Goal: Task Accomplishment & Management: Manage account settings

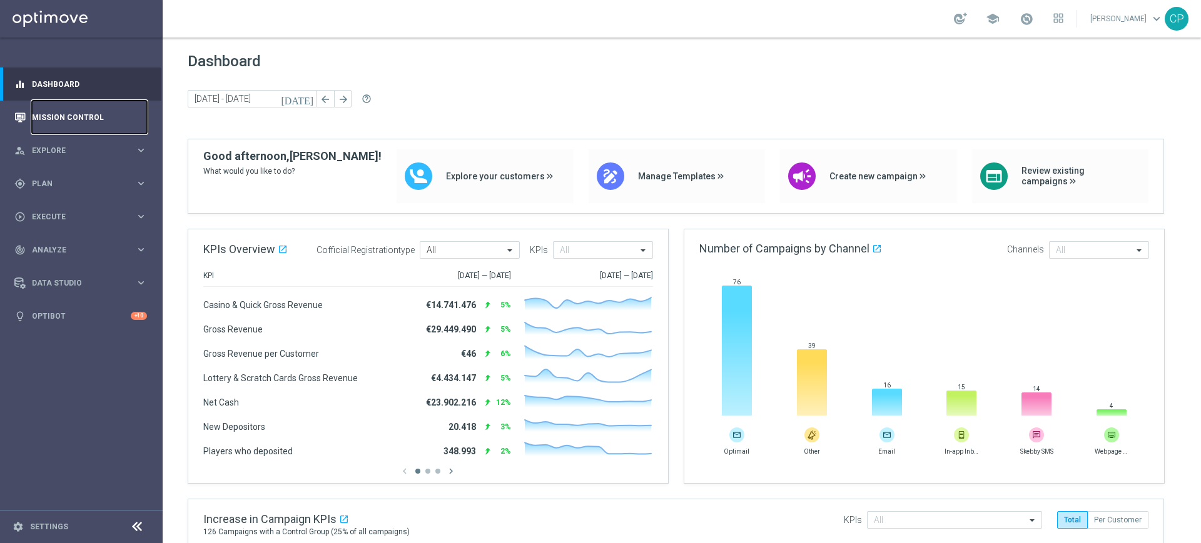
click at [109, 119] on link "Mission Control" at bounding box center [89, 117] width 115 height 33
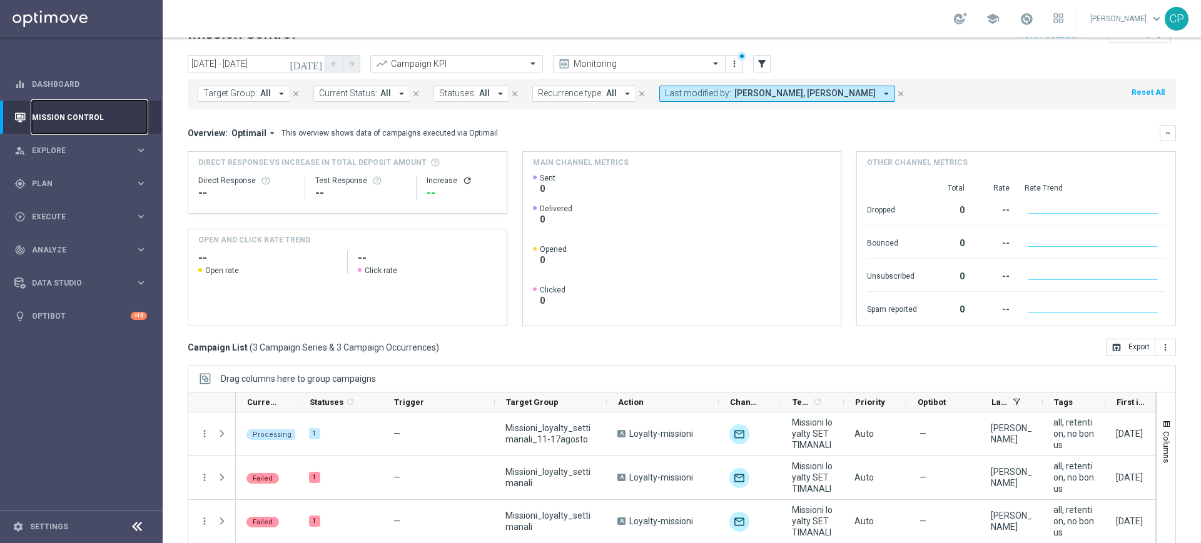
scroll to position [29, 0]
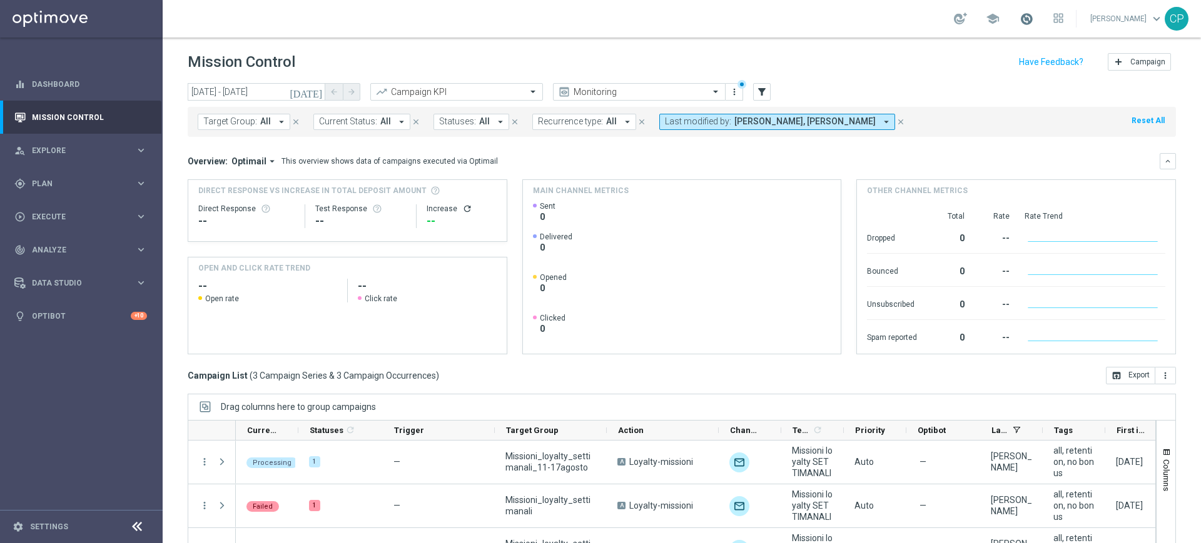
click at [1033, 16] on span at bounding box center [1026, 19] width 14 height 14
click at [879, 72] on div "Mission Control add Campaign" at bounding box center [682, 62] width 988 height 24
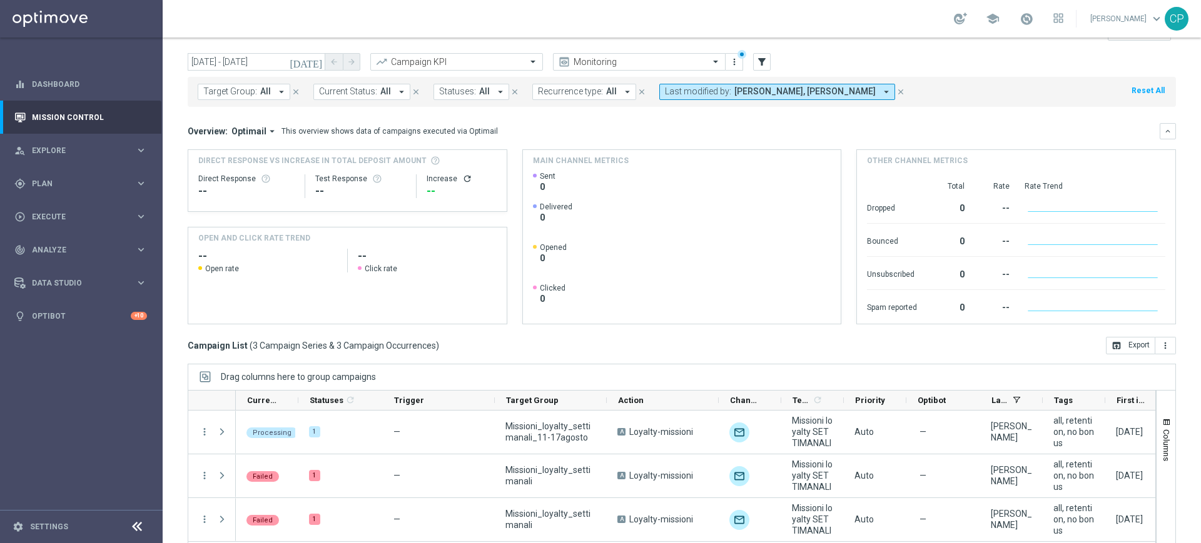
scroll to position [82, 0]
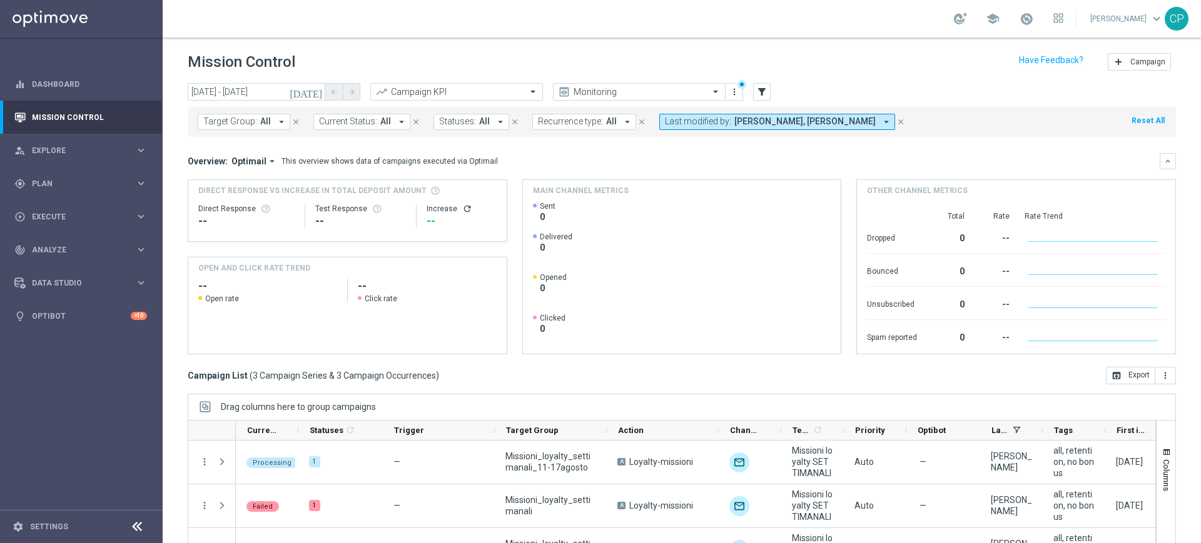
scroll to position [82, 0]
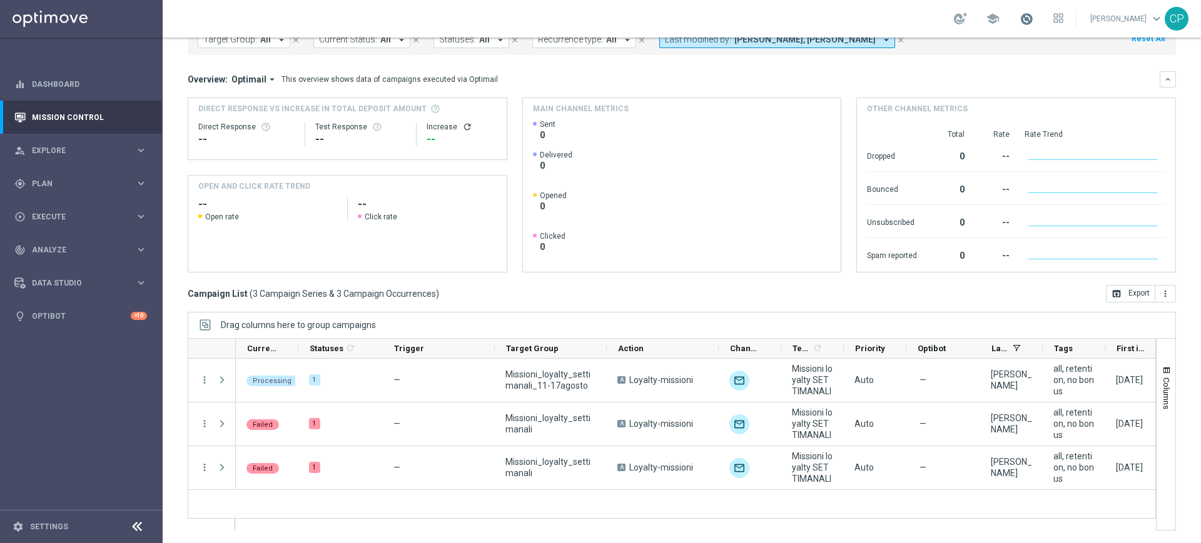
click at [1033, 19] on span at bounding box center [1026, 19] width 14 height 14
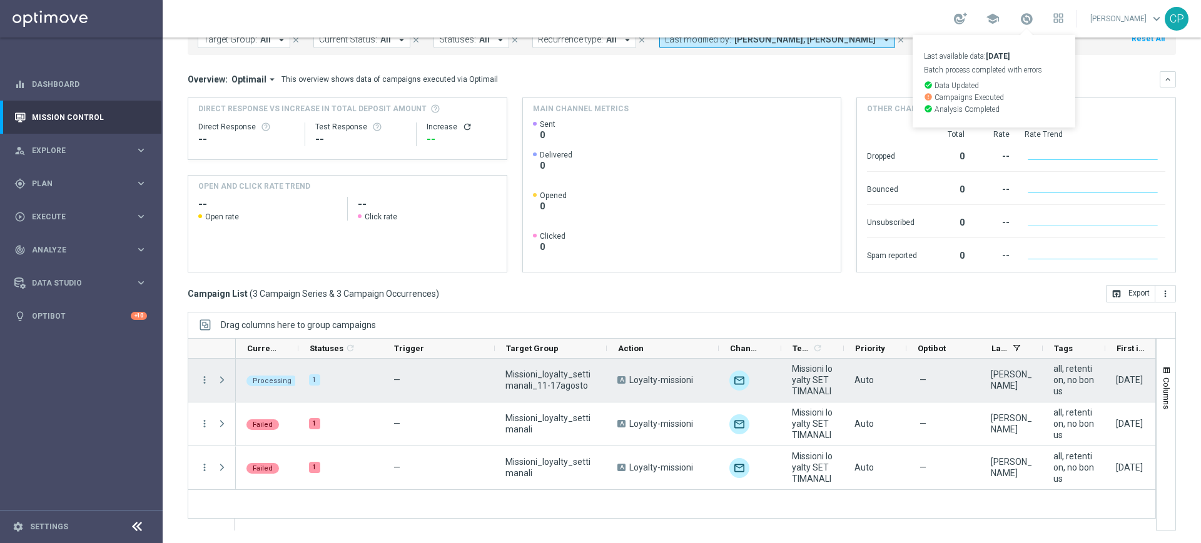
click at [550, 375] on span "Missioni_loyalty_settimanali_11-17agosto" at bounding box center [550, 380] width 91 height 23
click at [221, 373] on span "Press SPACE to select this row." at bounding box center [223, 380] width 14 height 25
click at [220, 380] on span "Press SPACE to select this row." at bounding box center [221, 380] width 11 height 10
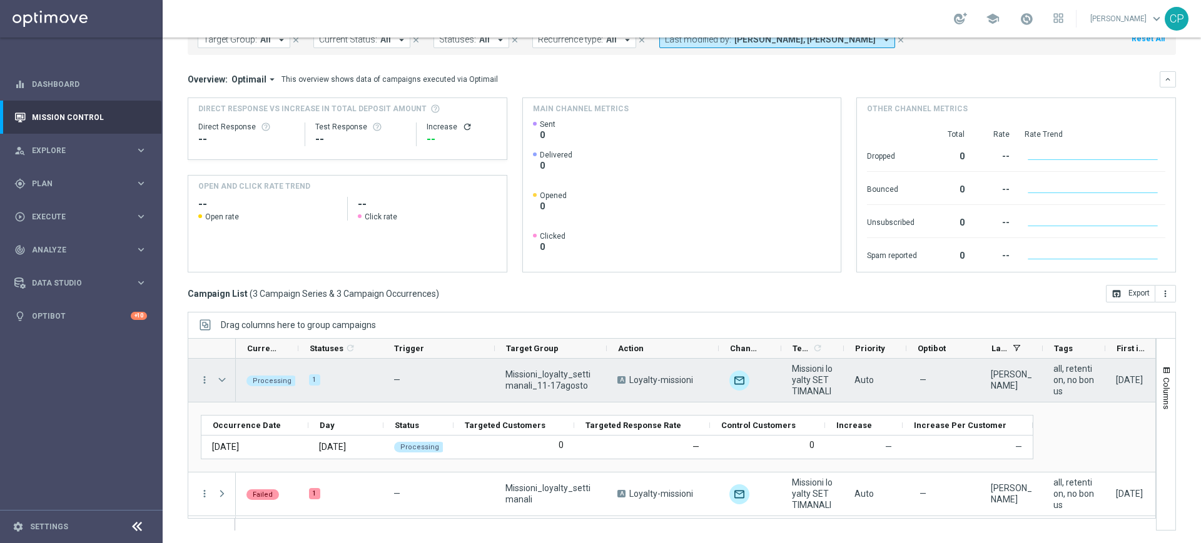
scroll to position [42, 0]
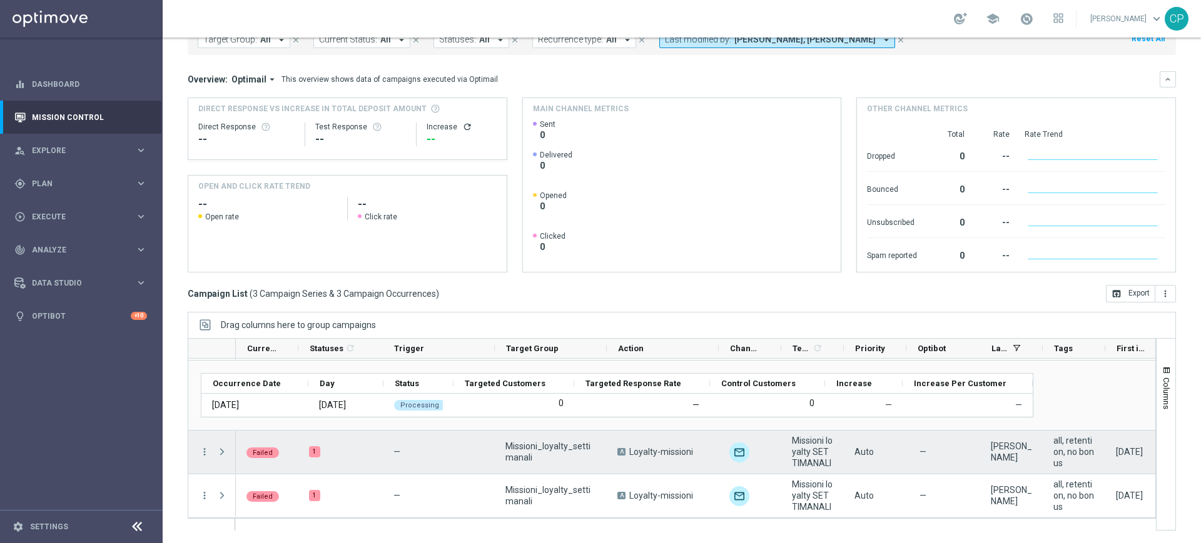
click at [281, 453] on div "Failed" at bounding box center [267, 452] width 63 height 43
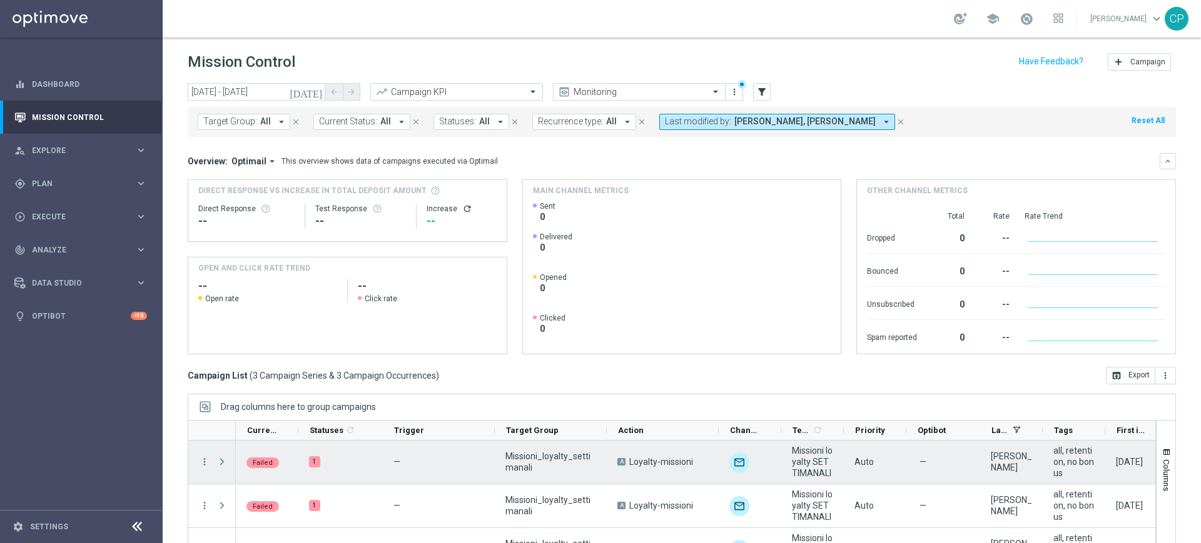
scroll to position [82, 0]
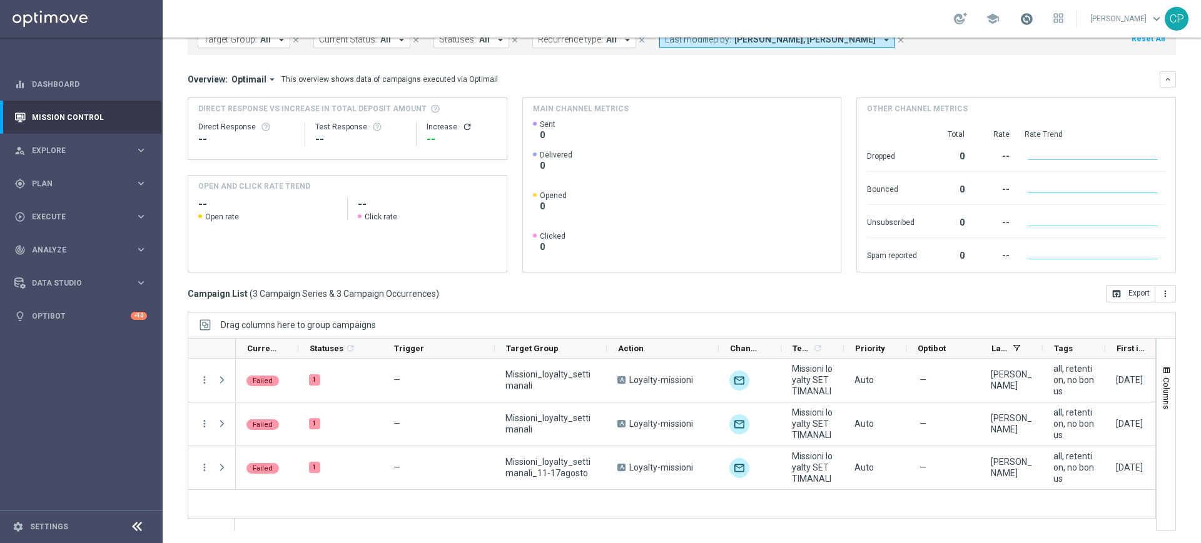
click at [1033, 21] on span at bounding box center [1026, 19] width 14 height 14
click at [104, 220] on span "Execute" at bounding box center [83, 217] width 103 height 8
click at [144, 181] on icon "keyboard_arrow_right" at bounding box center [141, 184] width 12 height 12
click at [65, 212] on link "Target Groups" at bounding box center [82, 209] width 98 height 10
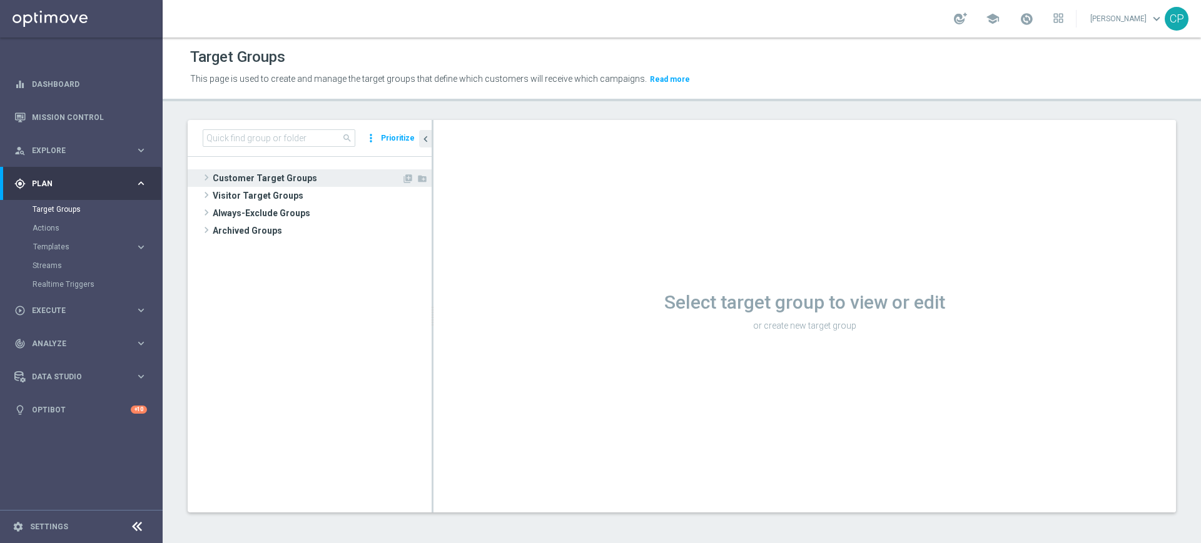
click at [236, 177] on span "Customer Target Groups" at bounding box center [307, 178] width 189 height 18
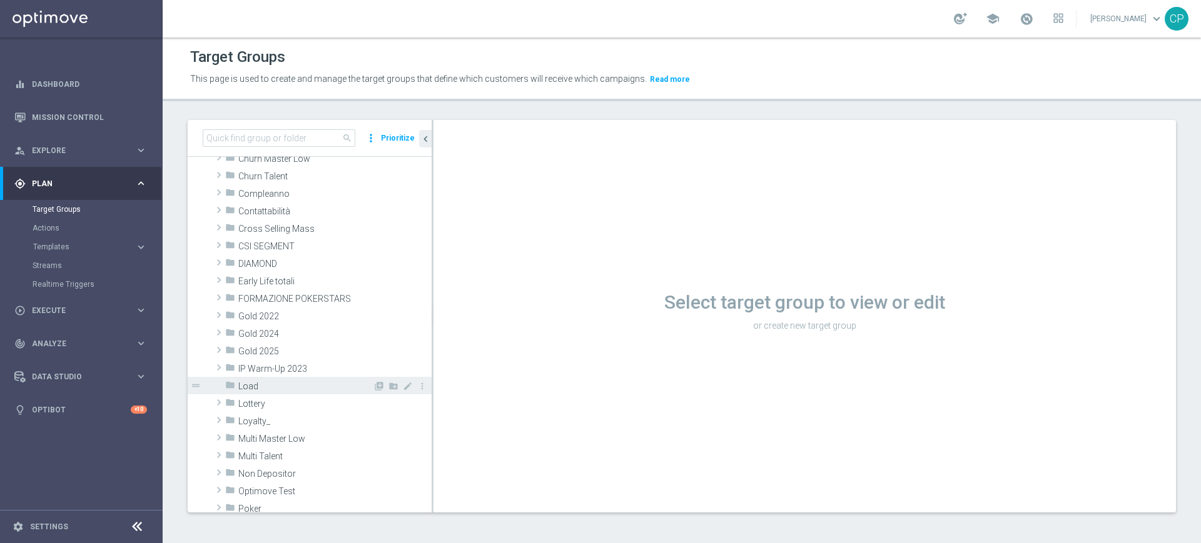
scroll to position [91, 0]
click at [289, 420] on span "Loyalty_" at bounding box center [305, 421] width 134 height 11
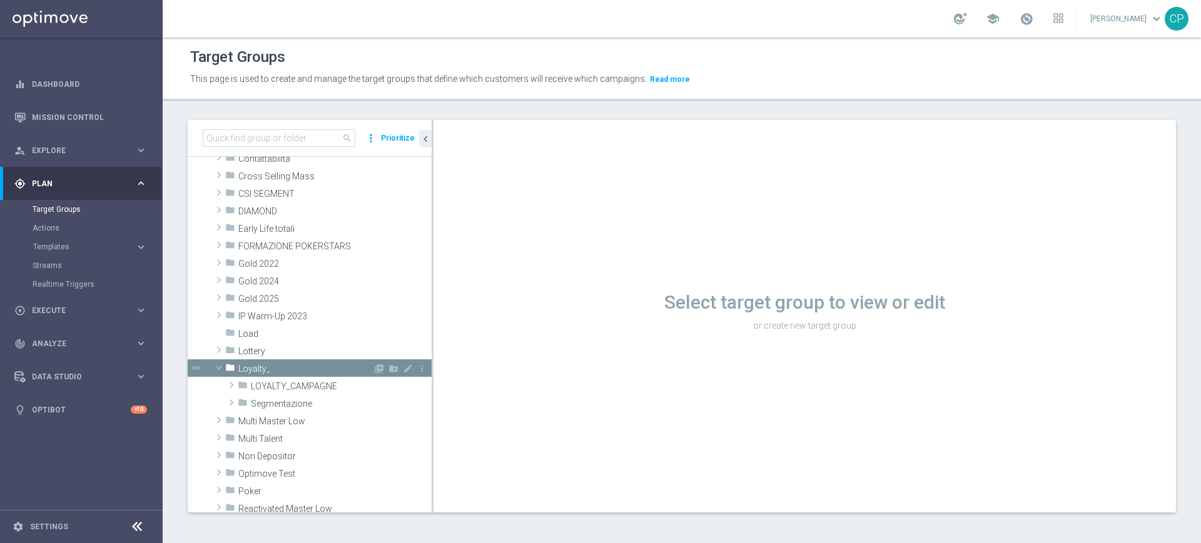
scroll to position [164, 0]
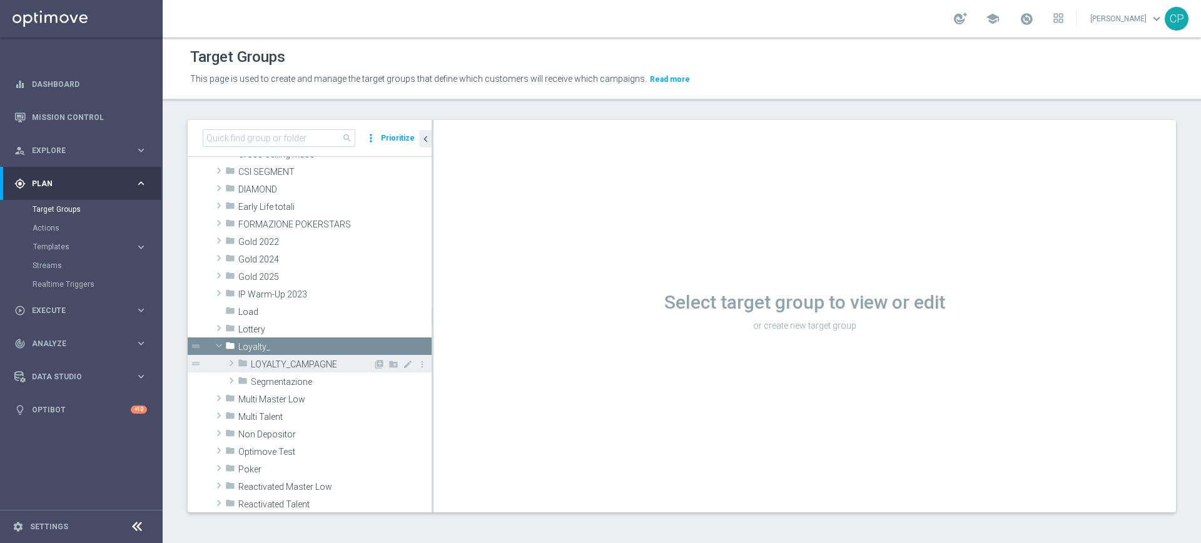
click at [308, 368] on span "LOYALTY_CAMPAGNE" at bounding box center [312, 365] width 122 height 11
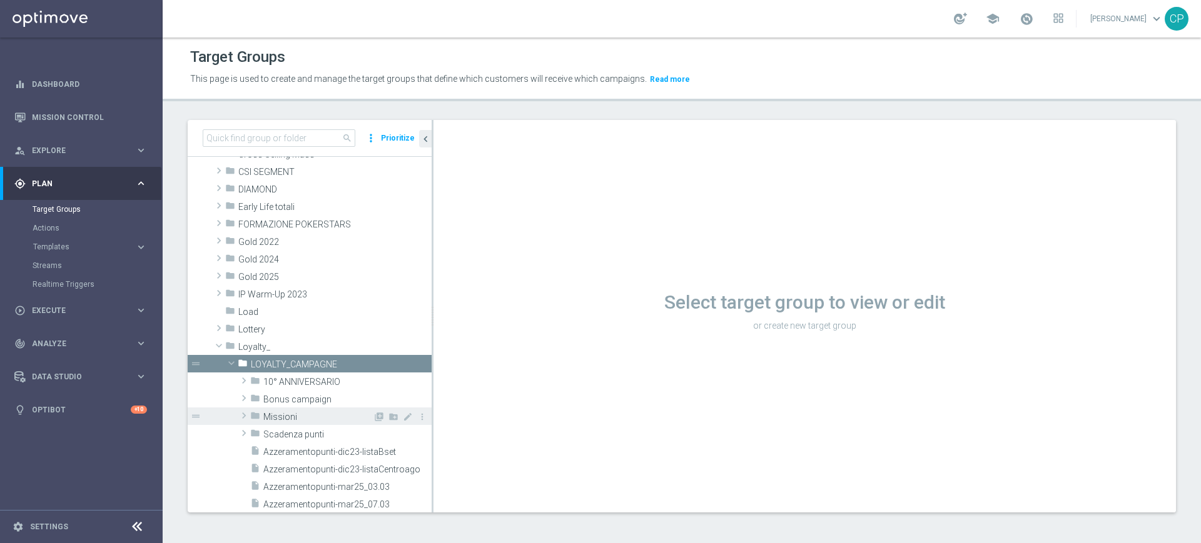
click at [303, 416] on span "Missioni" at bounding box center [317, 417] width 109 height 11
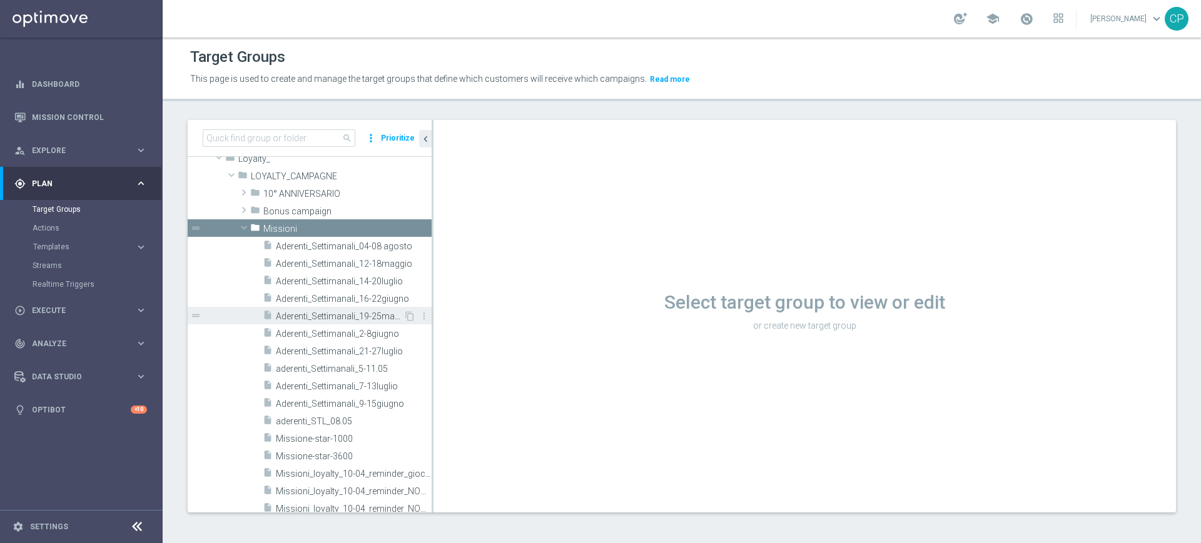
scroll to position [347, 0]
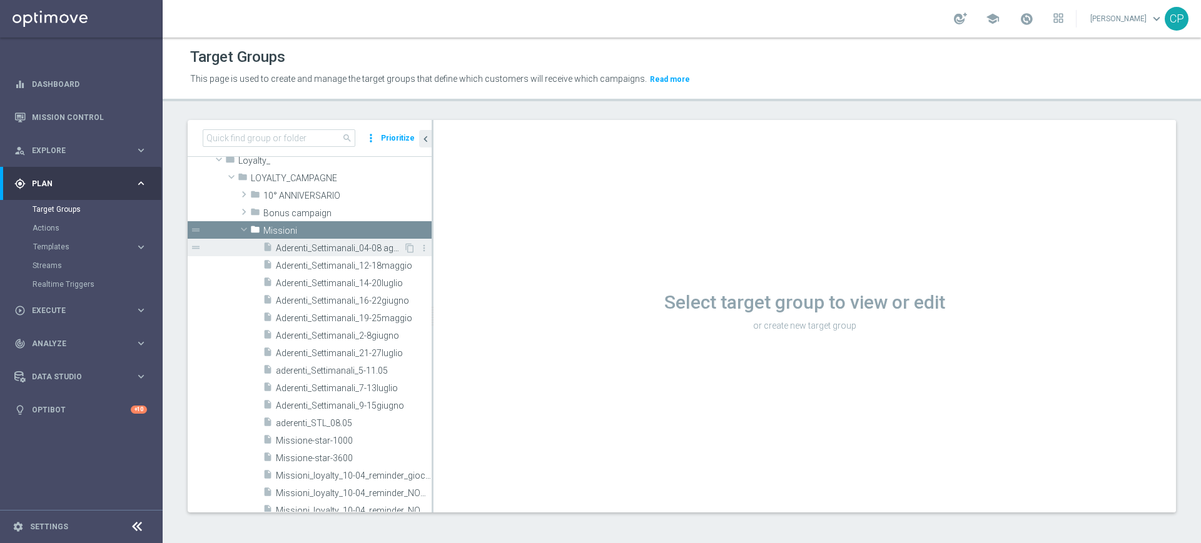
click at [358, 243] on span "Aderenti_Settimanali_04-08 agosto" at bounding box center [340, 248] width 128 height 11
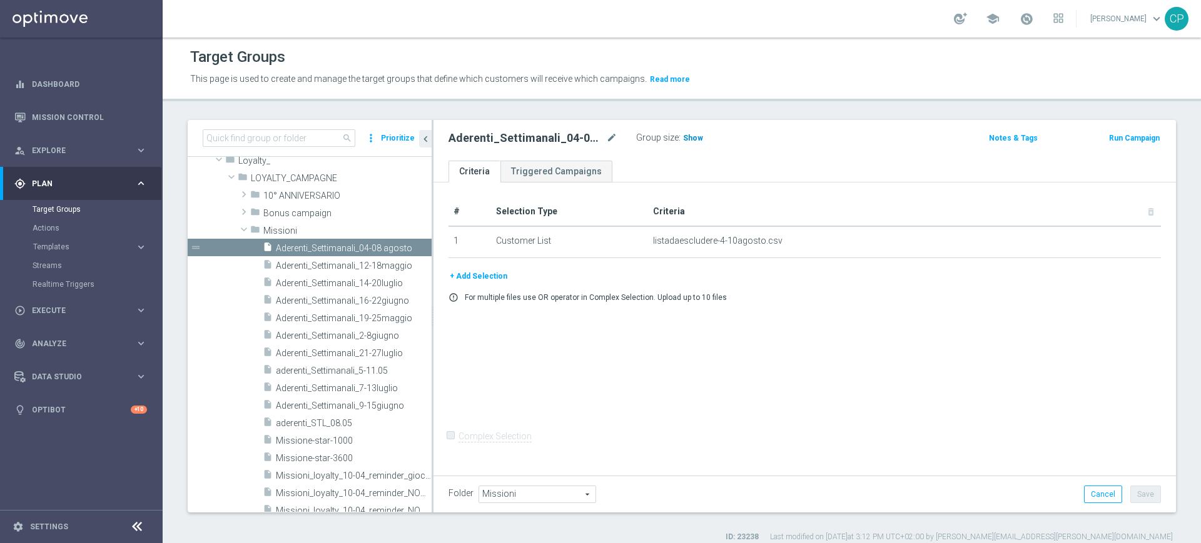
click at [689, 136] on span "Show" at bounding box center [693, 138] width 20 height 9
click at [375, 259] on div "insert_drive_file Aderenti_Settimanali_12-18maggio" at bounding box center [333, 265] width 141 height 18
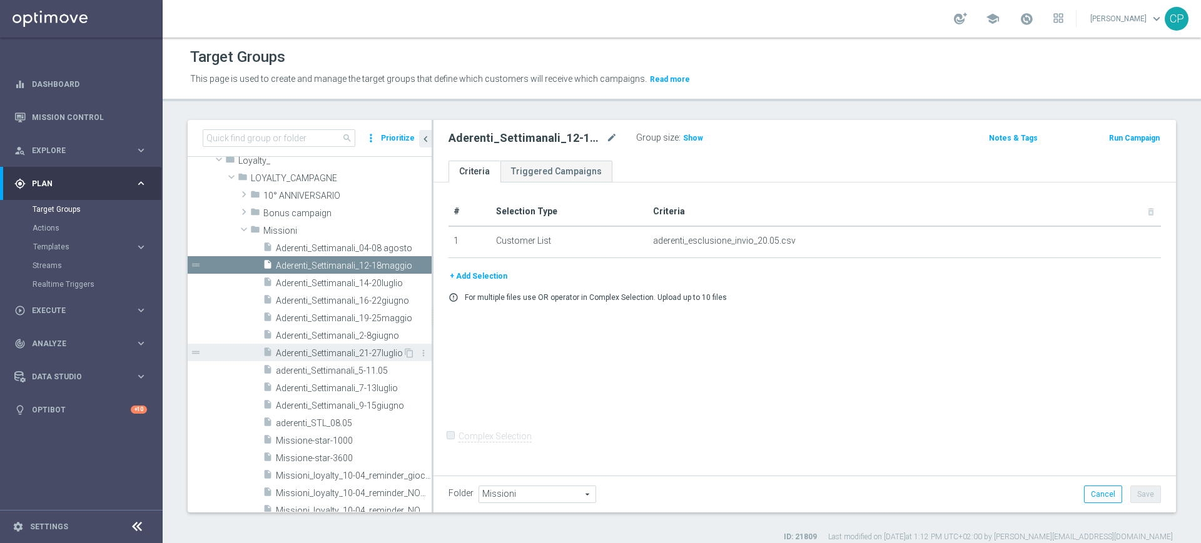
click at [351, 353] on span "Aderenti_Settimanali_21-27luglio" at bounding box center [339, 353] width 127 height 11
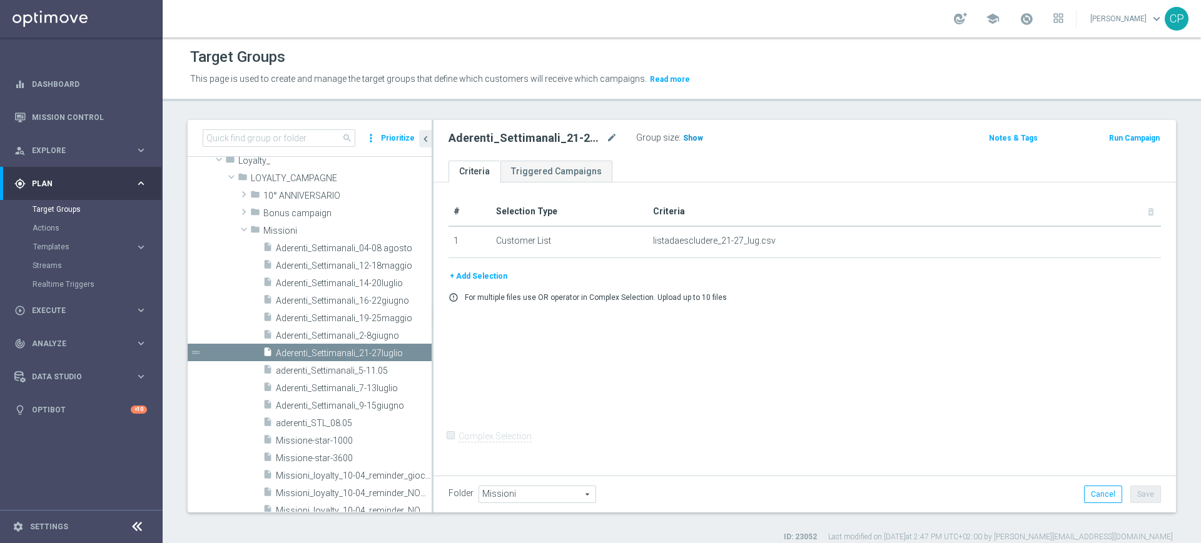
click at [699, 136] on span "Show" at bounding box center [693, 138] width 20 height 9
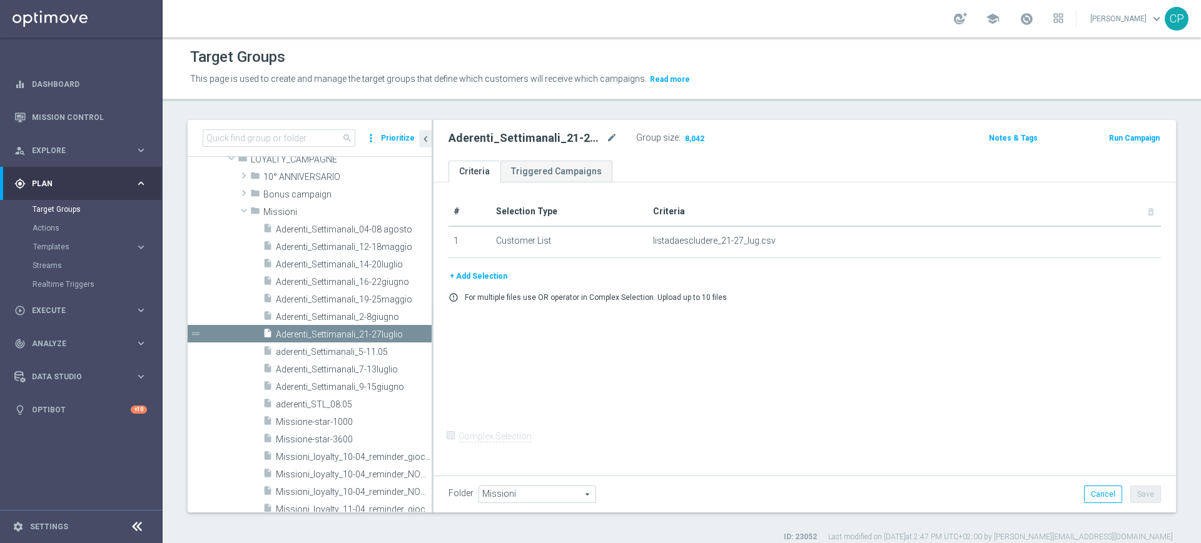
scroll to position [363, 0]
click at [360, 229] on span "Aderenti_Settimanali_04-08 agosto" at bounding box center [340, 232] width 128 height 11
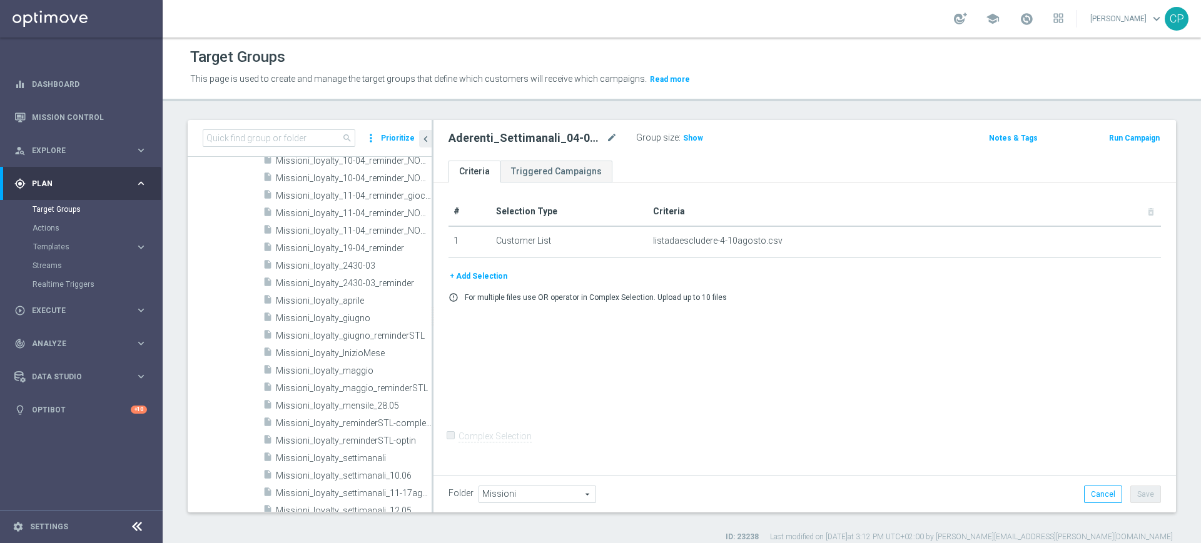
scroll to position [665, 0]
click at [335, 485] on span "Missioni_loyalty_settimanali_11-17agosto" at bounding box center [340, 488] width 128 height 11
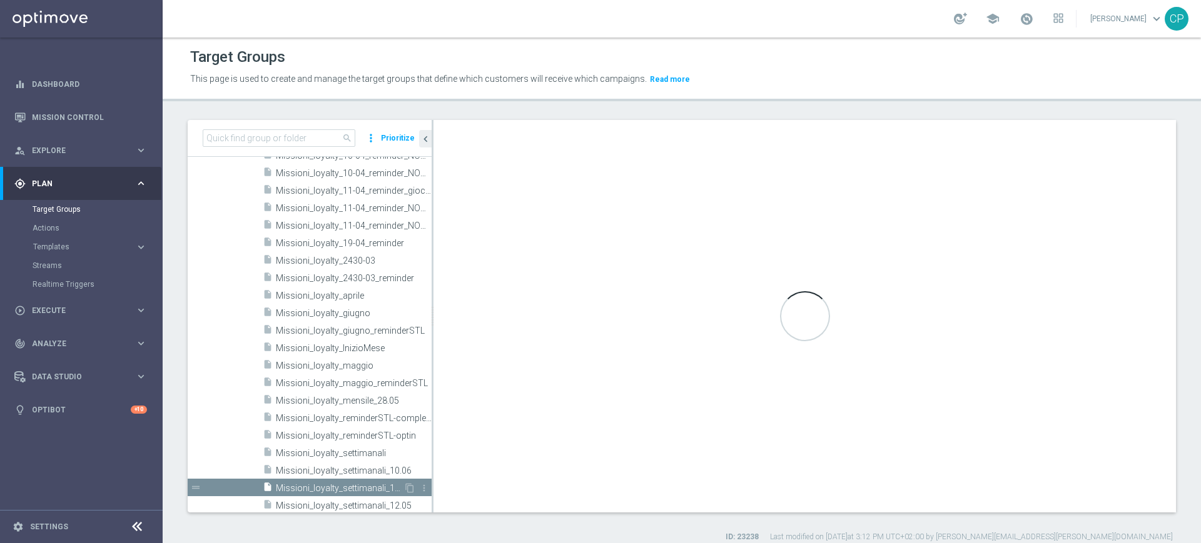
checkbox input "true"
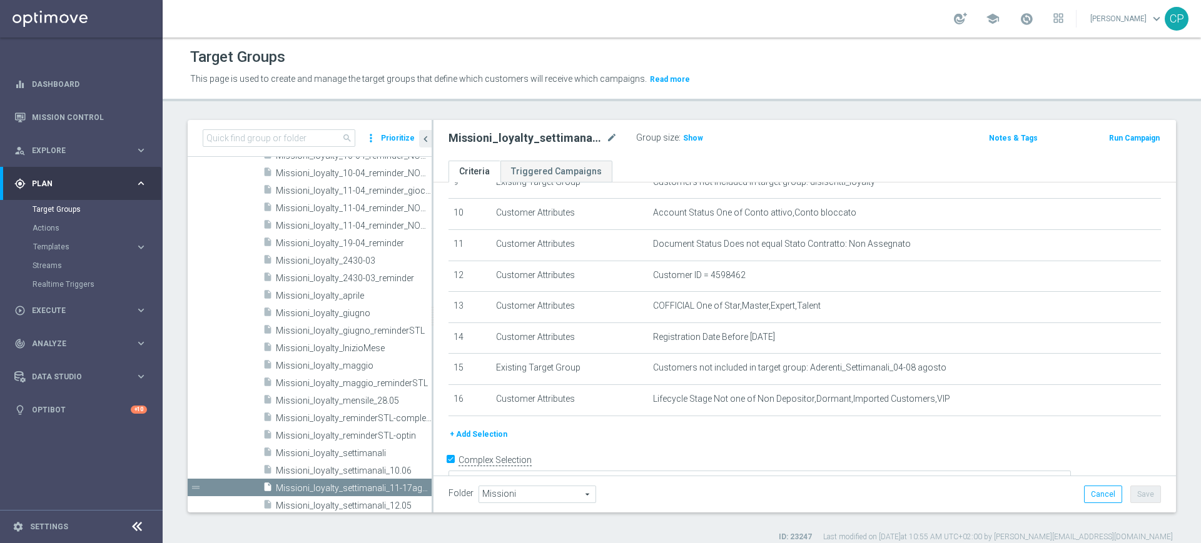
scroll to position [308, 0]
click at [800, 341] on span "Registration Date Before 2025-07-01" at bounding box center [884, 336] width 463 height 11
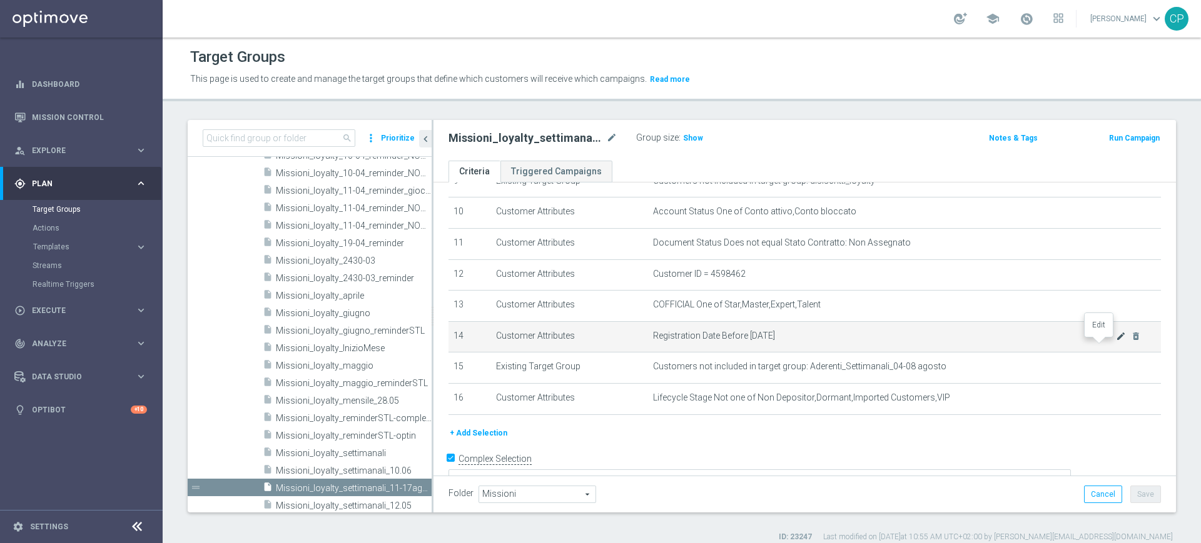
click at [1116, 341] on icon "mode_edit" at bounding box center [1121, 336] width 10 height 10
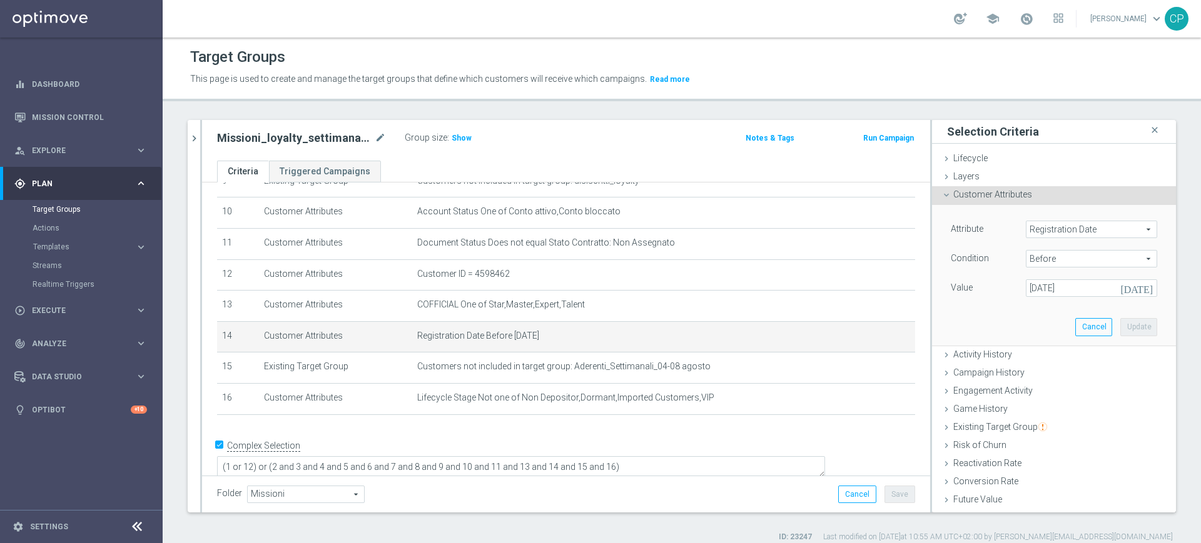
click at [1120, 286] on icon "[DATE]" at bounding box center [1138, 287] width 37 height 14
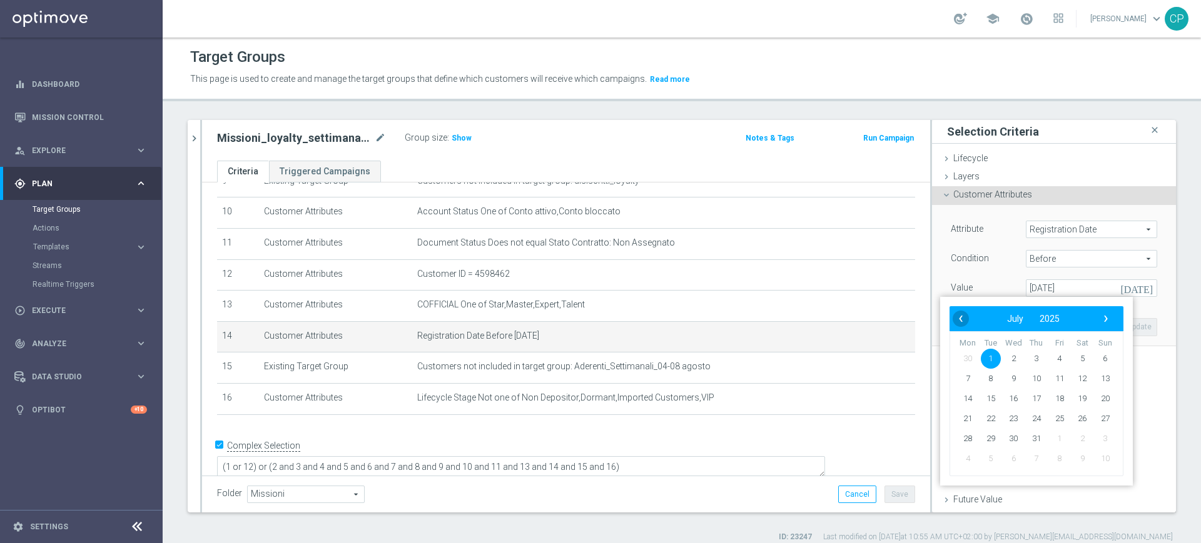
click at [963, 320] on span "‹" at bounding box center [960, 319] width 16 height 16
click at [1106, 357] on span "1" at bounding box center [1105, 359] width 20 height 20
type input "01 Jun 2025"
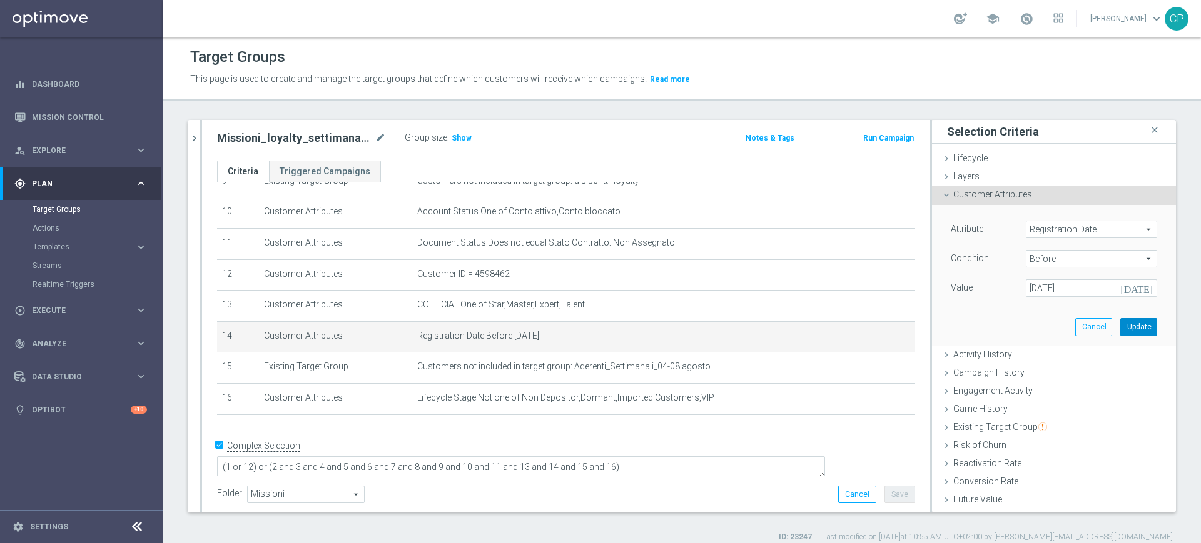
click at [1120, 327] on button "Update" at bounding box center [1138, 327] width 37 height 18
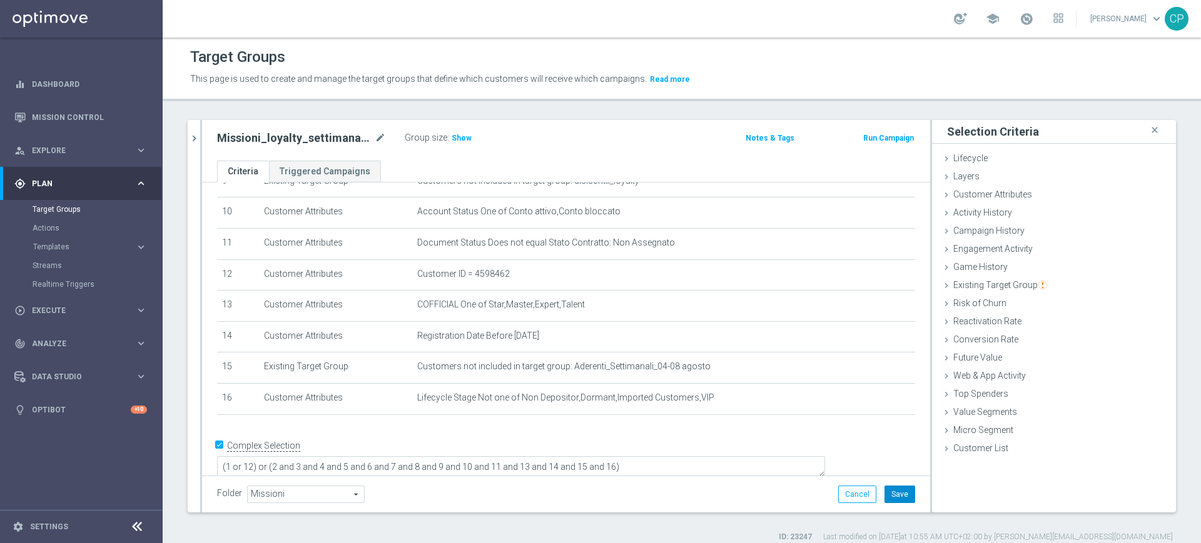
click at [886, 492] on button "Save" at bounding box center [899, 495] width 31 height 18
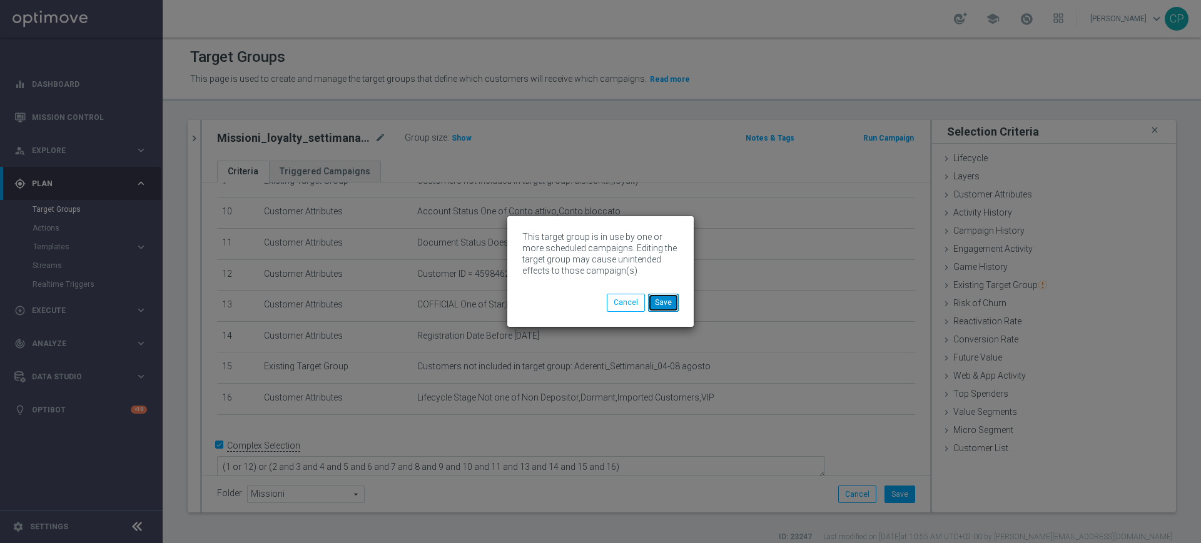
click at [664, 303] on button "Save" at bounding box center [663, 303] width 31 height 18
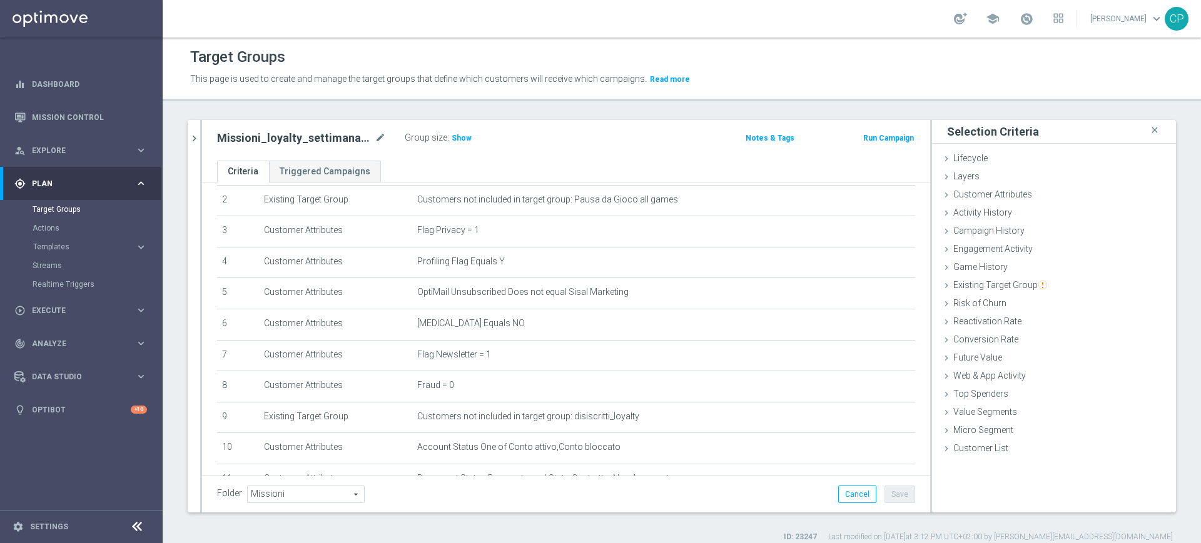
scroll to position [0, 0]
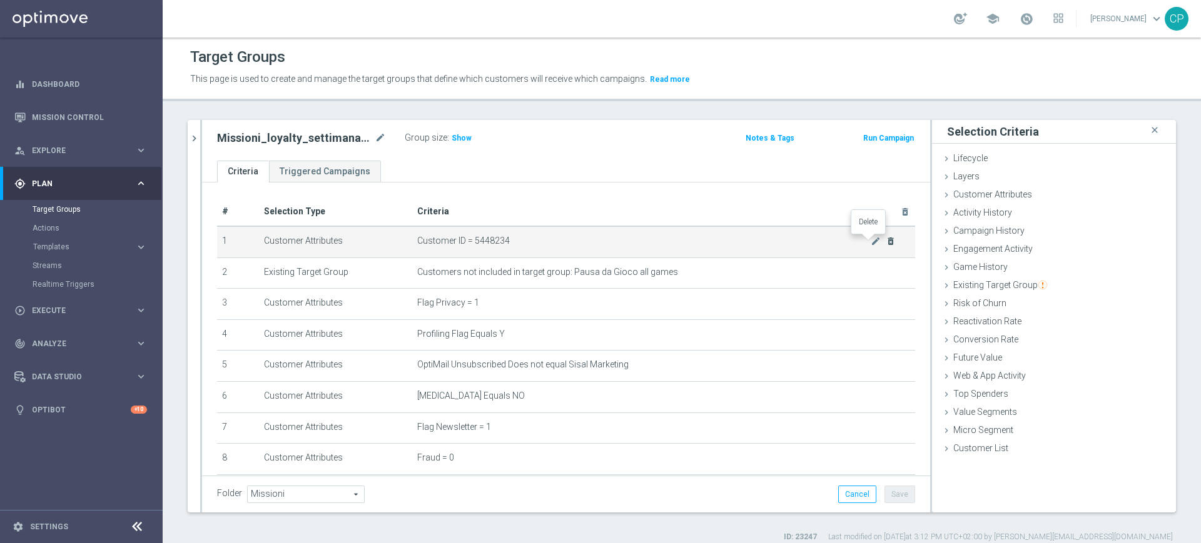
click at [886, 243] on icon "delete_forever" at bounding box center [891, 241] width 10 height 10
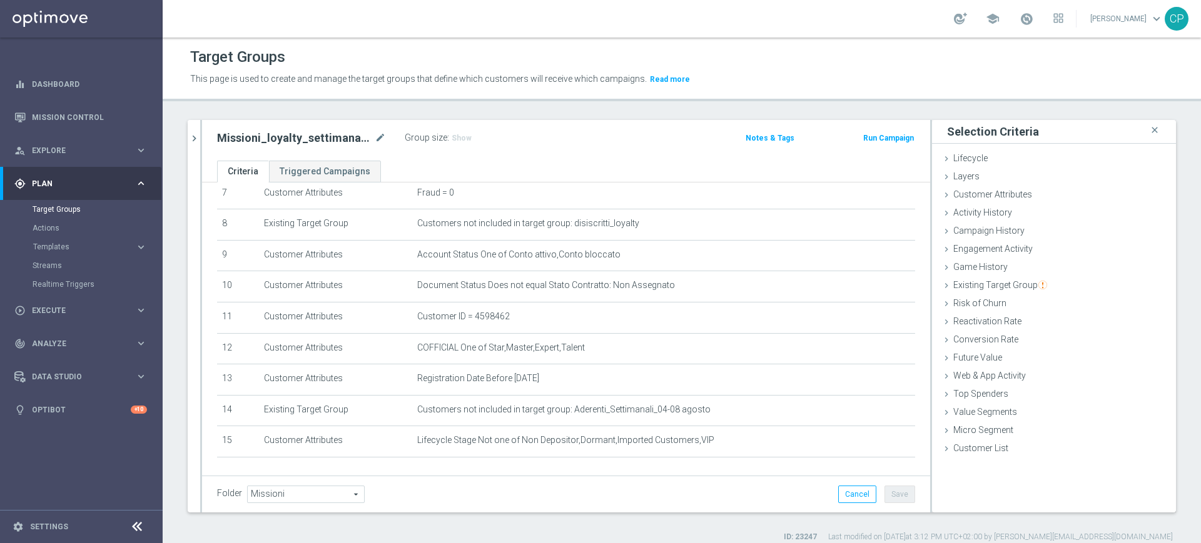
scroll to position [285, 0]
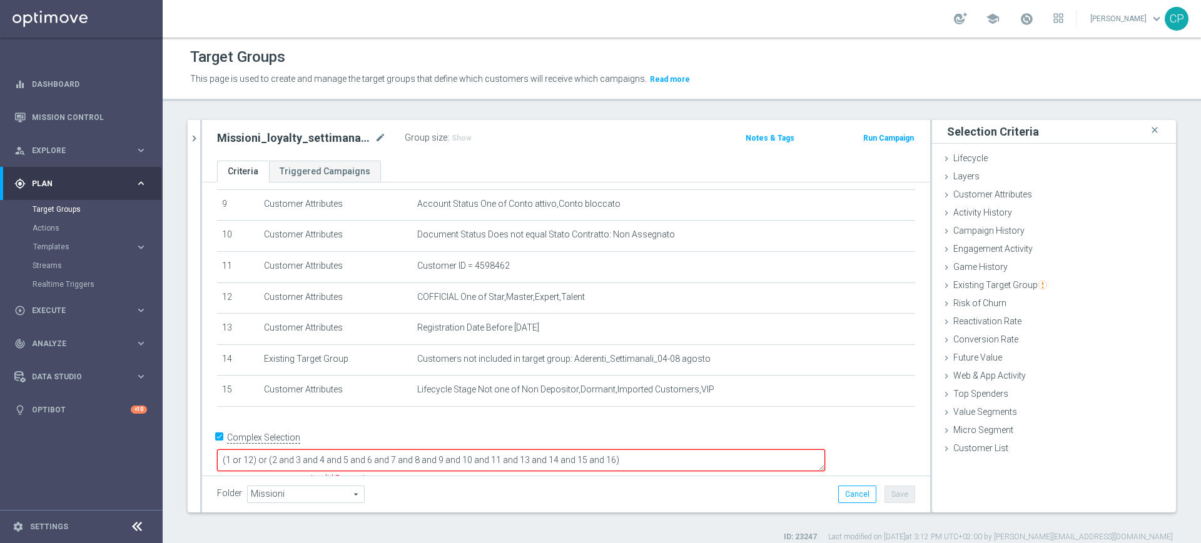
click at [331, 450] on textarea "(1 or 12) or (2 and 3 and 4 and 5 and 6 and 7 and 8 and 9 and 10 and 11 and 13 …" at bounding box center [521, 461] width 608 height 22
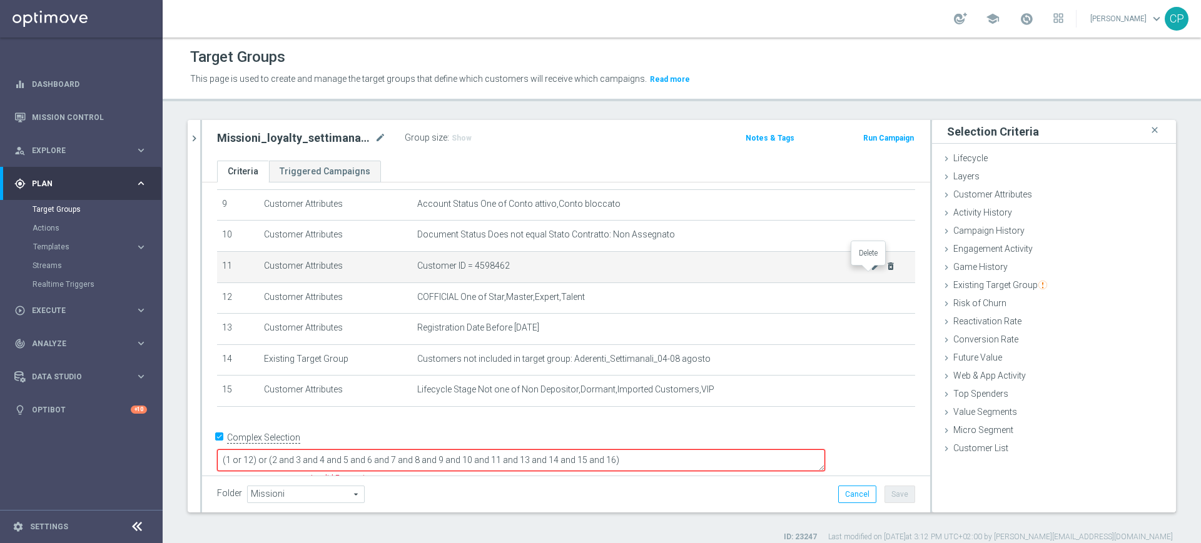
click at [886, 271] on icon "delete_forever" at bounding box center [891, 266] width 10 height 10
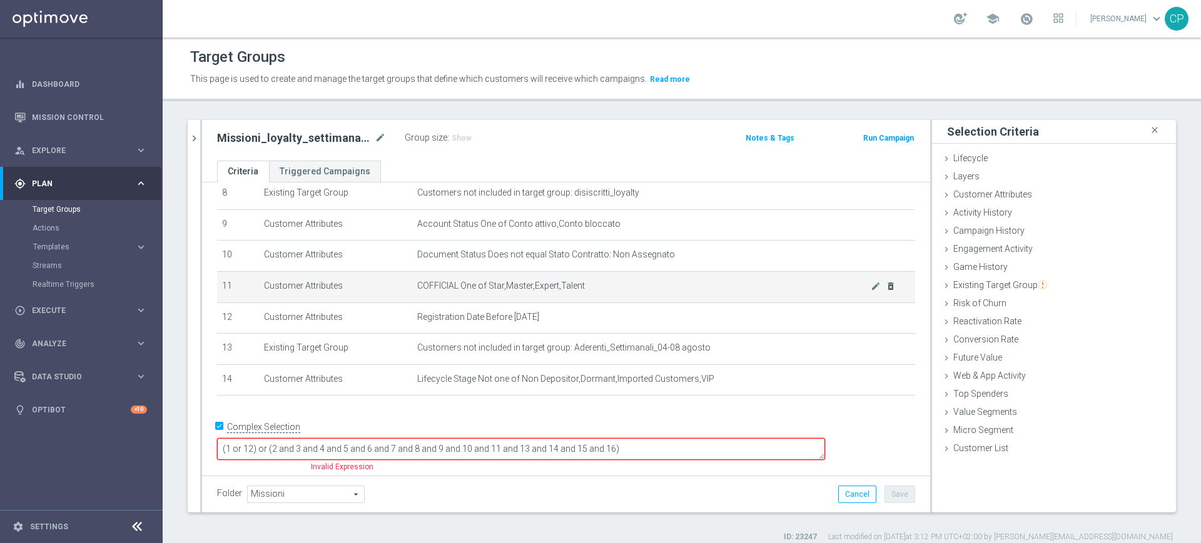
scroll to position [254, 0]
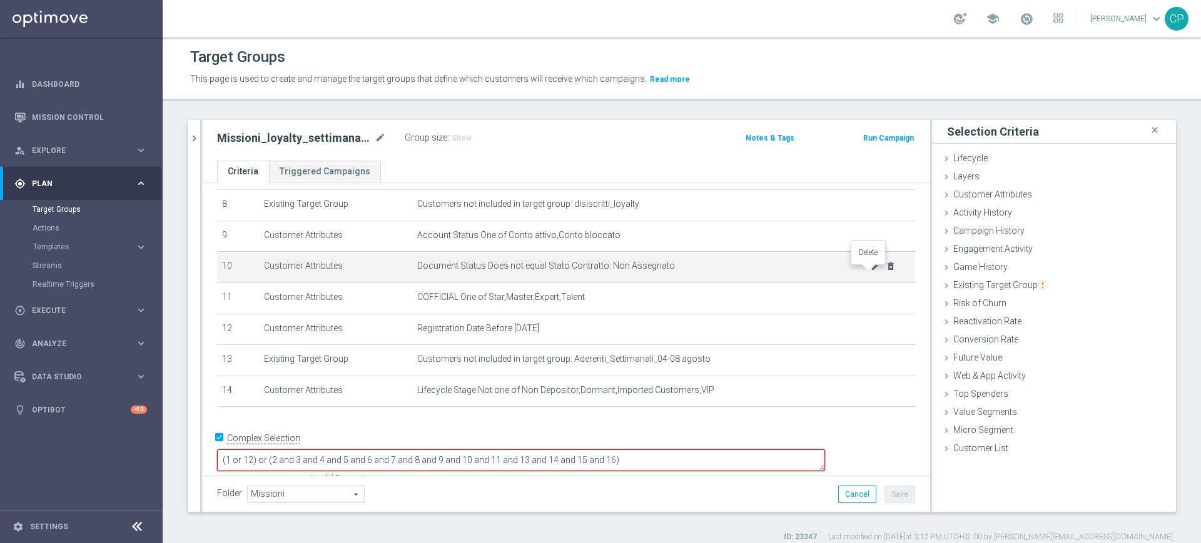
click at [886, 271] on icon "delete_forever" at bounding box center [891, 266] width 10 height 10
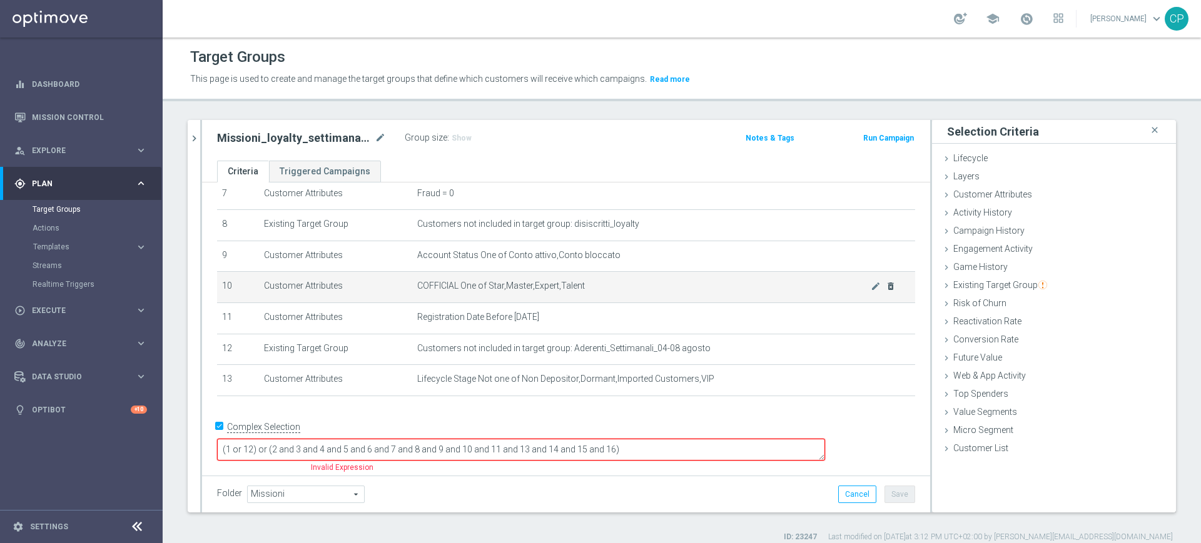
scroll to position [222, 0]
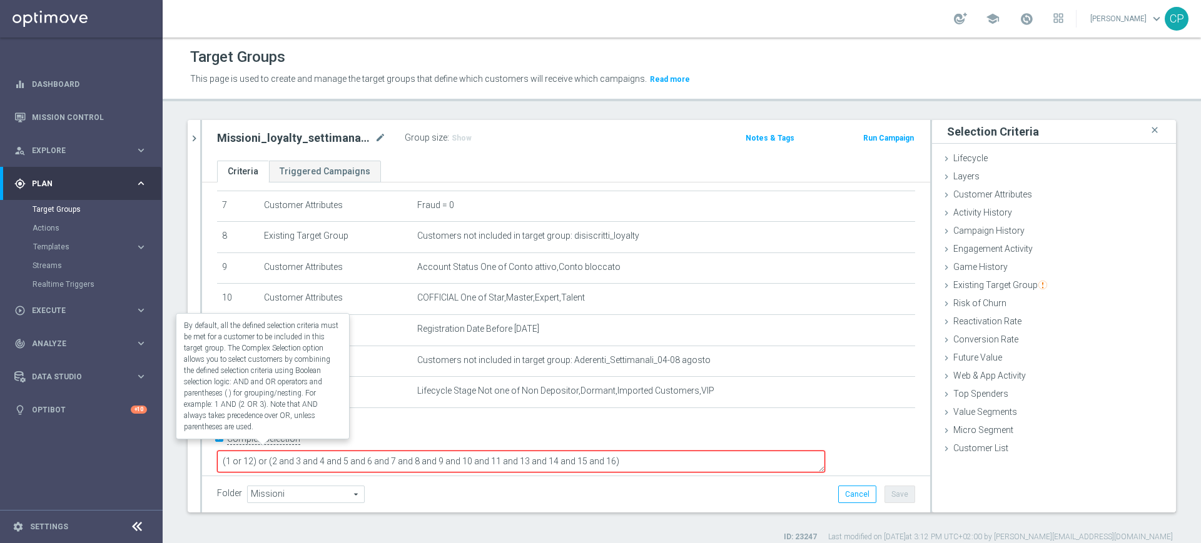
drag, startPoint x: 358, startPoint y: 450, endPoint x: 245, endPoint y: 447, distance: 112.6
click at [245, 447] on form "Complex Selection (1 or 12) or (2 and 3 and 4 and 5 and 6 and 7 and 8 and 9 and…" at bounding box center [566, 459] width 698 height 59
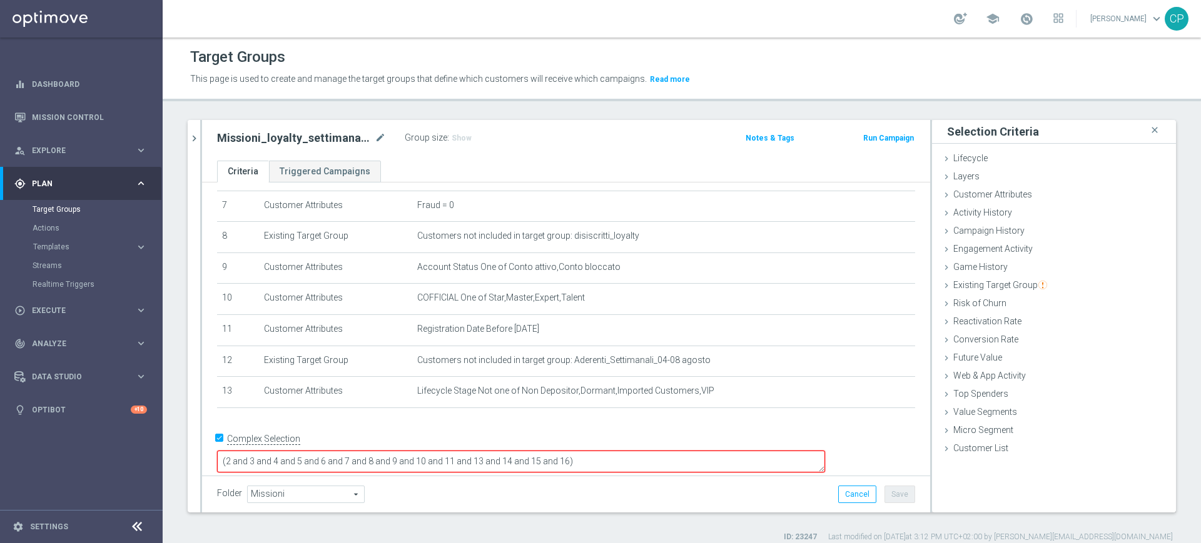
click at [315, 451] on textarea "(2 and 3 and 4 and 5 and 6 and 7 and 8 and 9 and 10 and 11 and 13 and 14 and 15…" at bounding box center [521, 462] width 608 height 22
click at [675, 451] on textarea "(1 and 2 and 3 and 4 and 5 and 6 and 7 and 8 and 9 and 10 and 11 and 13 and 14 …" at bounding box center [521, 462] width 608 height 22
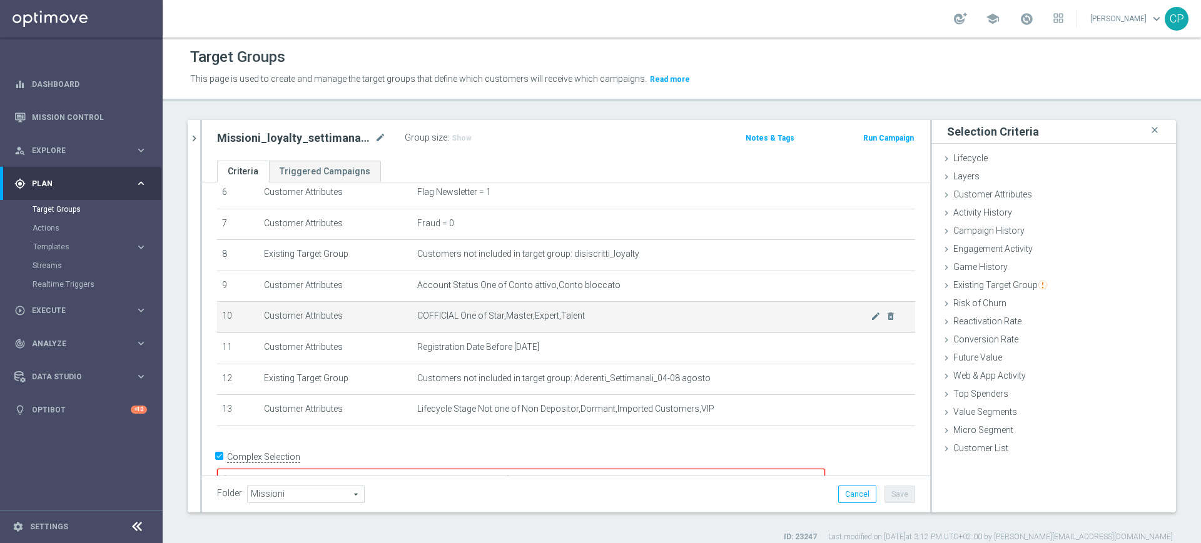
scroll to position [205, 0]
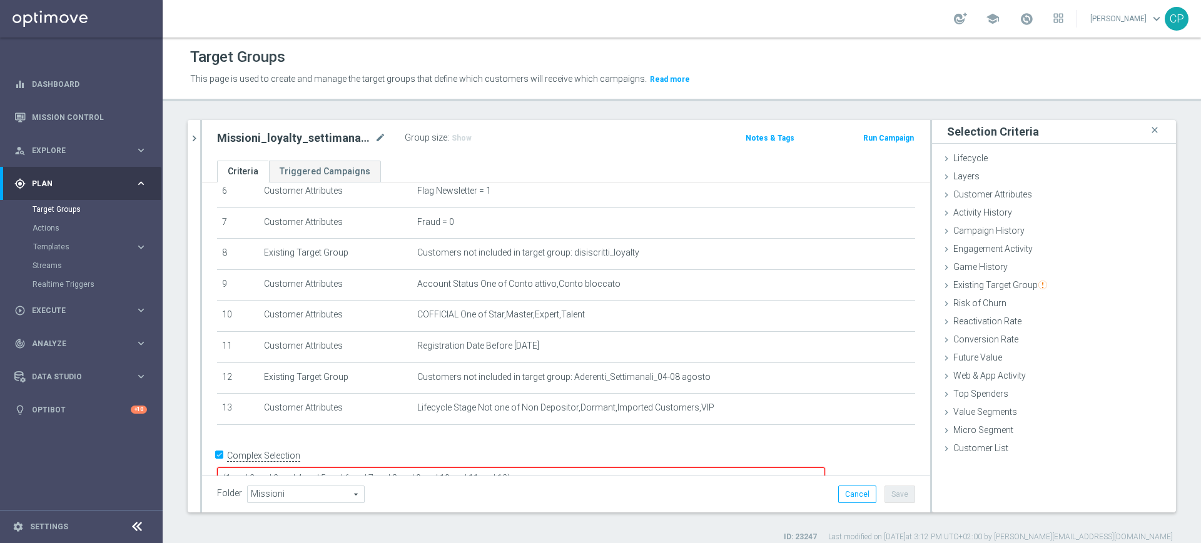
click at [340, 468] on textarea "(1 and 2 and 3 and 4 and 5 and 6 and 7 and 8 and 9 and 10 and 11 and 13)" at bounding box center [521, 479] width 608 height 22
click at [372, 468] on textarea "(1 and 2 and 3 and 4 and 5 and 6 and 7 and 8 and 9 and 10 and 11 and 13)" at bounding box center [521, 479] width 608 height 22
click at [433, 468] on textarea "(1 and 2 and 3 and 4 and 5 and 6 and 7 and 8 and 9 and 10 and 11 and 13)" at bounding box center [521, 479] width 608 height 22
click at [467, 468] on textarea "(1 and 2 and 3 and 4 and 5 and 6 and 7 and 8 and 9 and 10 and 11 and 13)" at bounding box center [521, 479] width 608 height 22
click at [483, 468] on textarea "(1 and 2 and 3 and 4 and 5 and 6 and 7 and 8 and 9 and 10 and 11 and 13)" at bounding box center [521, 479] width 608 height 22
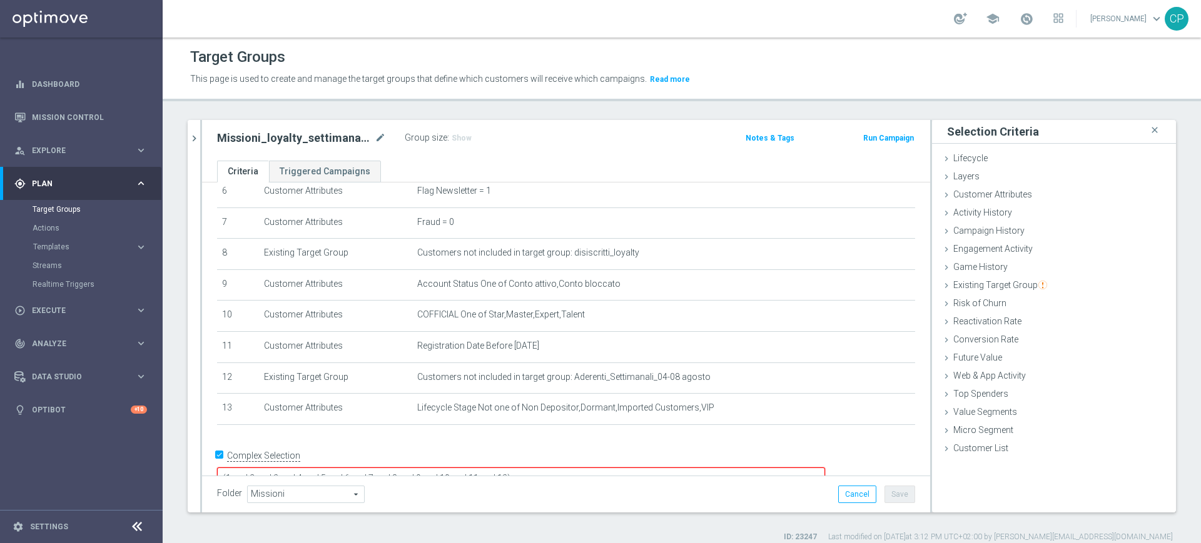
click at [516, 468] on textarea "(1 and 2 and 3 and 4 and 5 and 6 and 7 and 8 and 9 and 10 and 11 and 13)" at bounding box center [521, 479] width 608 height 22
click at [533, 468] on textarea "(1 and 2 and 3 and 4 and 5 and 6 and 7 and 8 and 9 and 10 and 11 and 13)" at bounding box center [521, 479] width 608 height 22
click at [587, 468] on textarea "(1 and 2 and 3 and 4 and 5 and 6 and 7 and 8 and 9 and 10 and 11 and 13)" at bounding box center [521, 479] width 608 height 22
click at [598, 468] on textarea "(1 and 2 and 3 and 4 and 5 and 6 and 7 and 8 and 9 and 10 and 11 and and 12 and…" at bounding box center [521, 479] width 608 height 22
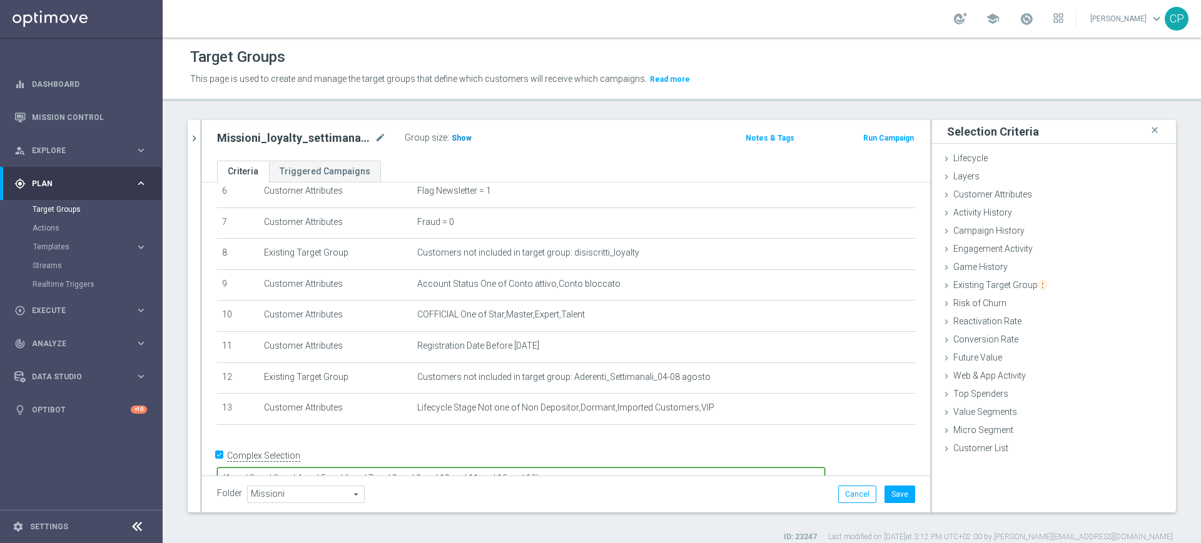
type textarea "(1 and 2 and 3 and 4 and 5 and 6 and 7 and 8 and 9 and 10 and 11 and 12 and 13)"
click at [457, 134] on span "Show" at bounding box center [462, 138] width 20 height 9
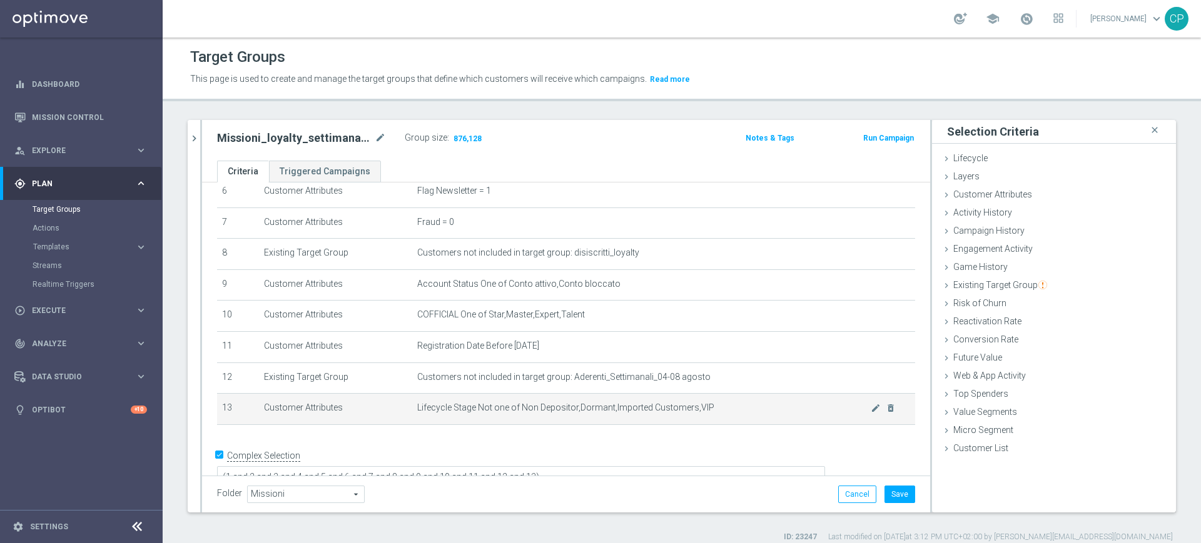
click at [739, 403] on td "Lifecycle Stage Not one of Non Depositor,Dormant,Imported Customers,VIP mode_ed…" at bounding box center [663, 409] width 503 height 31
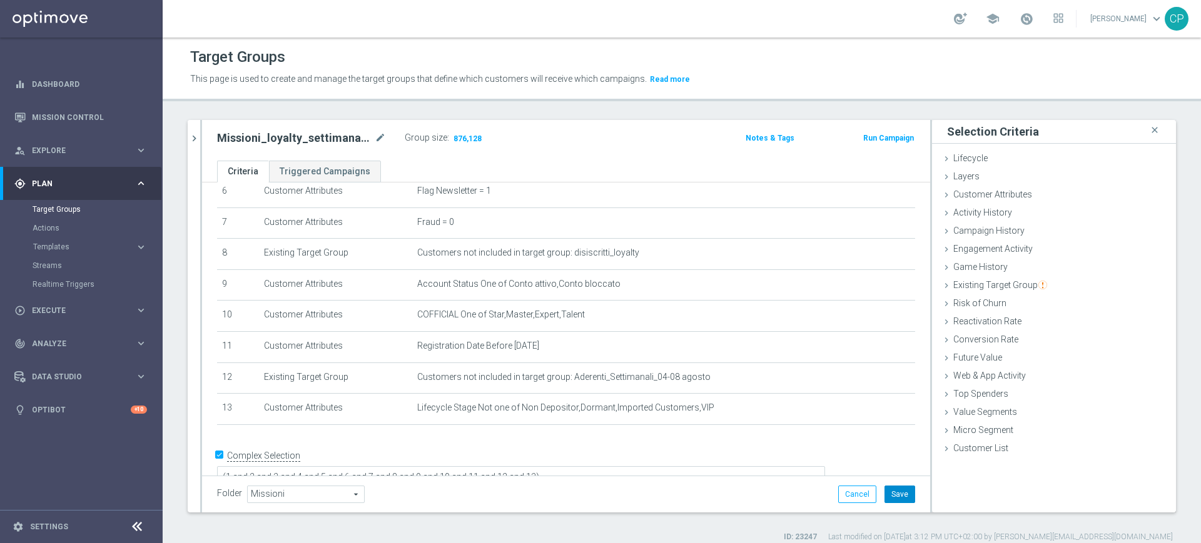
click at [887, 492] on button "Save" at bounding box center [899, 495] width 31 height 18
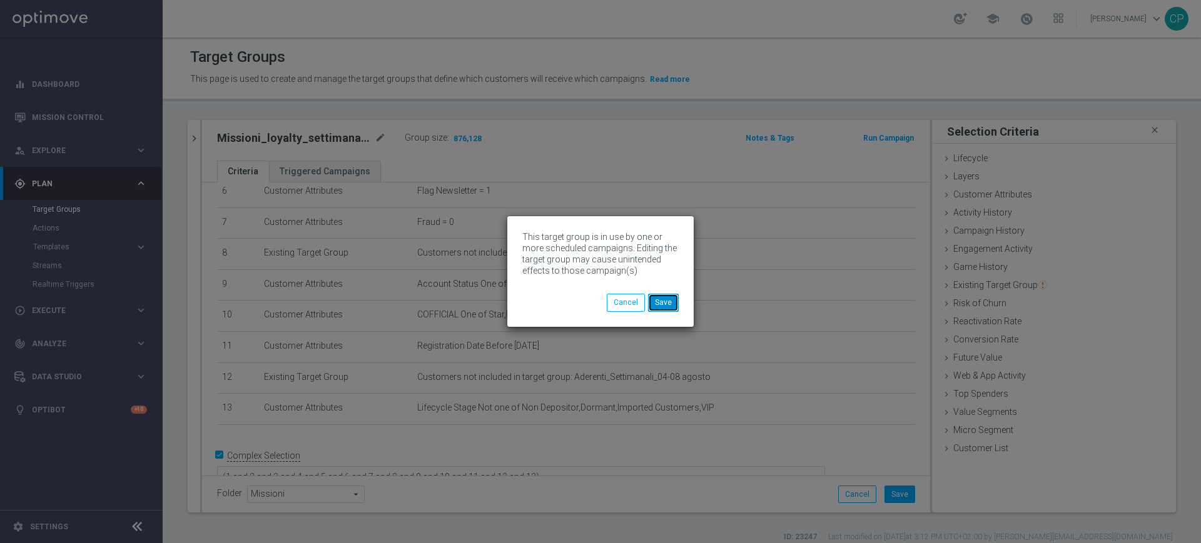
click at [667, 306] on button "Save" at bounding box center [663, 303] width 31 height 18
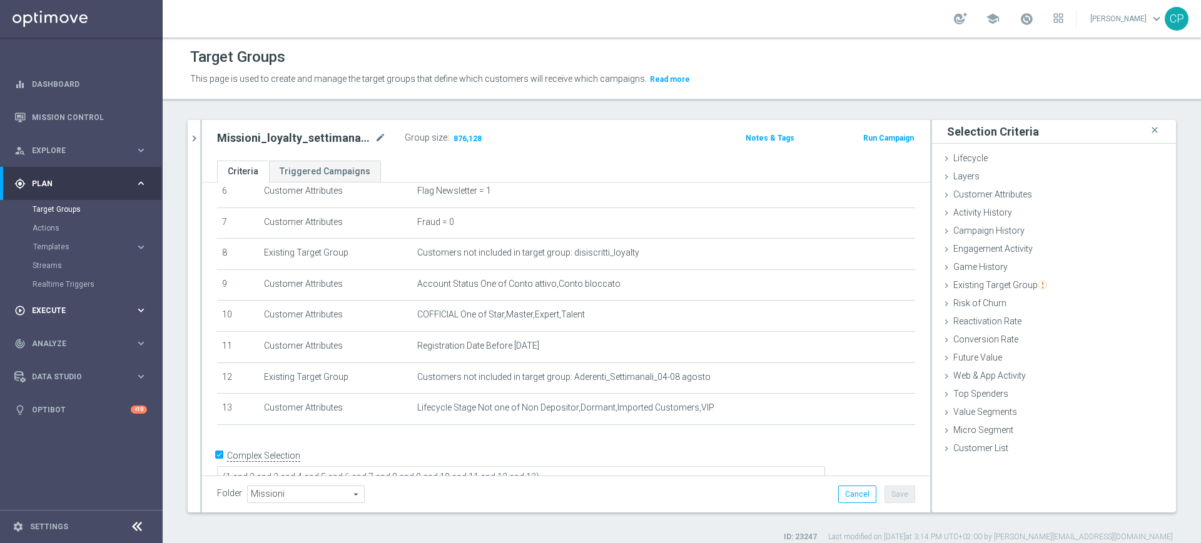
click at [53, 315] on div "play_circle_outline Execute" at bounding box center [74, 310] width 121 height 11
click at [65, 241] on link "Campaign Builder" at bounding box center [82, 243] width 98 height 10
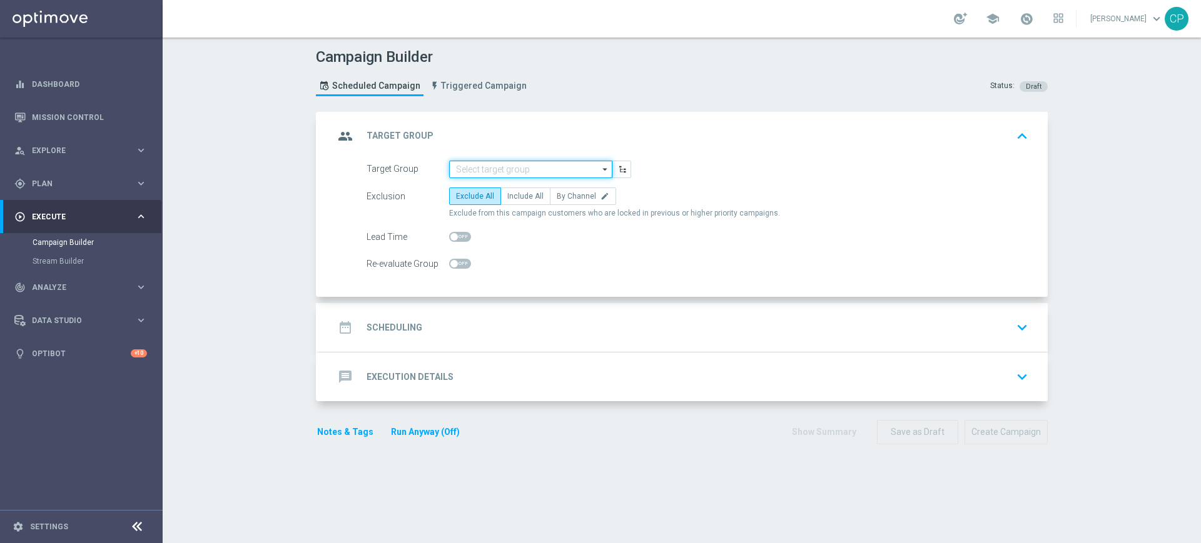
click at [503, 166] on input at bounding box center [530, 170] width 163 height 18
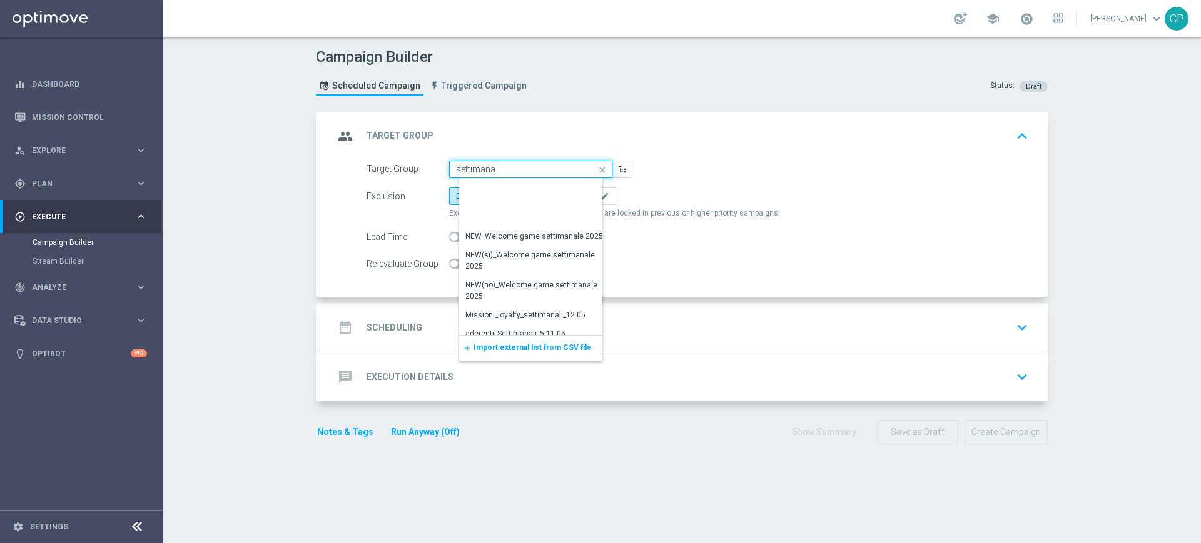
scroll to position [339, 0]
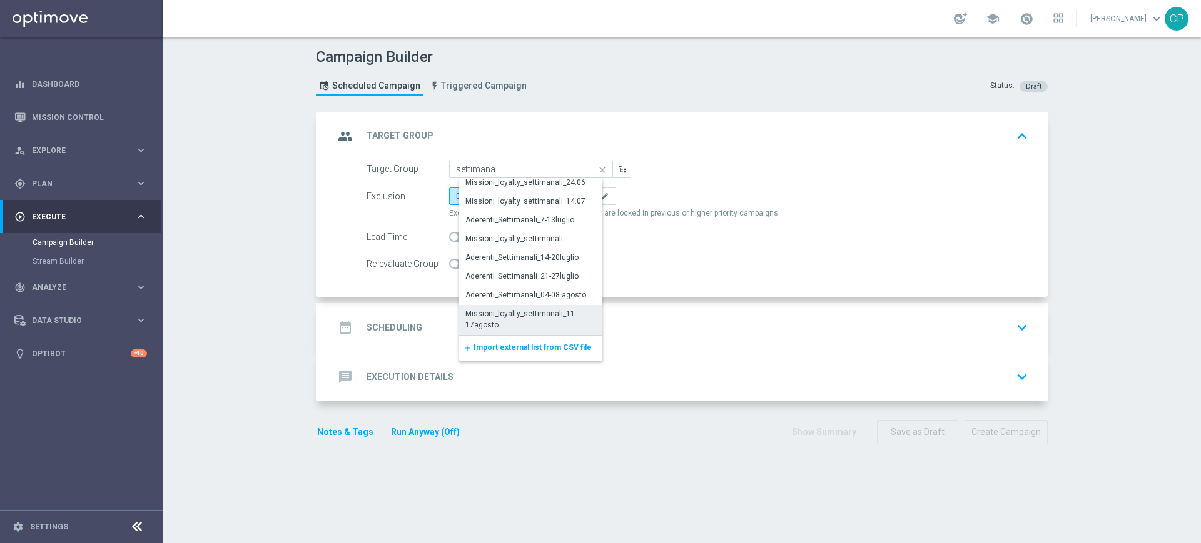
click at [525, 314] on div "Missioni_loyalty_settimanali_11-17agosto" at bounding box center [535, 319] width 140 height 23
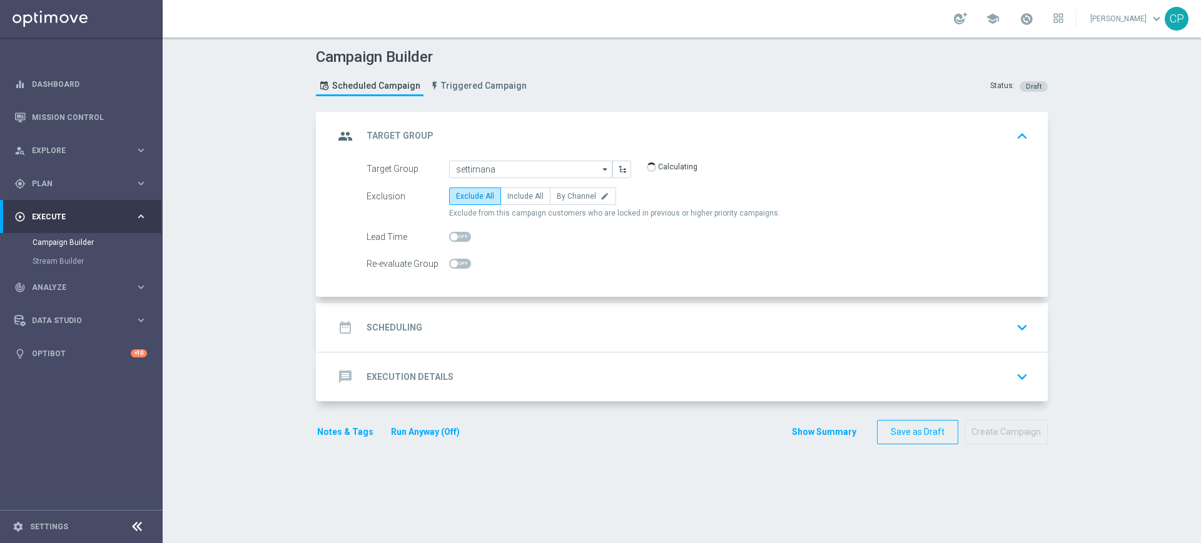
type input "Missioni_loyalty_settimanali_11-17agosto"
click at [518, 197] on span "Include All" at bounding box center [525, 196] width 36 height 9
click at [515, 197] on input "Include All" at bounding box center [511, 198] width 8 height 8
radio input "true"
click at [508, 329] on div "date_range Scheduling keyboard_arrow_down" at bounding box center [683, 328] width 699 height 24
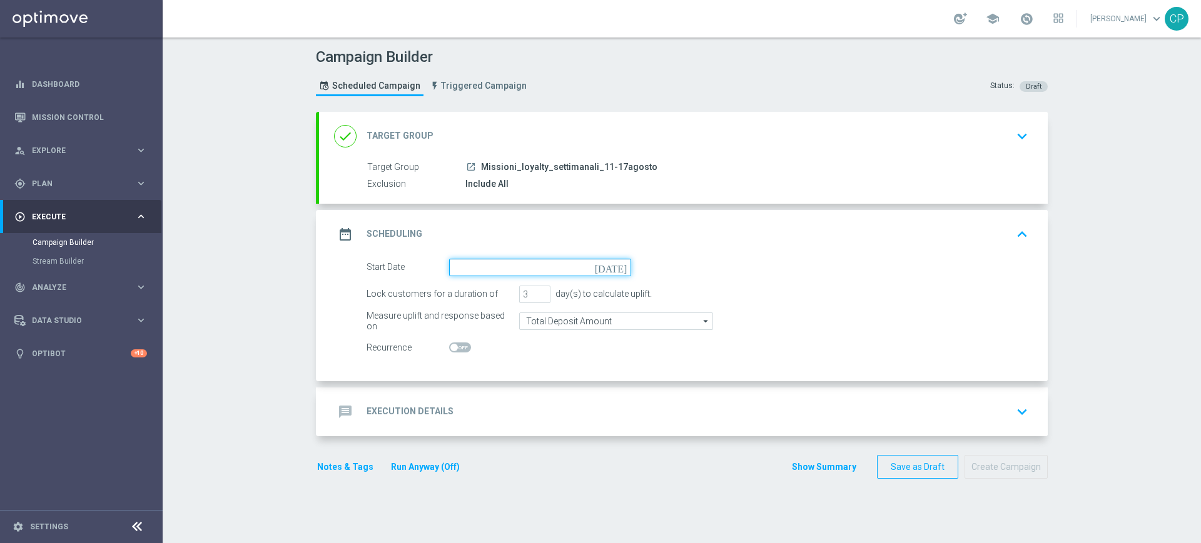
click at [522, 268] on input at bounding box center [540, 268] width 182 height 18
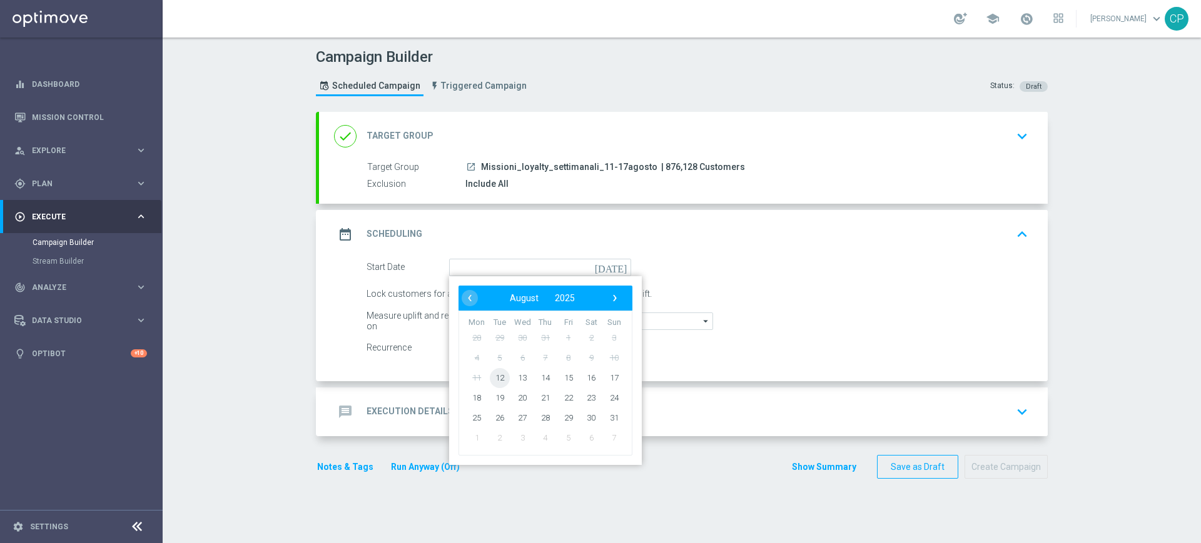
click at [495, 376] on span "12" at bounding box center [500, 378] width 20 height 20
type input "12 Aug 2025"
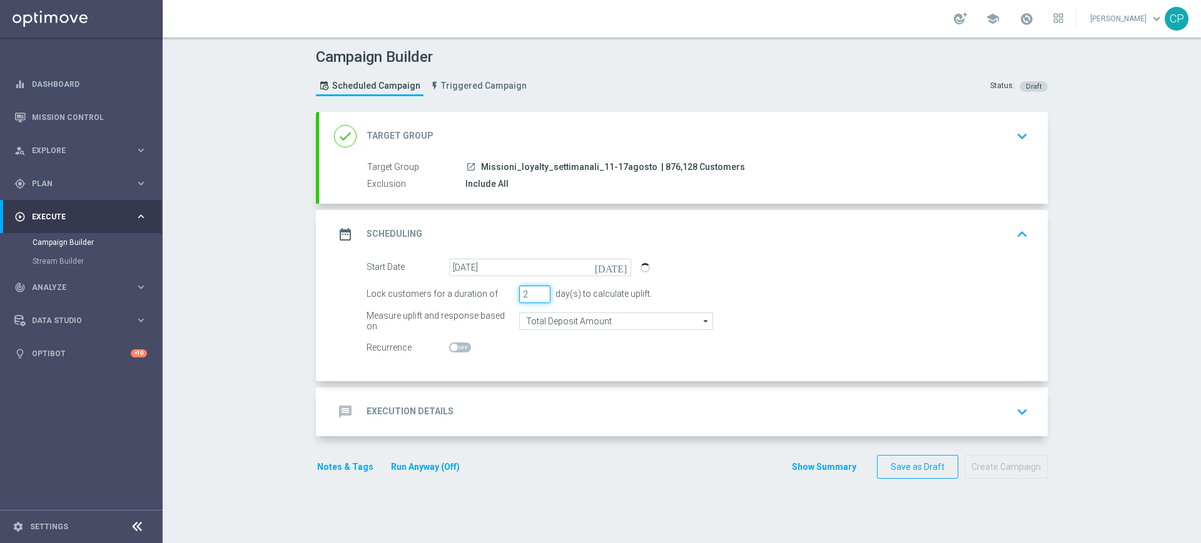
click at [538, 296] on input "2" at bounding box center [534, 295] width 31 height 18
type input "1"
click at [538, 296] on input "1" at bounding box center [534, 295] width 31 height 18
click at [525, 343] on switch at bounding box center [540, 348] width 182 height 11
click at [498, 413] on div "message Execution Details keyboard_arrow_down" at bounding box center [683, 412] width 699 height 24
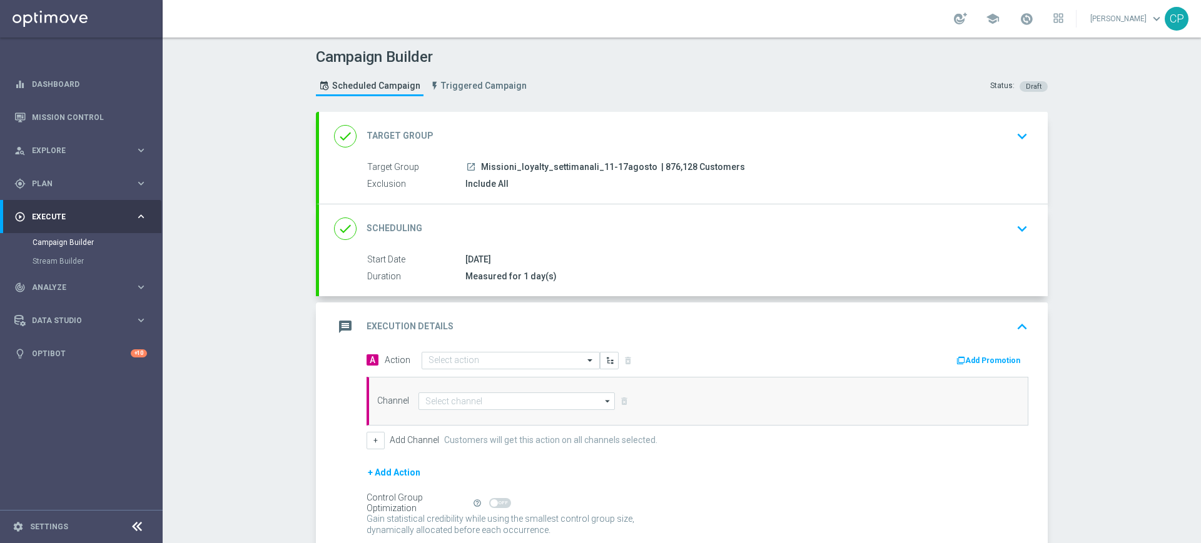
scroll to position [31, 0]
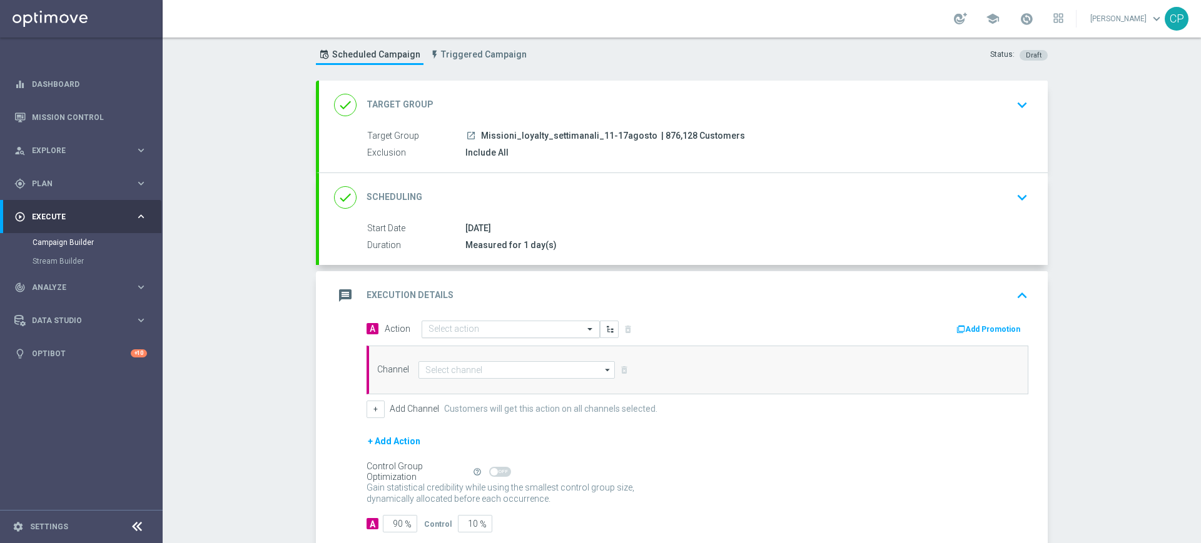
click at [498, 335] on div "Select action" at bounding box center [510, 330] width 178 height 18
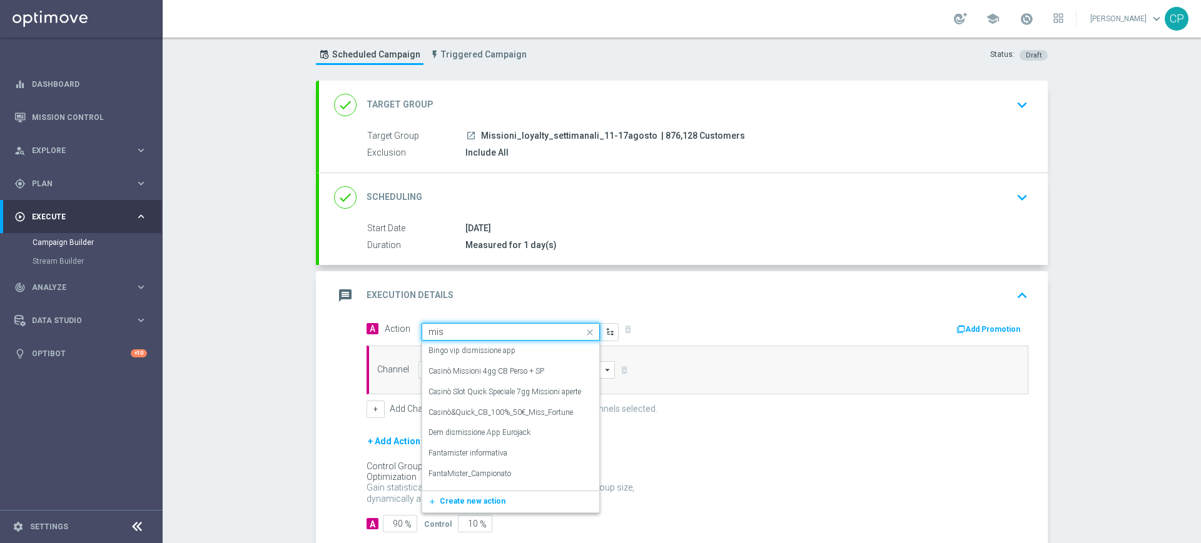
type input "miss"
click at [472, 446] on label "Loyalty-missioni" at bounding box center [454, 451] width 53 height 11
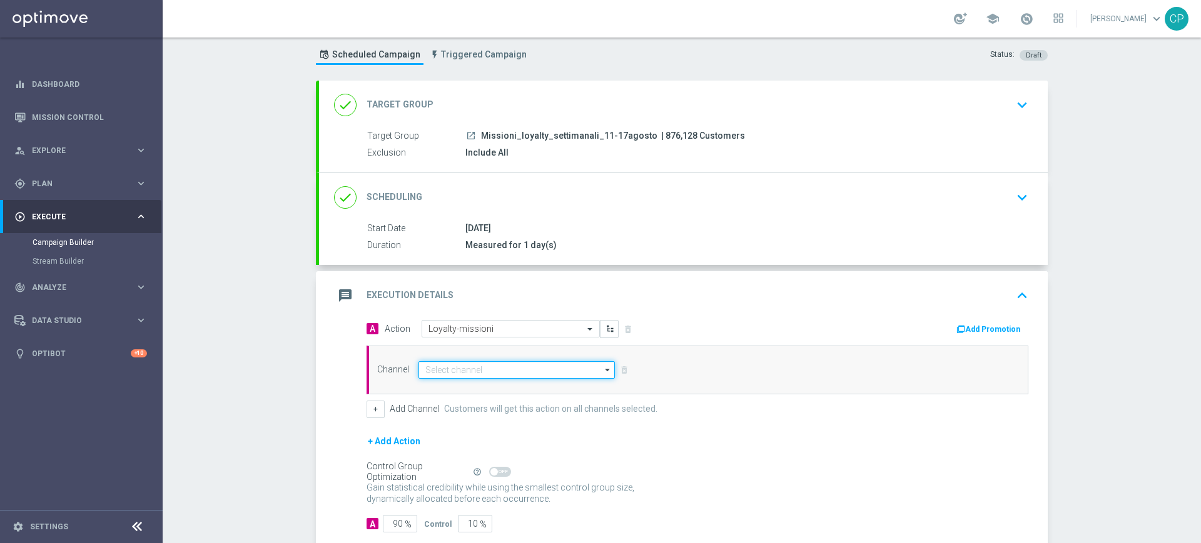
click at [471, 365] on input at bounding box center [516, 370] width 196 height 18
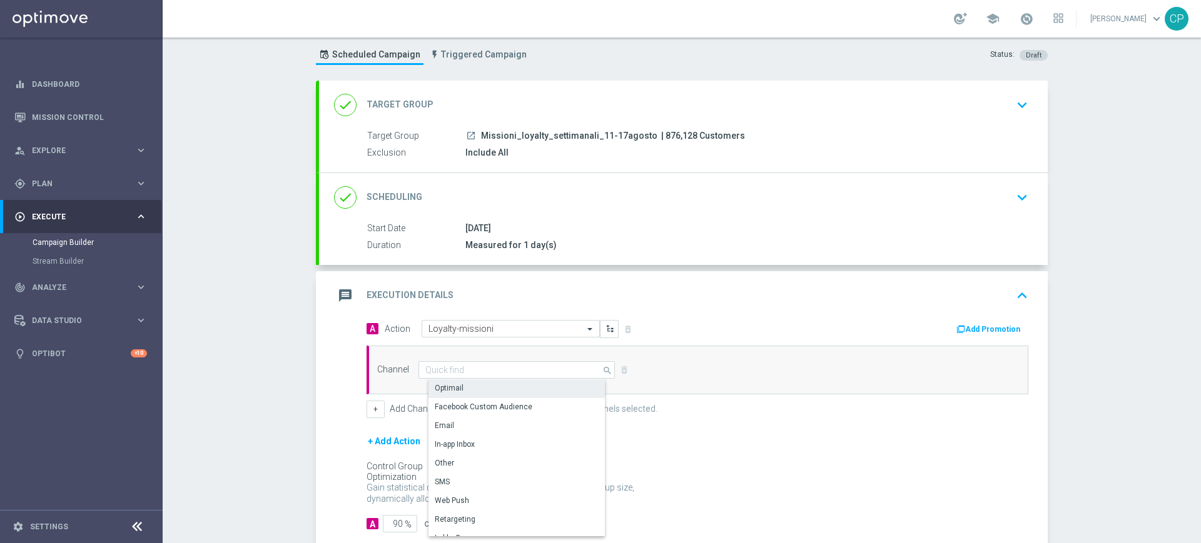
click at [462, 386] on div "Optimail" at bounding box center [521, 389] width 186 height 18
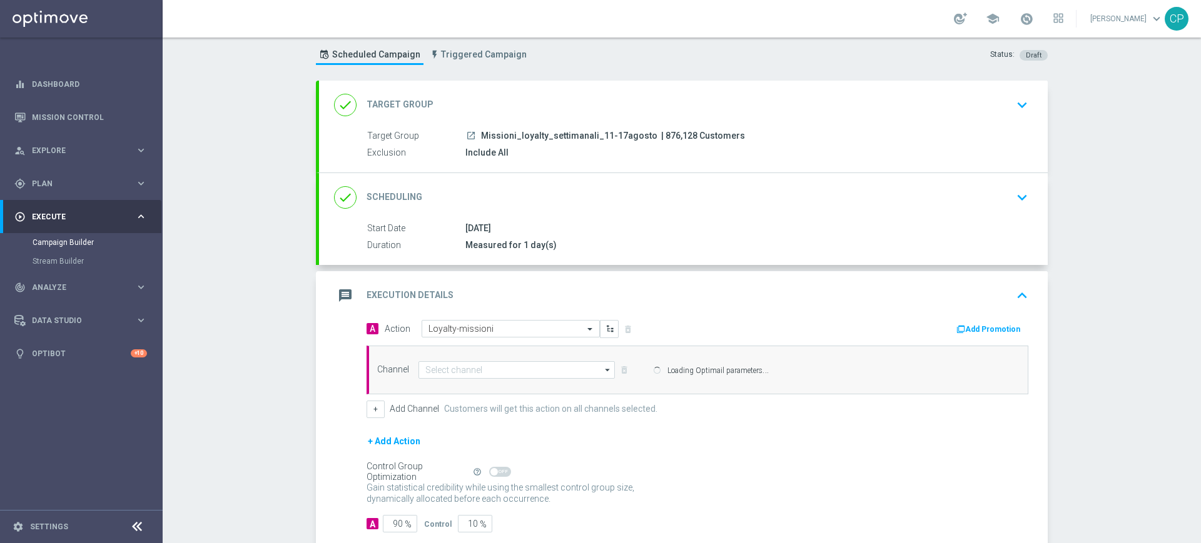
type input "Optimail"
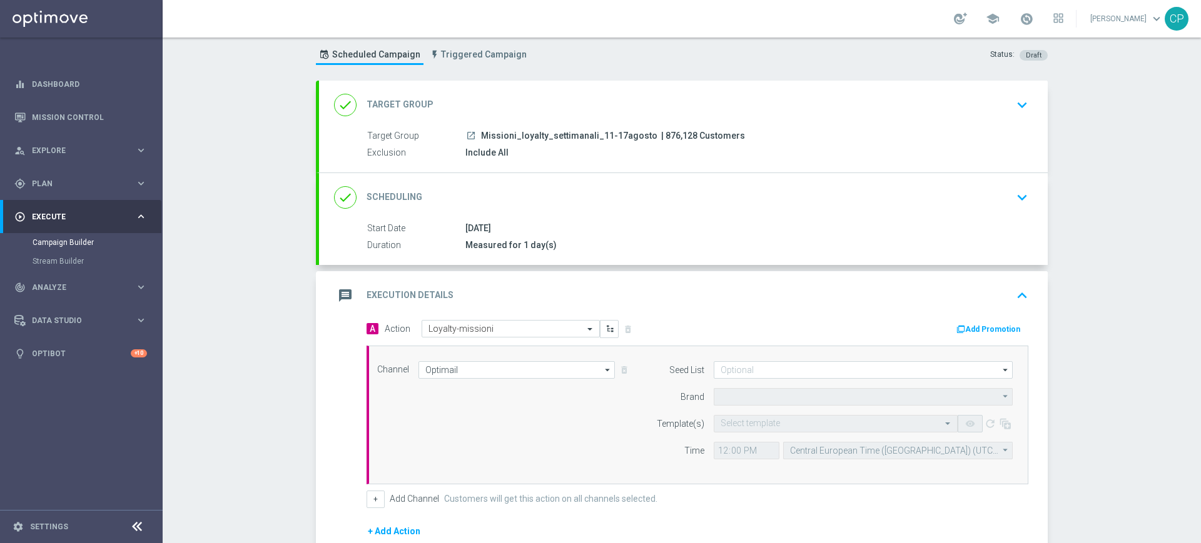
type input "Sisal Marketing"
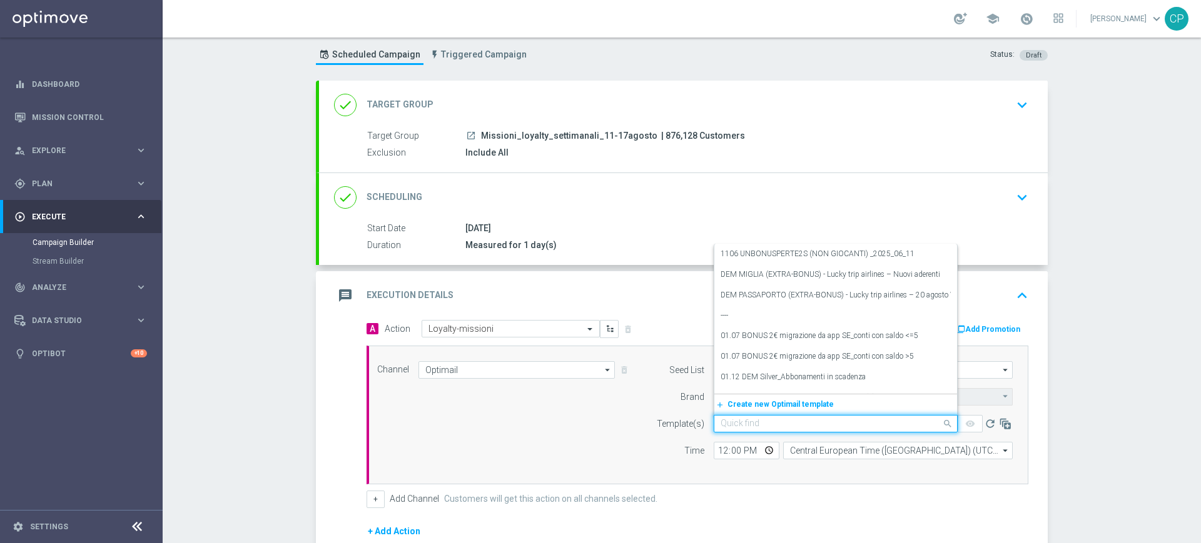
click at [750, 426] on input "text" at bounding box center [822, 424] width 205 height 11
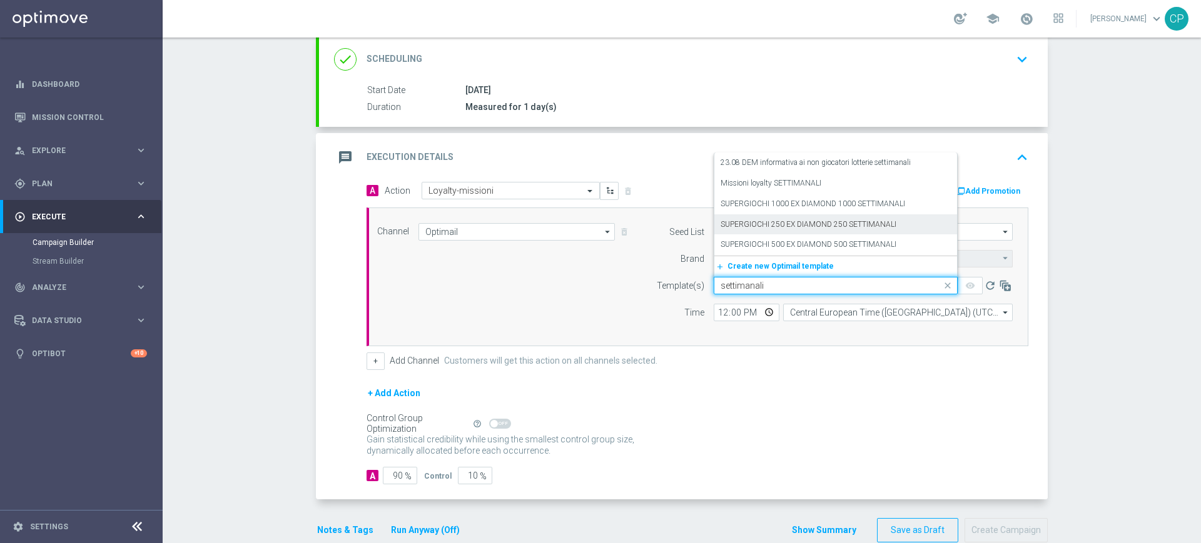
scroll to position [156, 0]
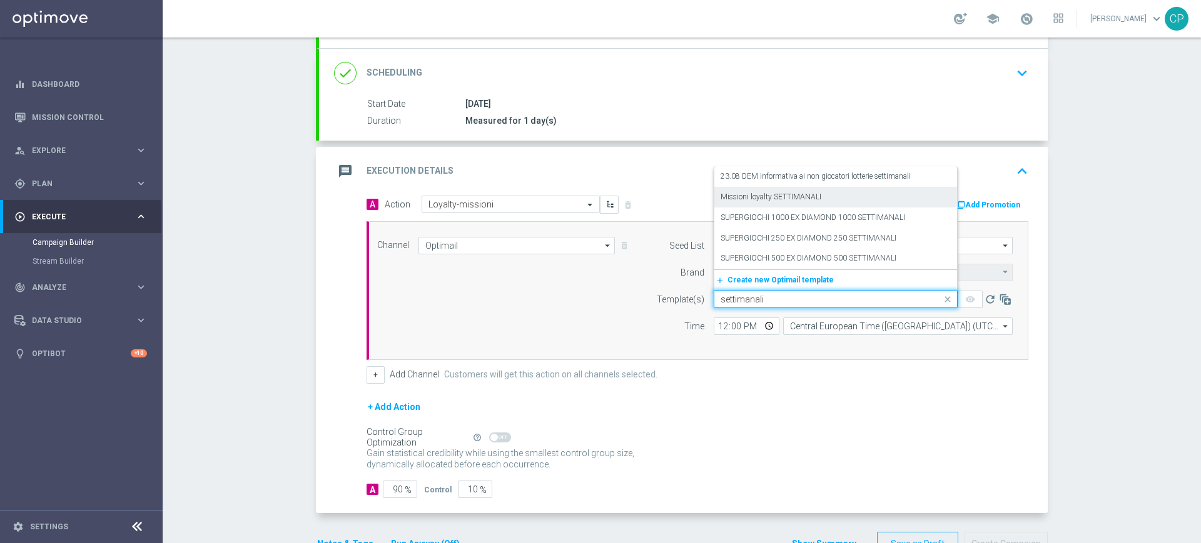
click at [787, 196] on label "Missioni loyalty SETTIMANALI" at bounding box center [770, 197] width 101 height 11
type input "settimanali"
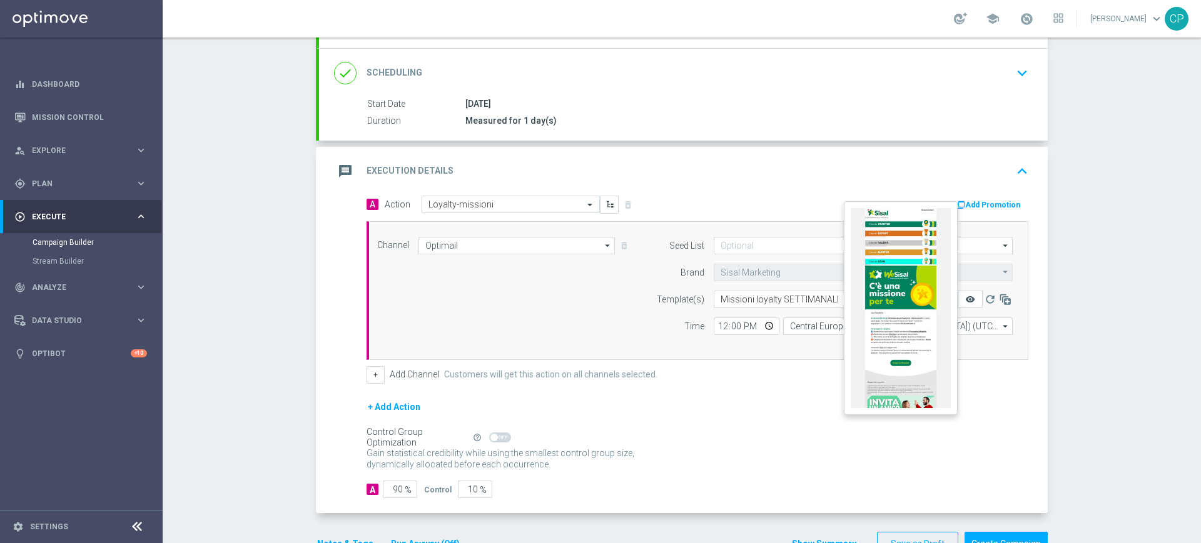
click at [966, 301] on icon "remove_red_eye" at bounding box center [970, 300] width 10 height 10
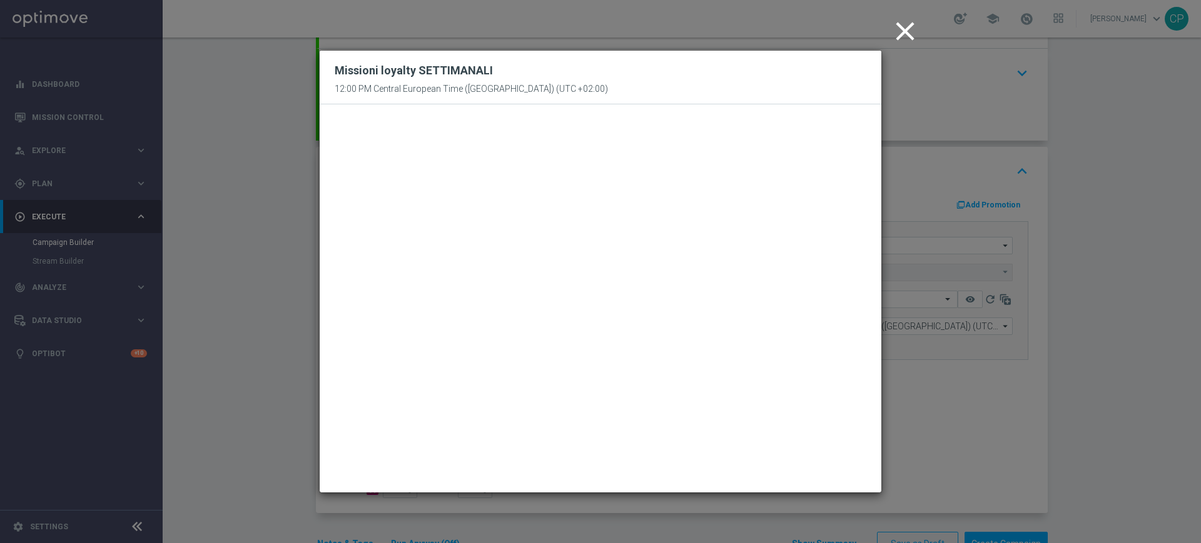
click at [904, 34] on icon "close" at bounding box center [904, 31] width 31 height 31
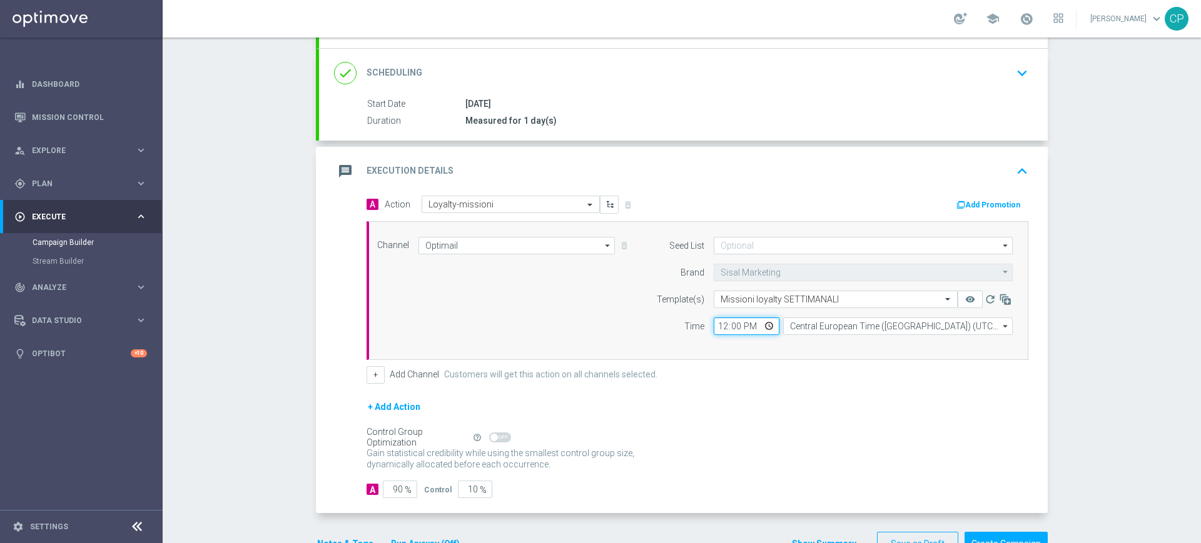
click at [716, 328] on input "12:00" at bounding box center [747, 327] width 66 height 18
type input "15:20"
click at [774, 412] on div "+ Add Action" at bounding box center [697, 415] width 662 height 31
click at [465, 490] on input "10" at bounding box center [475, 490] width 34 height 18
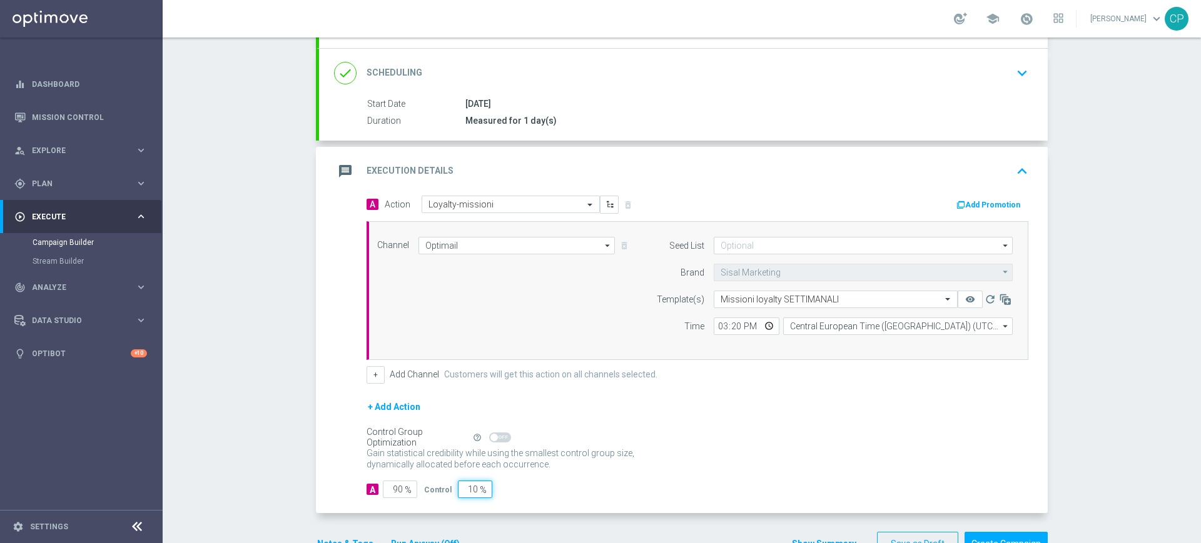
type input "0"
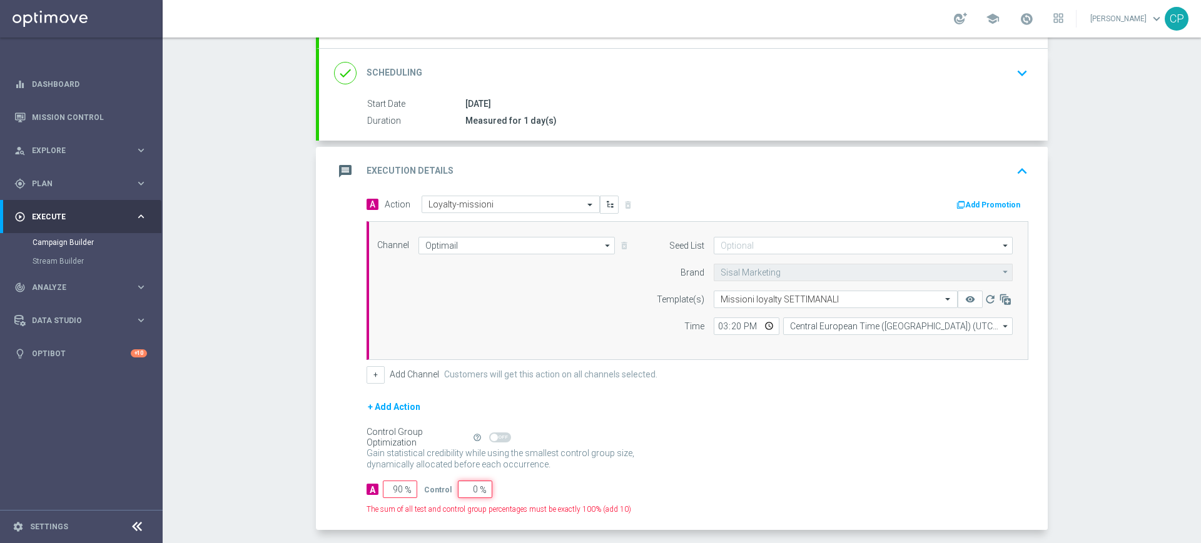
type input "100"
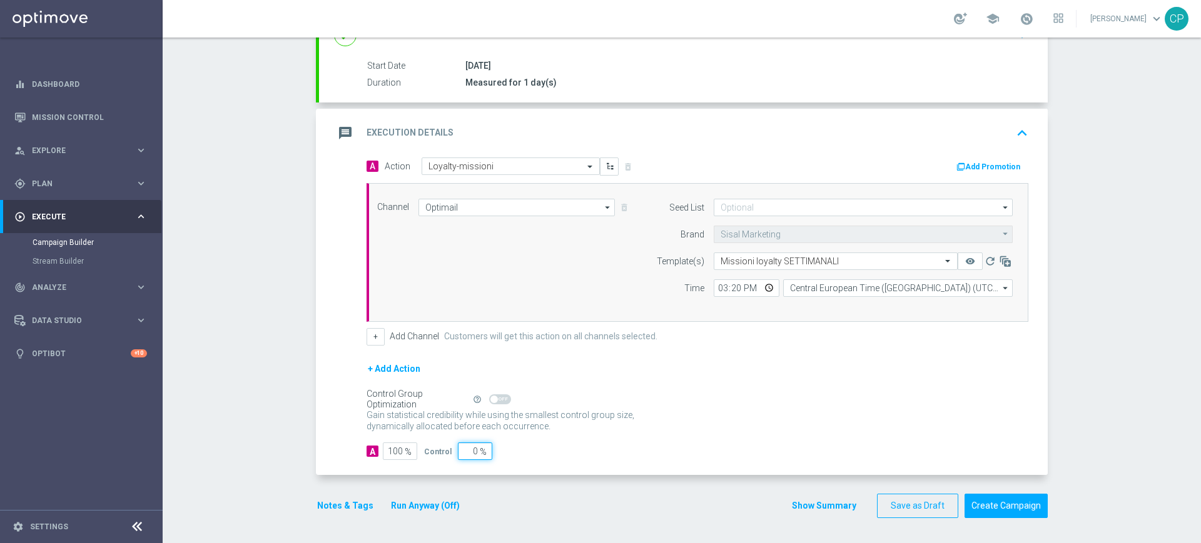
scroll to position [193, 0]
type input "0"
click at [335, 503] on button "Notes & Tags" at bounding box center [345, 507] width 59 height 16
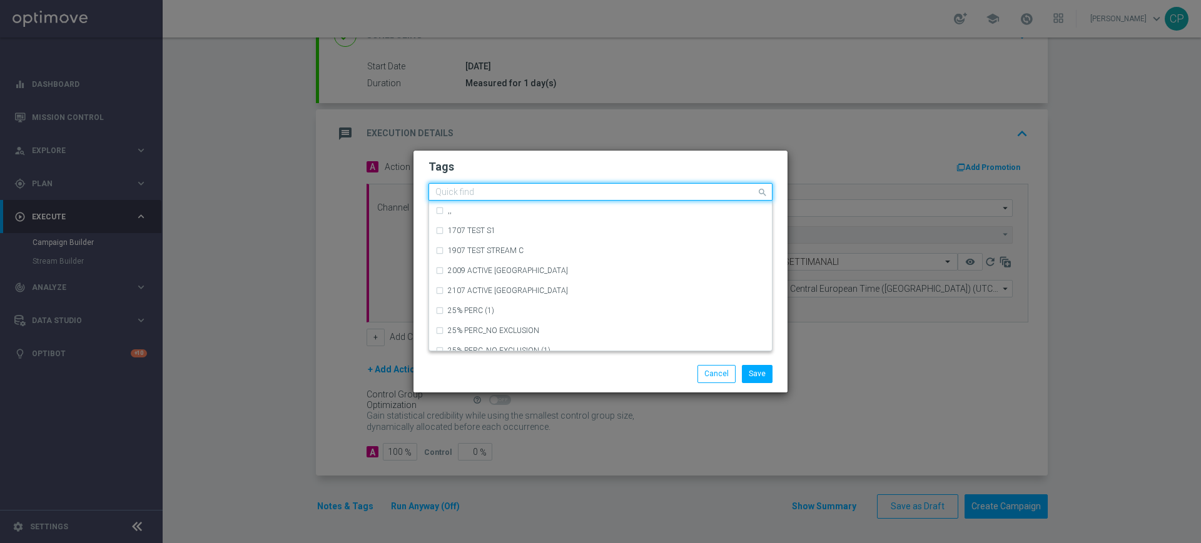
click at [568, 188] on input "text" at bounding box center [595, 193] width 321 height 11
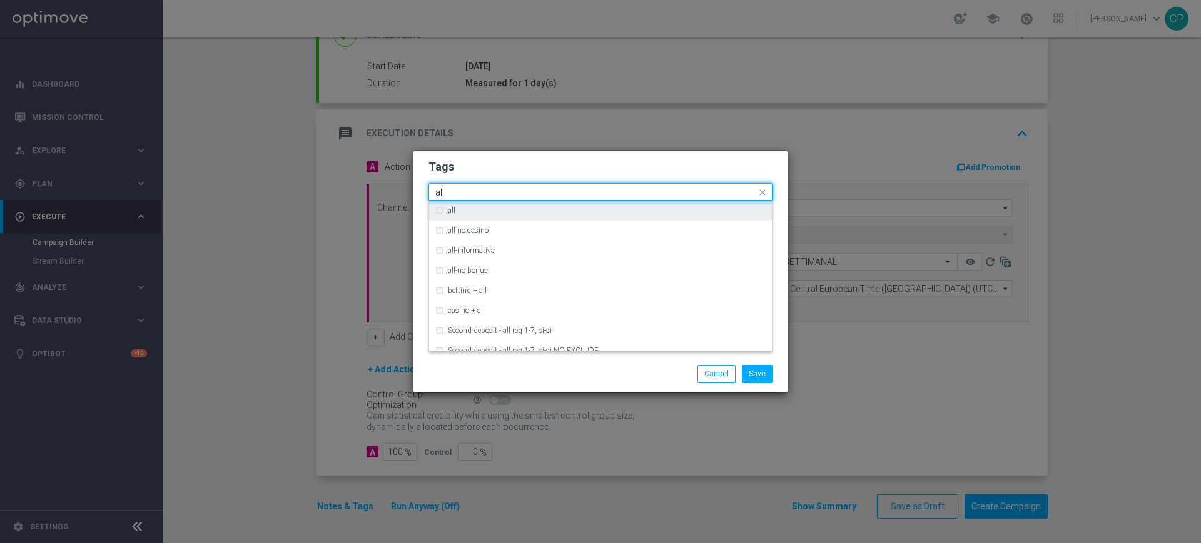
click at [482, 210] on div "all" at bounding box center [607, 211] width 318 height 8
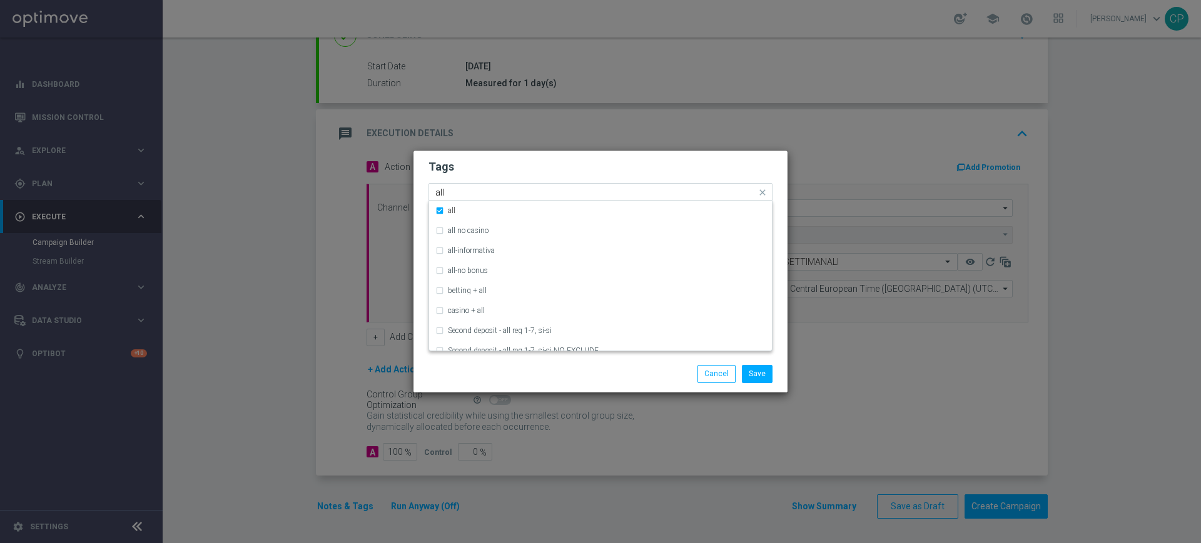
click at [467, 188] on input "all" at bounding box center [595, 193] width 321 height 11
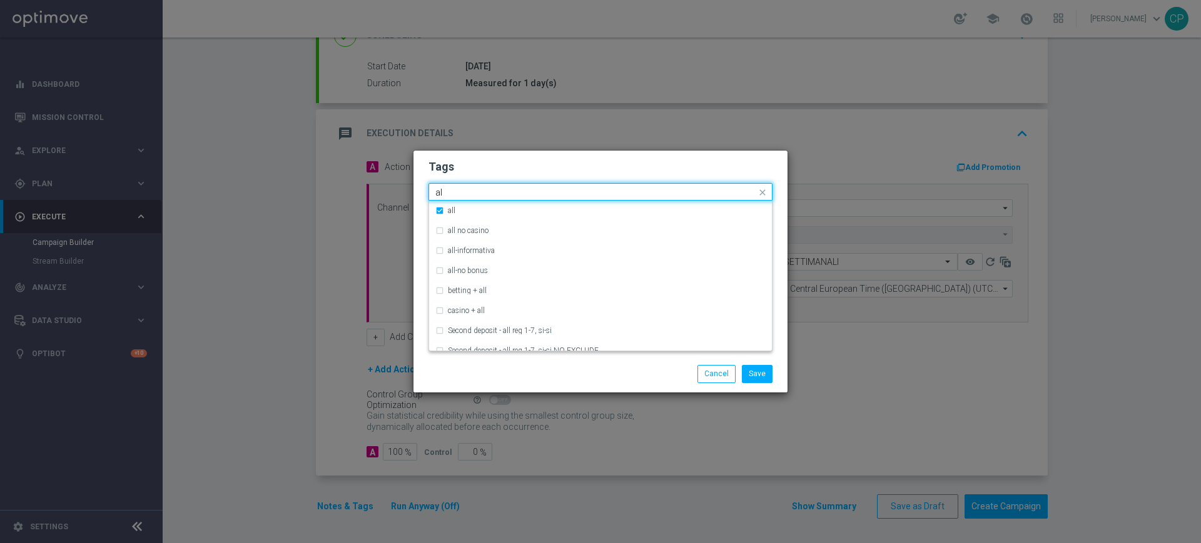
type input "a"
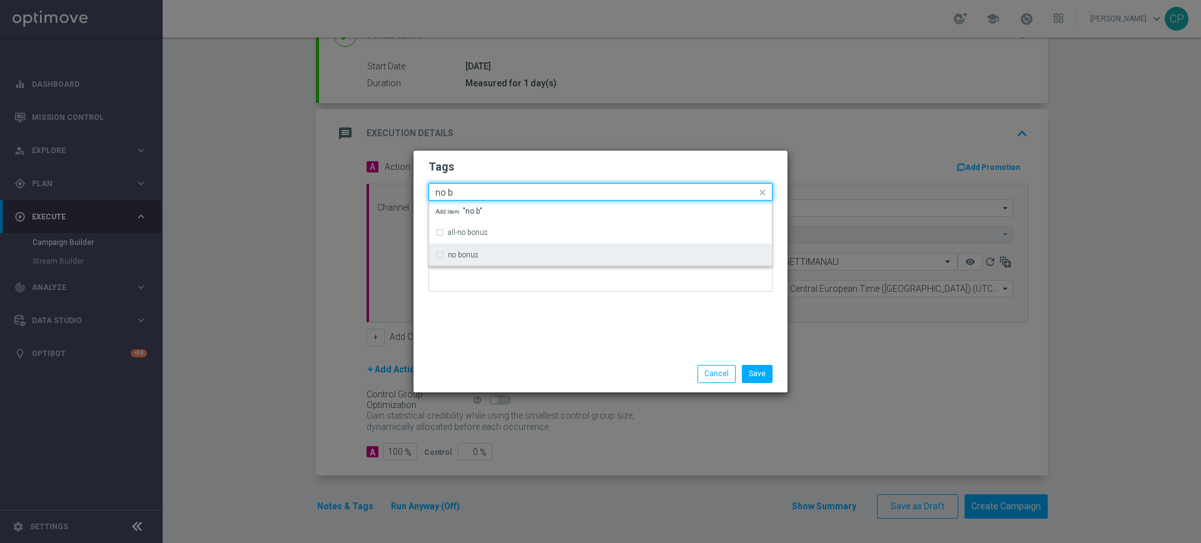
click at [456, 258] on label "no bonus" at bounding box center [463, 255] width 31 height 8
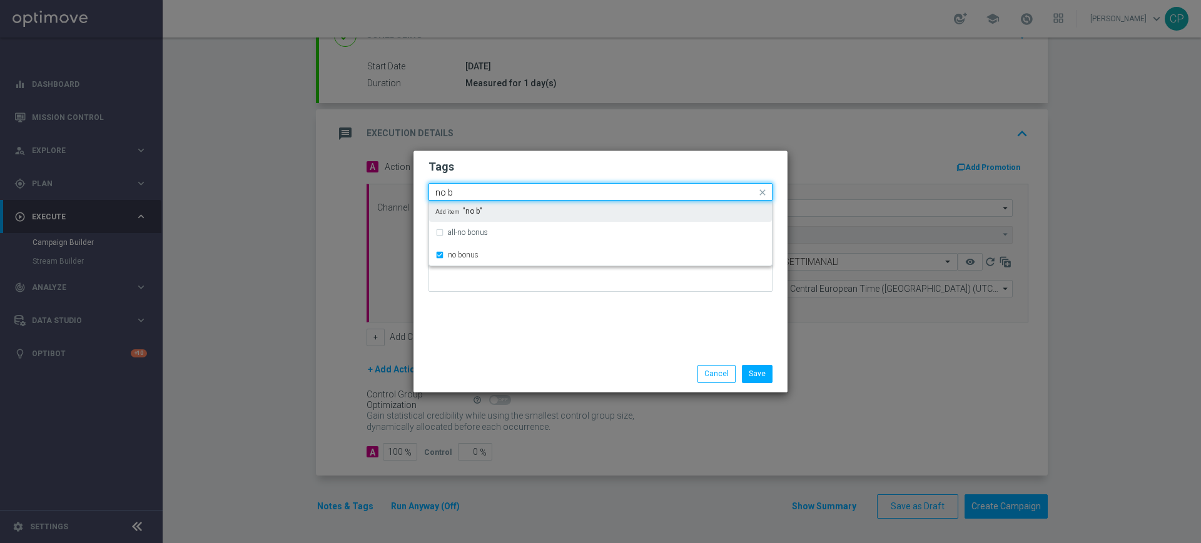
click at [480, 191] on input "no b" at bounding box center [595, 193] width 321 height 11
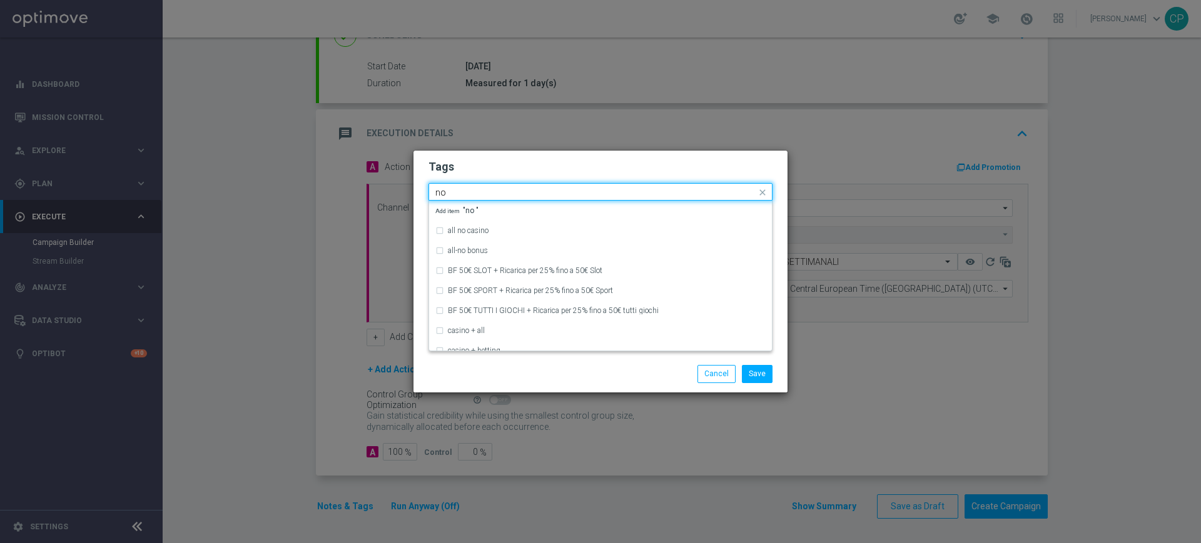
type input "n"
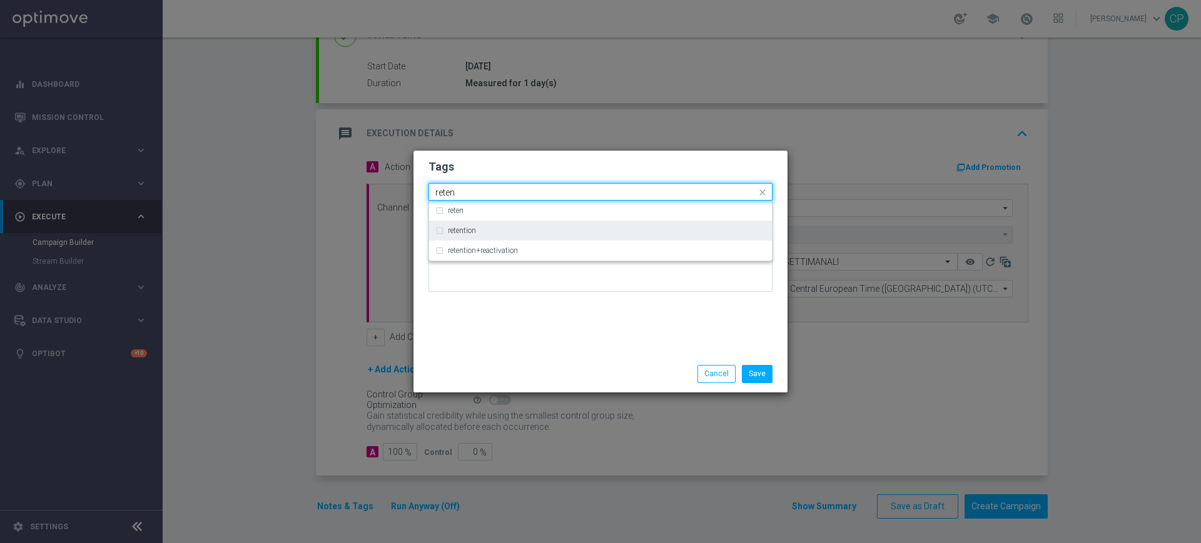
click at [462, 233] on label "retention" at bounding box center [462, 231] width 28 height 8
type input "reten"
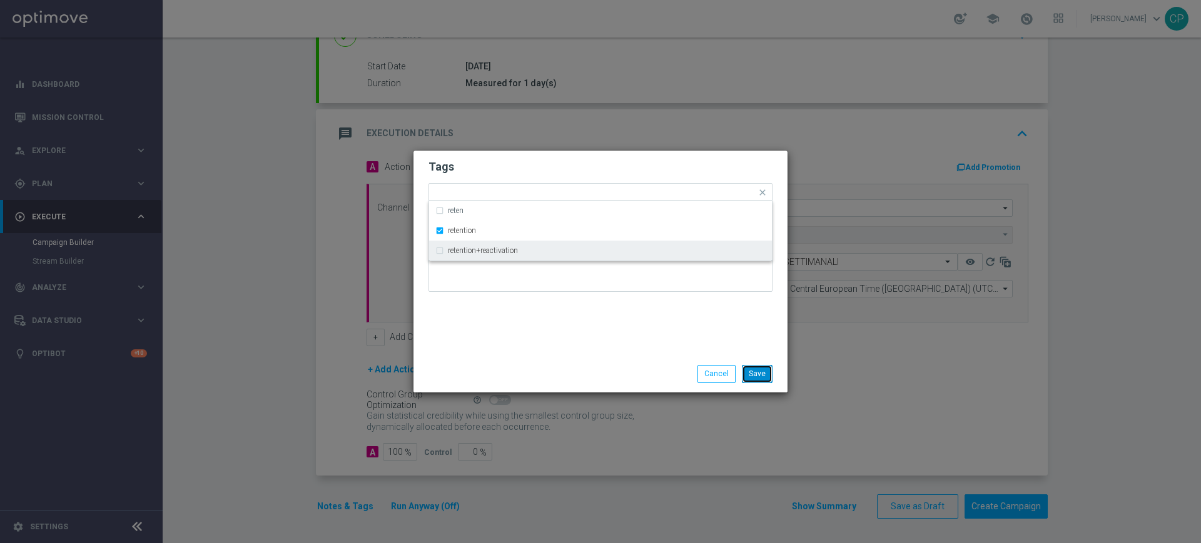
click at [753, 373] on button "Save" at bounding box center [757, 374] width 31 height 18
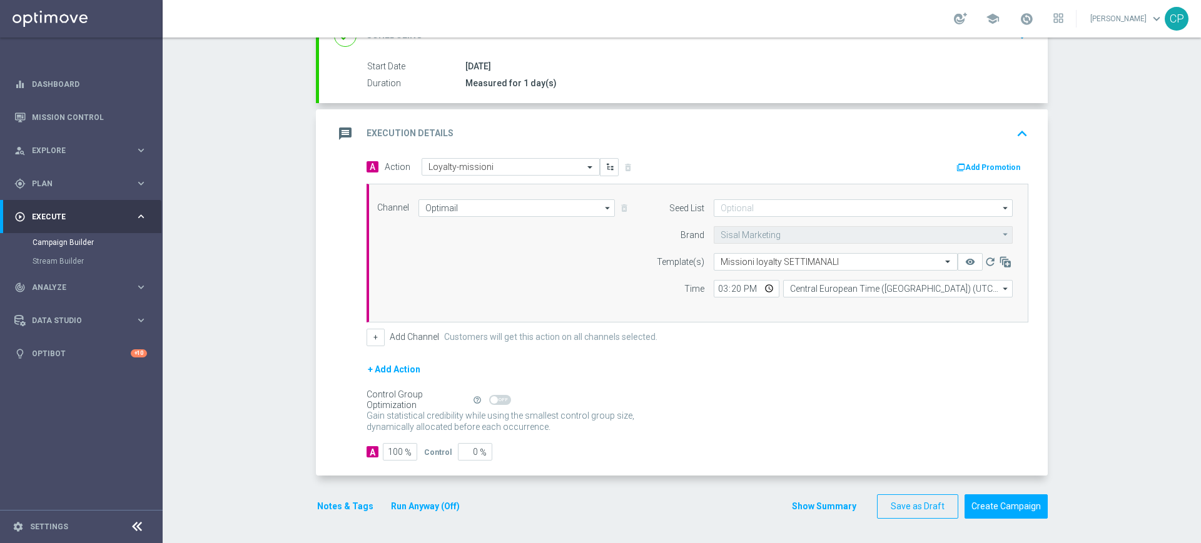
click at [436, 501] on button "Run Anyway (Off)" at bounding box center [425, 507] width 71 height 16
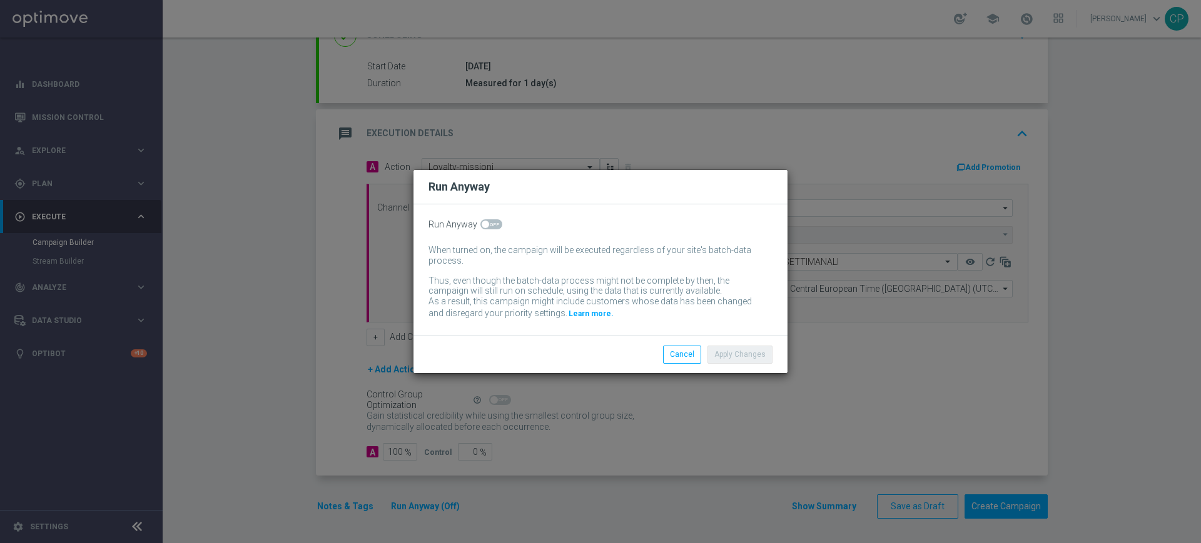
click at [495, 226] on span at bounding box center [491, 225] width 22 height 10
click at [495, 226] on input "checkbox" at bounding box center [491, 225] width 22 height 10
checkbox input "true"
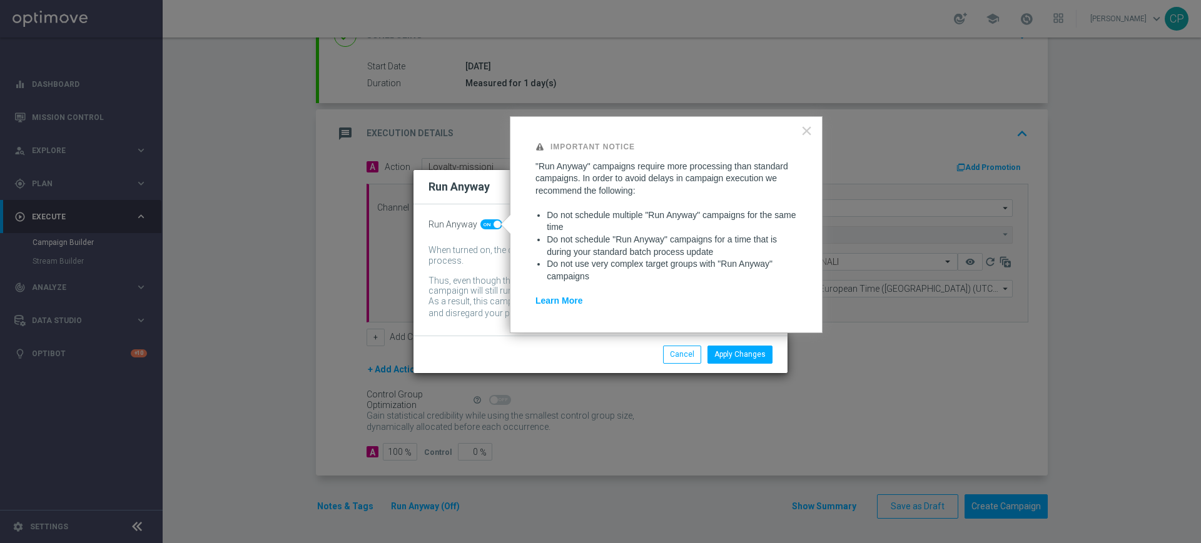
click at [617, 355] on div "Apply Changes Cancel" at bounding box center [661, 355] width 242 height 18
click at [750, 356] on button "Apply Changes" at bounding box center [739, 355] width 65 height 18
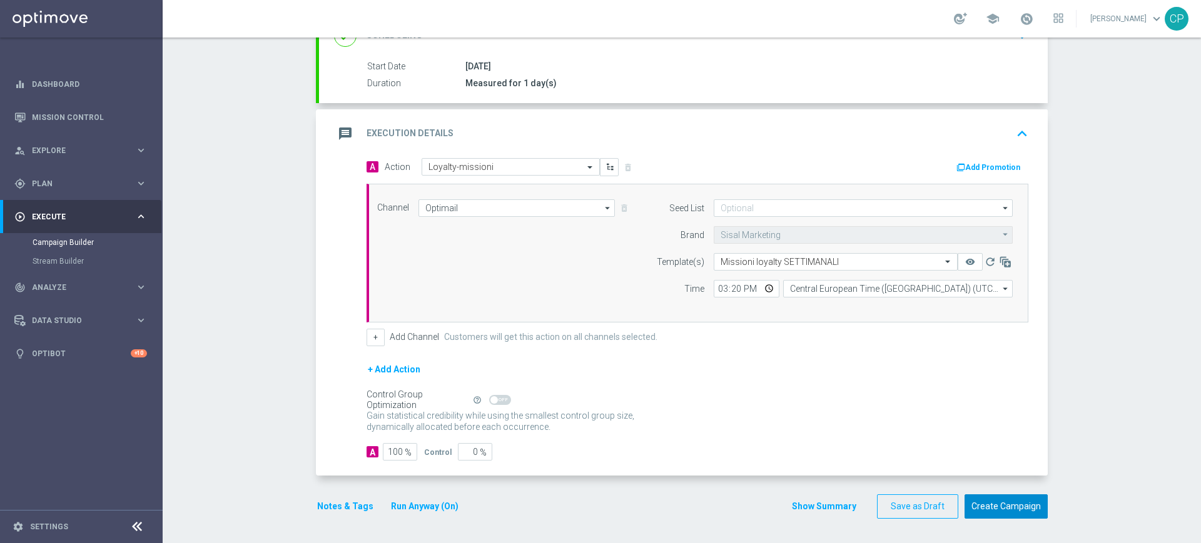
click at [991, 502] on button "Create Campaign" at bounding box center [1005, 507] width 83 height 24
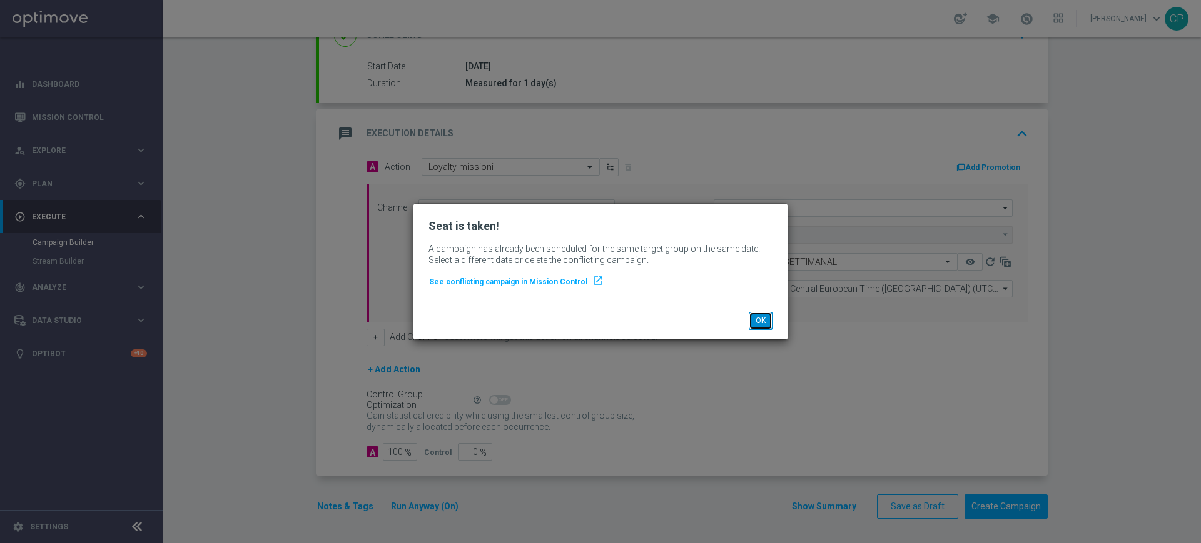
click at [759, 318] on button "OK" at bounding box center [761, 321] width 24 height 18
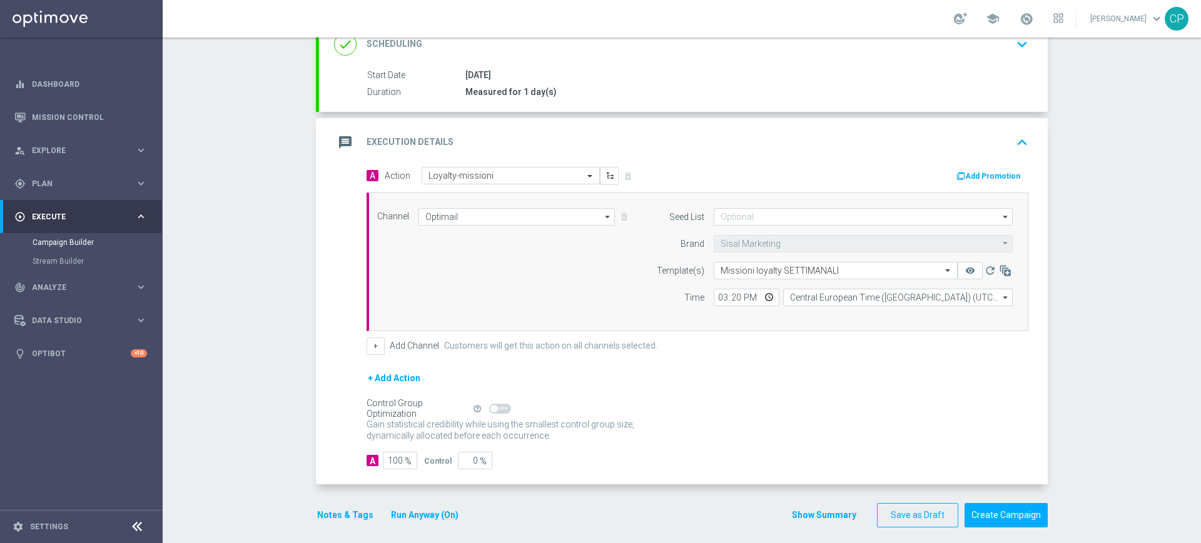
scroll to position [194, 0]
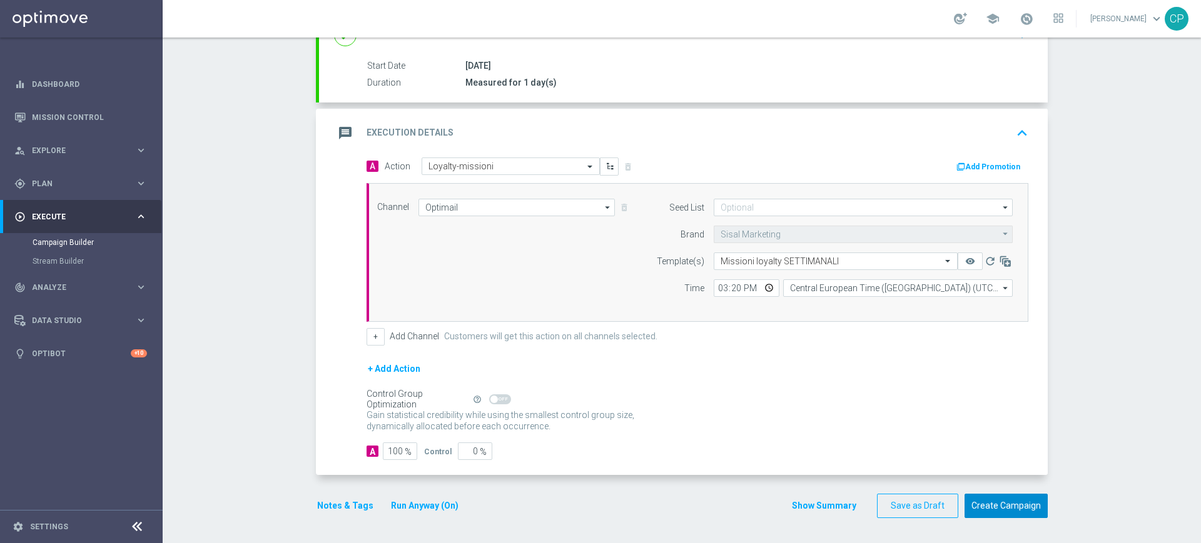
click at [1008, 506] on button "Create Campaign" at bounding box center [1005, 506] width 83 height 24
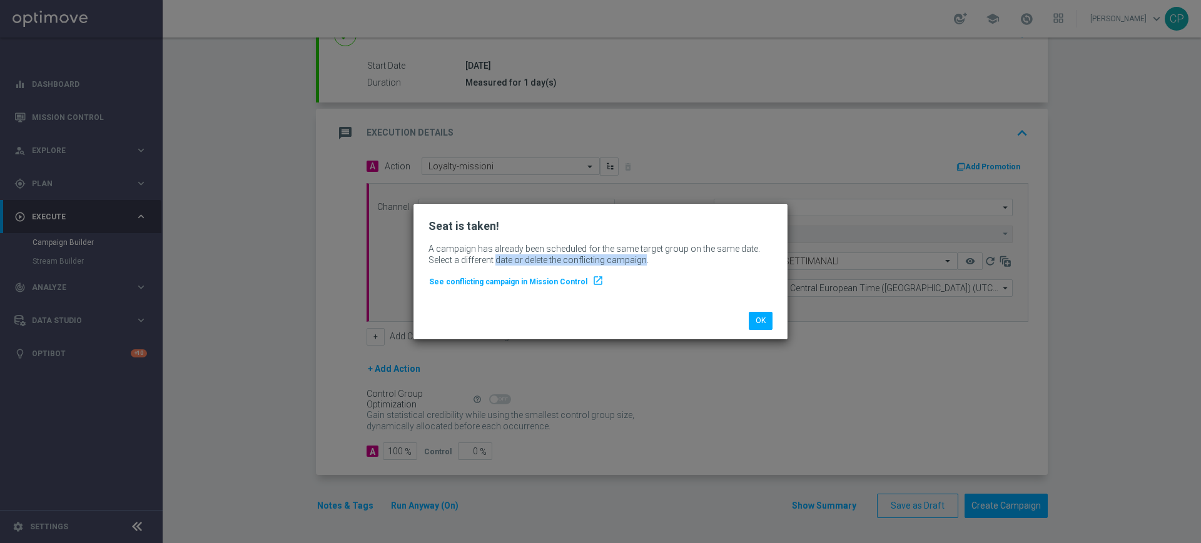
drag, startPoint x: 493, startPoint y: 261, endPoint x: 638, endPoint y: 261, distance: 145.7
click at [638, 261] on p "A campaign has already been scheduled for the same target group on the same dat…" at bounding box center [600, 254] width 344 height 23
click at [760, 316] on button "OK" at bounding box center [761, 321] width 24 height 18
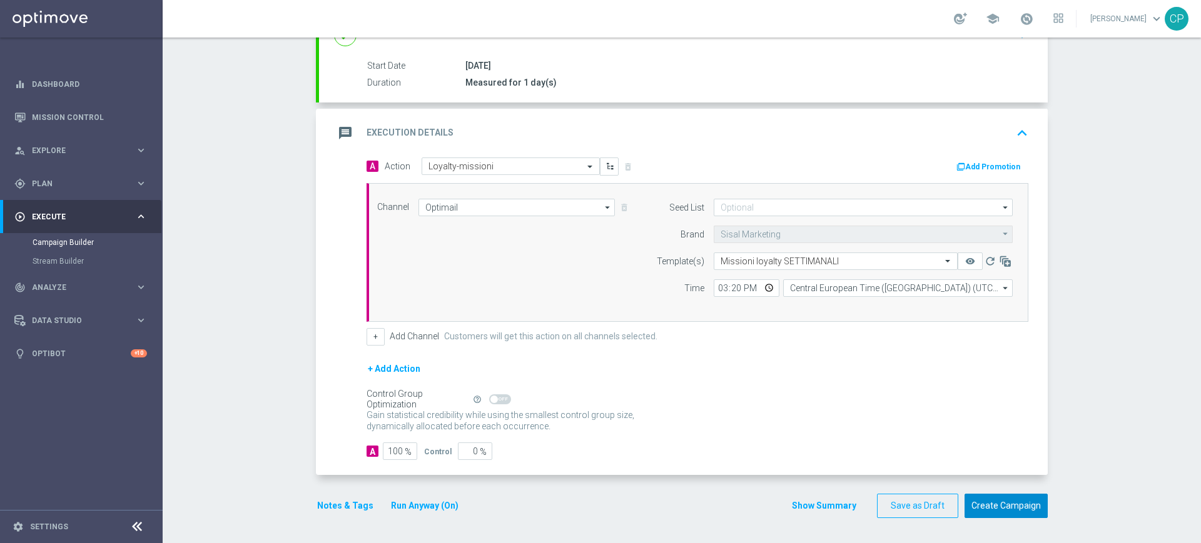
click at [1004, 501] on button "Create Campaign" at bounding box center [1005, 506] width 83 height 24
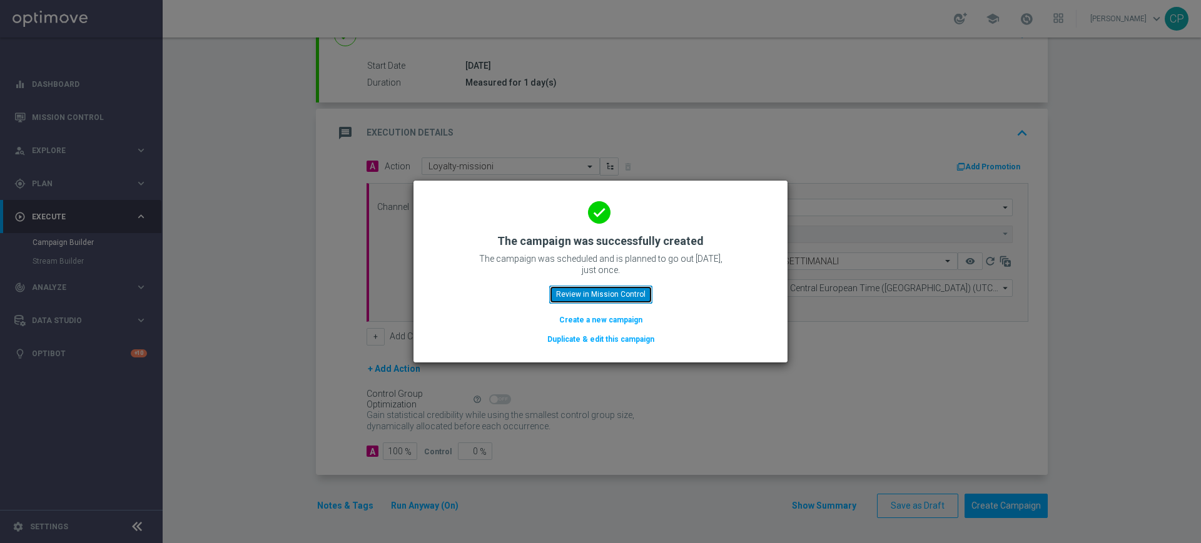
click at [600, 288] on button "Review in Mission Control" at bounding box center [600, 295] width 103 height 18
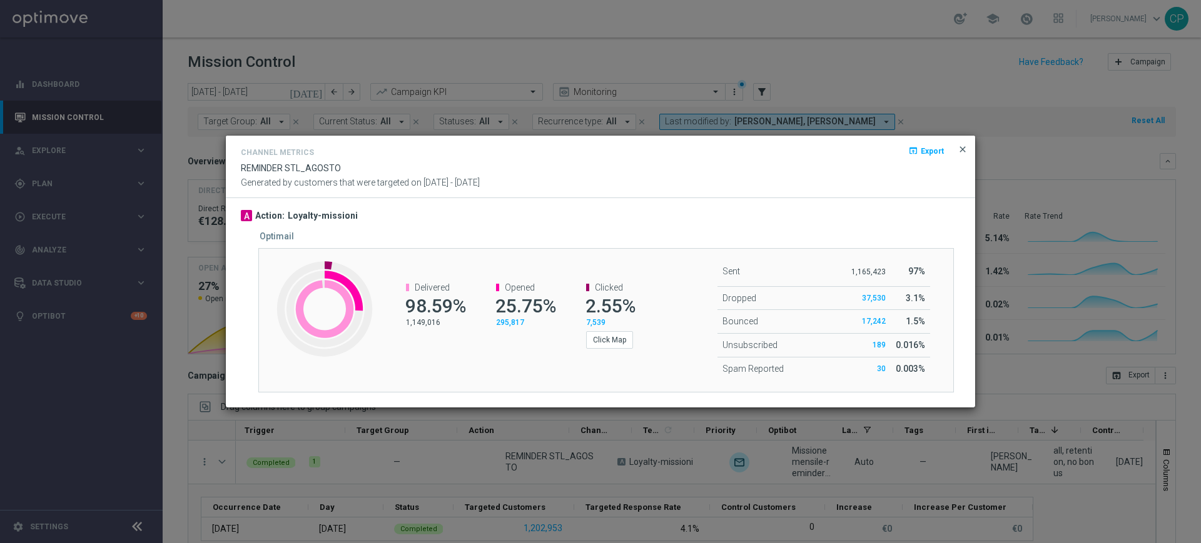
scroll to position [0, 148]
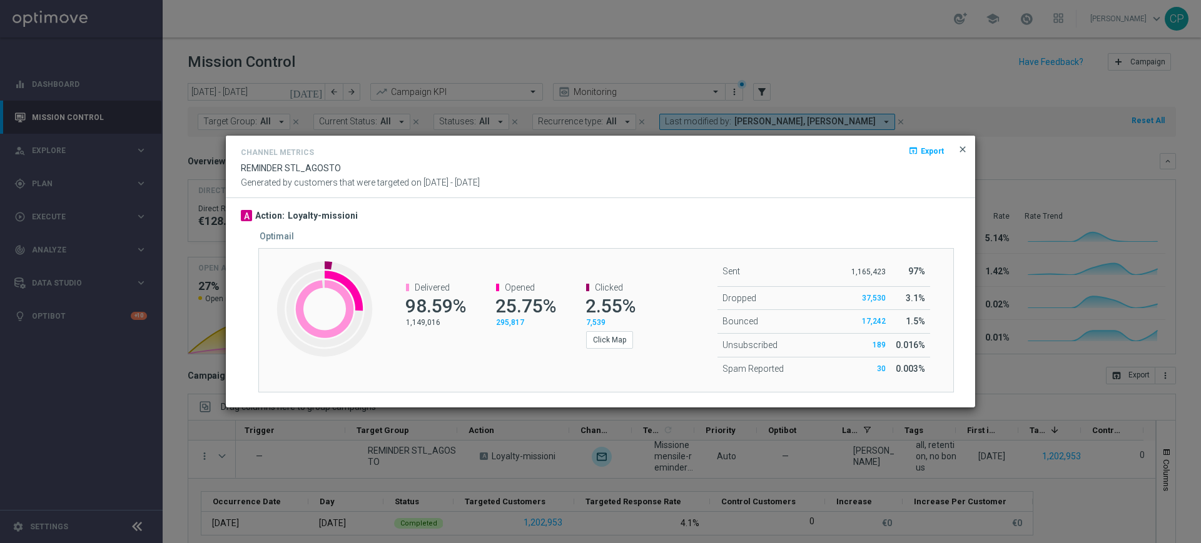
click at [963, 148] on span "close" at bounding box center [962, 149] width 10 height 10
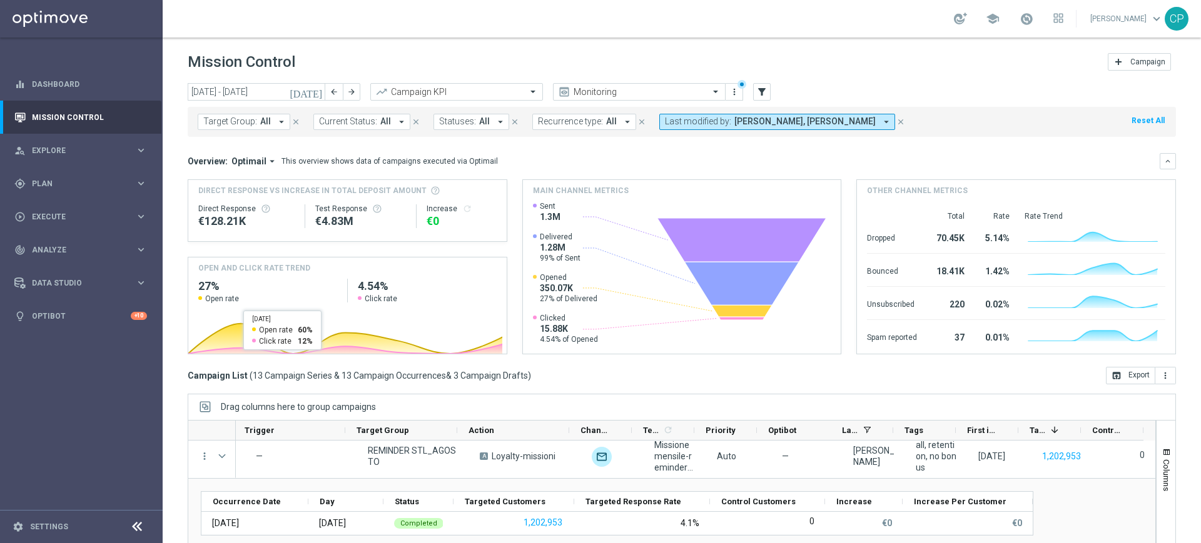
scroll to position [82, 0]
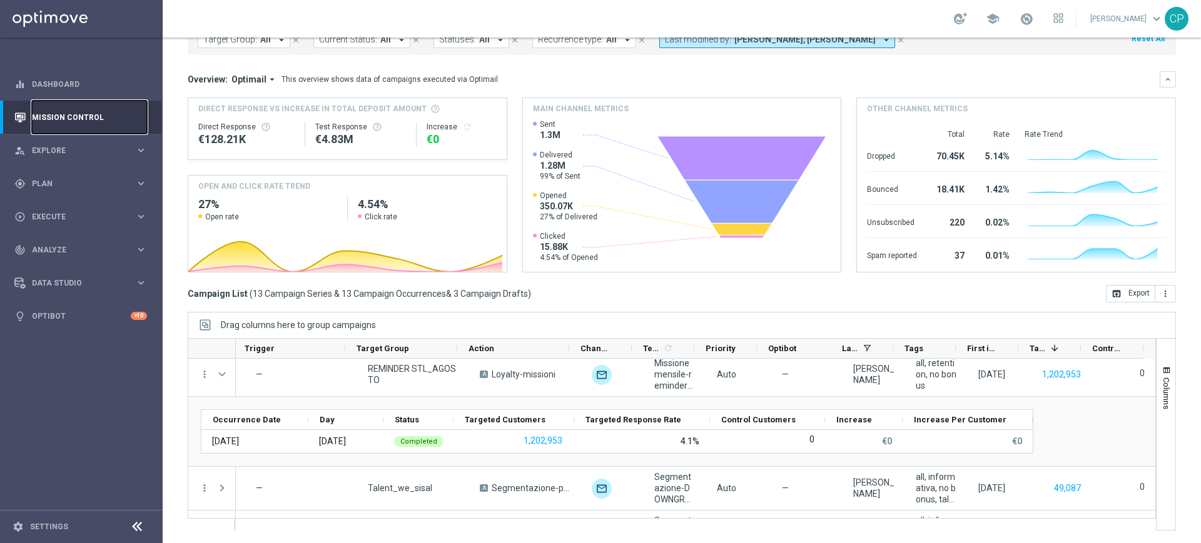
click at [80, 109] on link "Mission Control" at bounding box center [89, 117] width 115 height 33
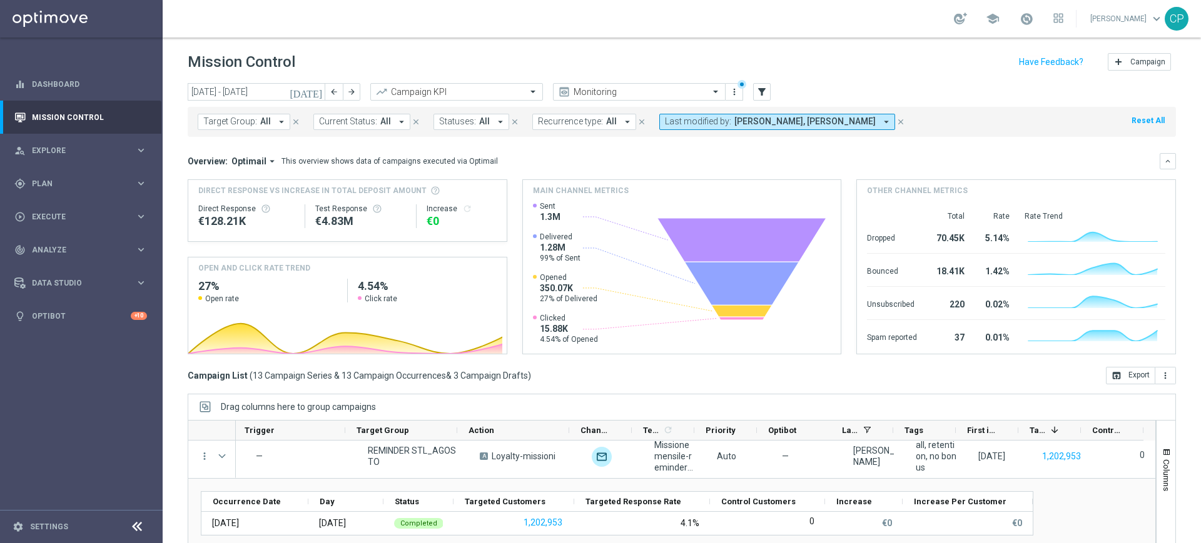
click at [315, 90] on icon "[DATE]" at bounding box center [307, 91] width 34 height 11
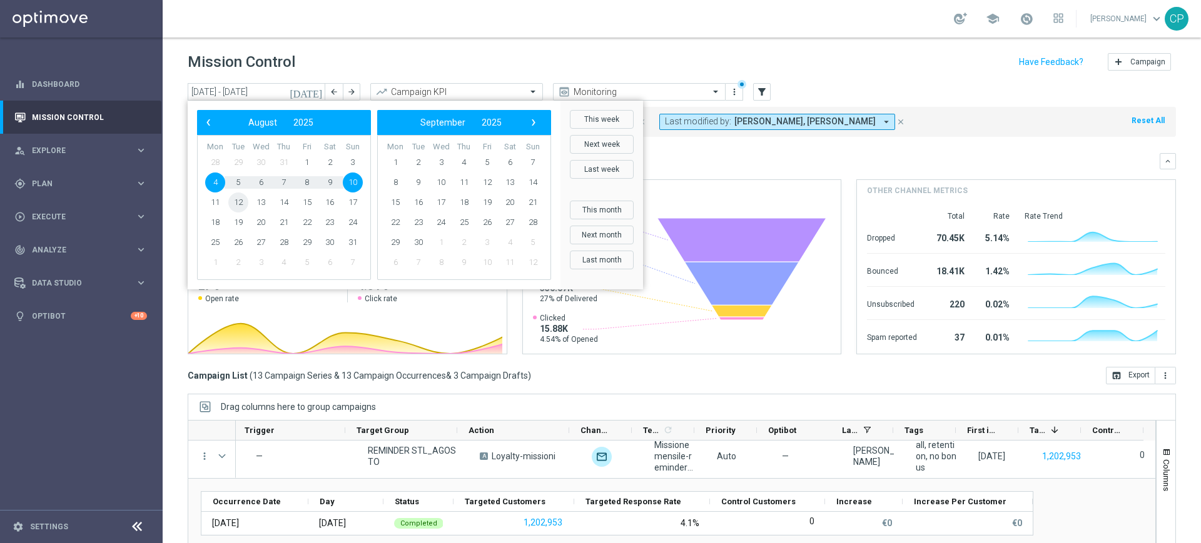
click at [236, 205] on span "12" at bounding box center [238, 203] width 20 height 20
click at [263, 199] on span "13" at bounding box center [261, 203] width 20 height 20
type input "[DATE] - [DATE]"
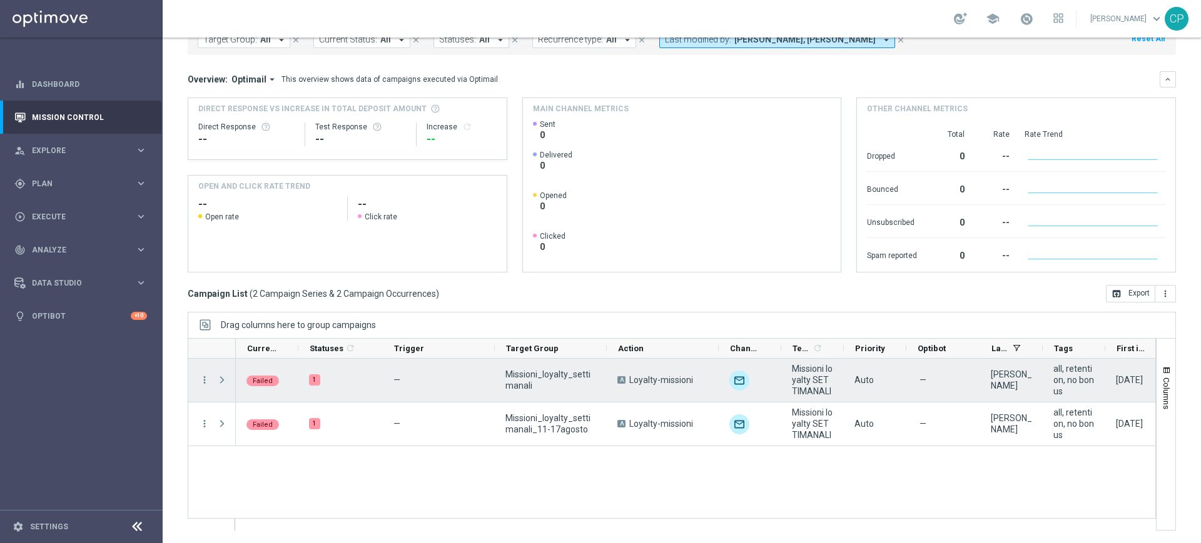
click at [222, 380] on span "Press SPACE to select this row." at bounding box center [221, 380] width 11 height 10
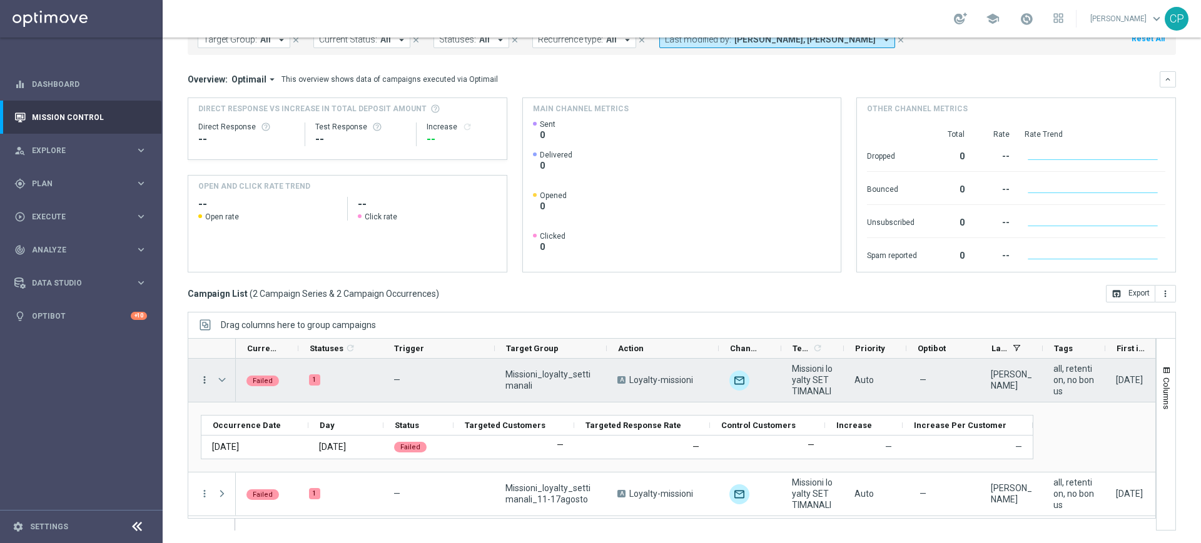
click at [204, 382] on icon "more_vert" at bounding box center [204, 380] width 11 height 11
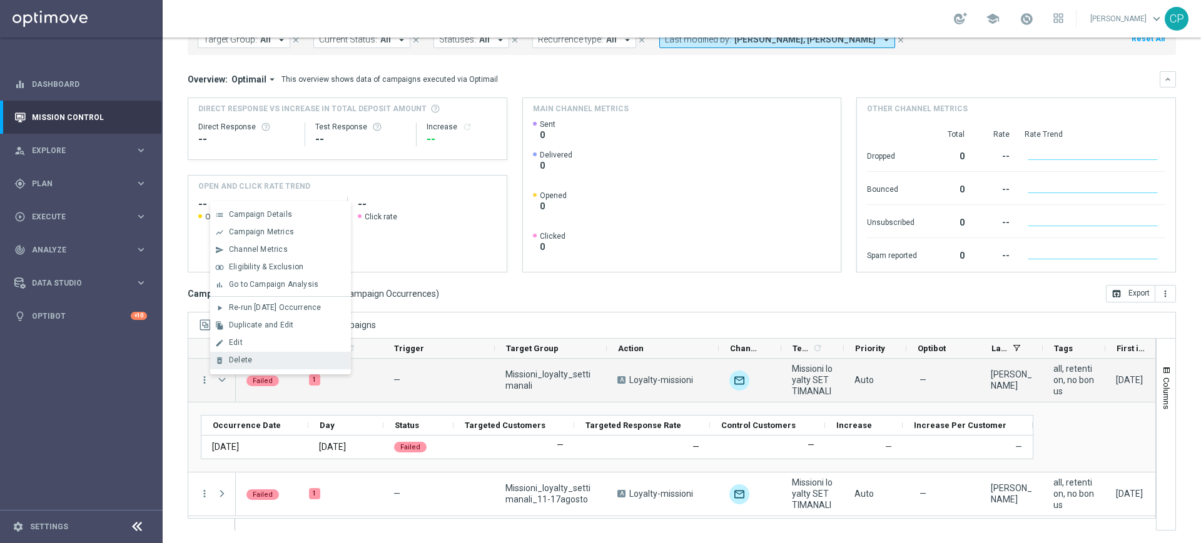
click at [241, 359] on span "Delete" at bounding box center [240, 360] width 23 height 9
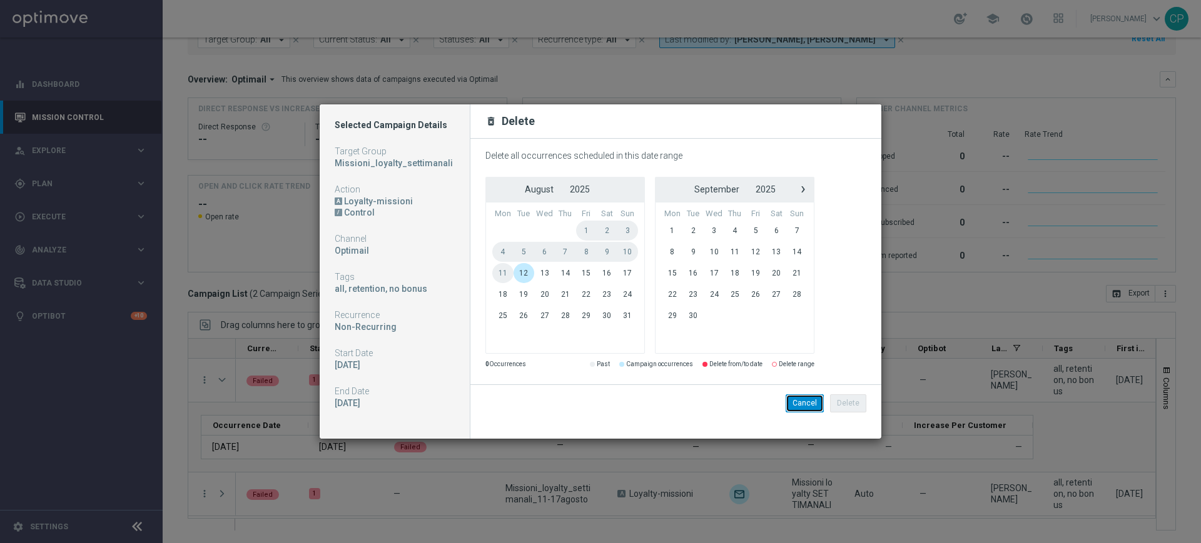
click at [798, 405] on button "Cancel" at bounding box center [804, 404] width 38 height 18
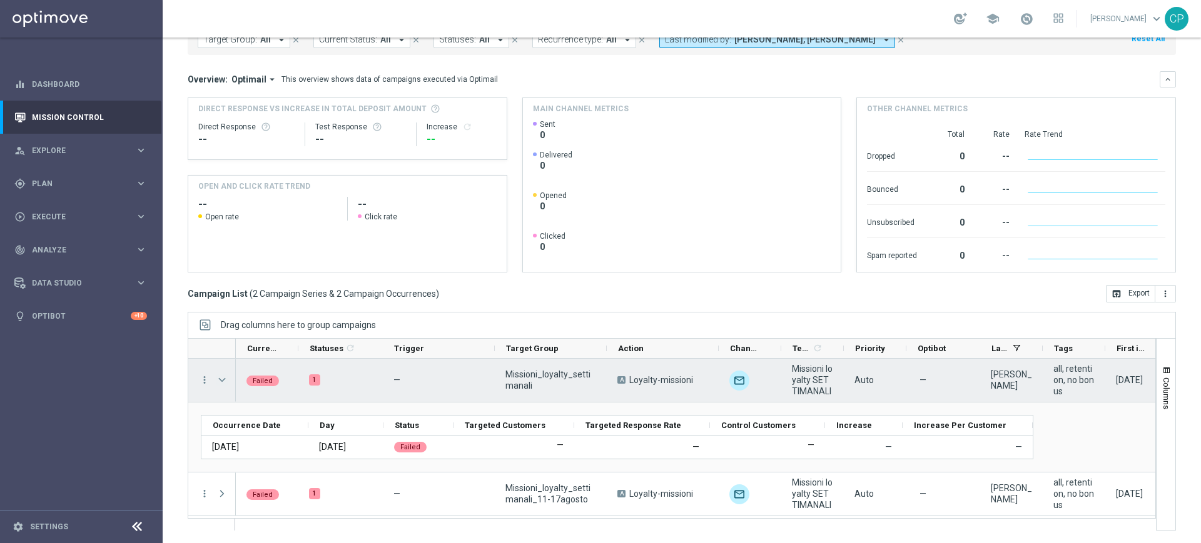
click at [221, 380] on span "Press SPACE to select this row." at bounding box center [221, 380] width 11 height 10
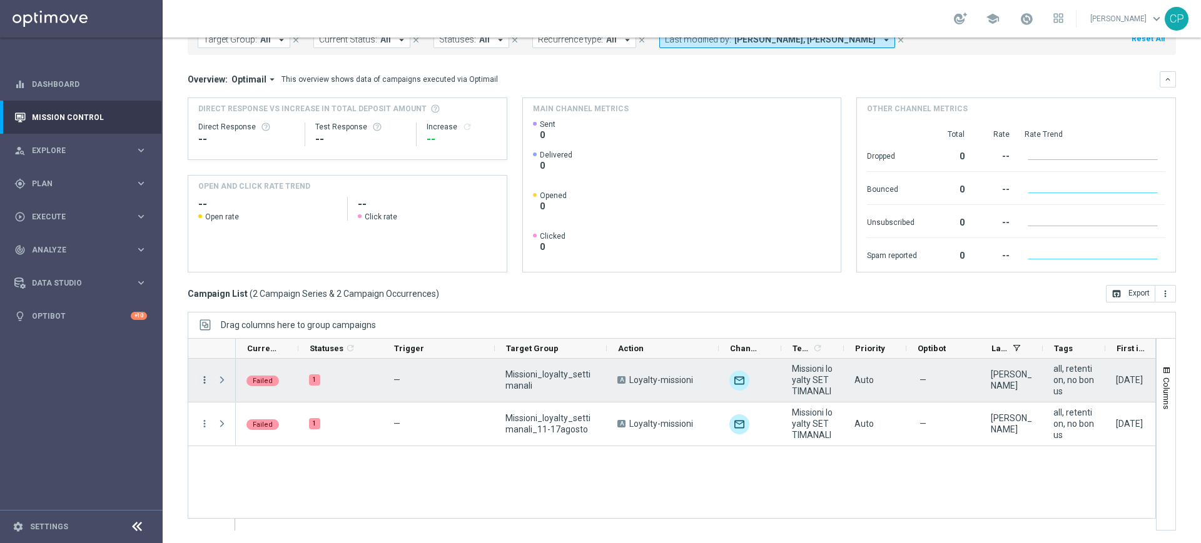
click at [205, 379] on icon "more_vert" at bounding box center [204, 380] width 11 height 11
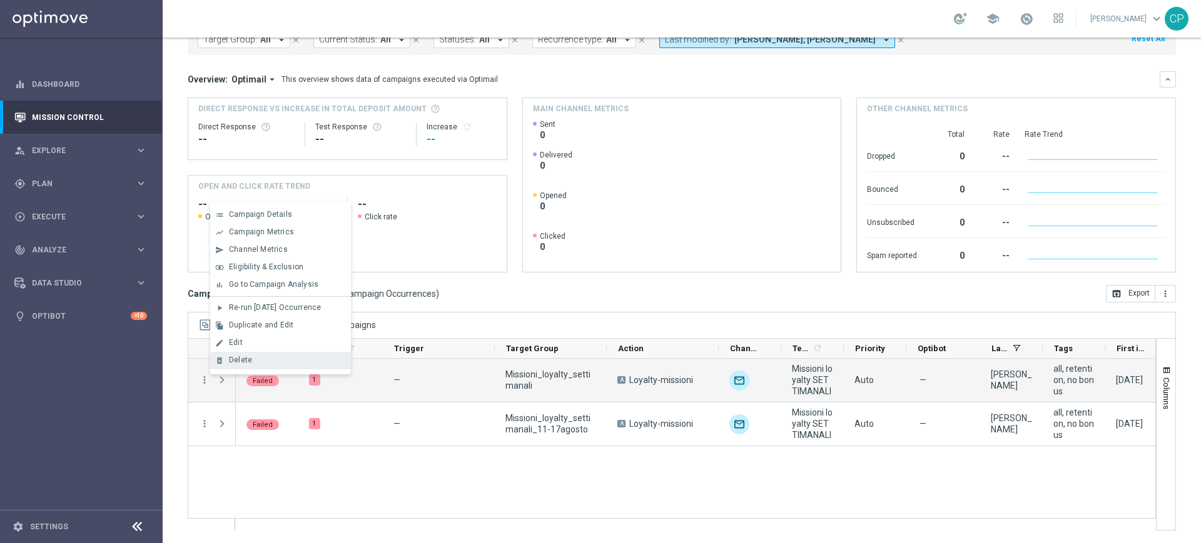
click at [226, 364] on div "delete_forever" at bounding box center [219, 360] width 19 height 9
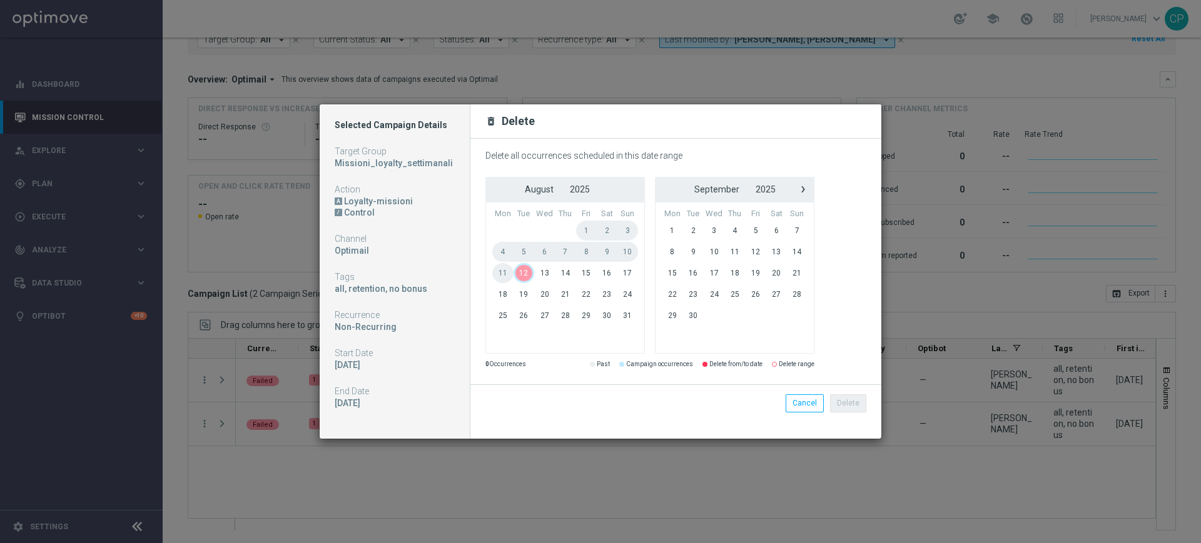
click at [527, 275] on span "12" at bounding box center [523, 273] width 21 height 20
click at [550, 279] on span "13" at bounding box center [544, 273] width 21 height 20
click at [845, 401] on button "Delete" at bounding box center [848, 404] width 36 height 18
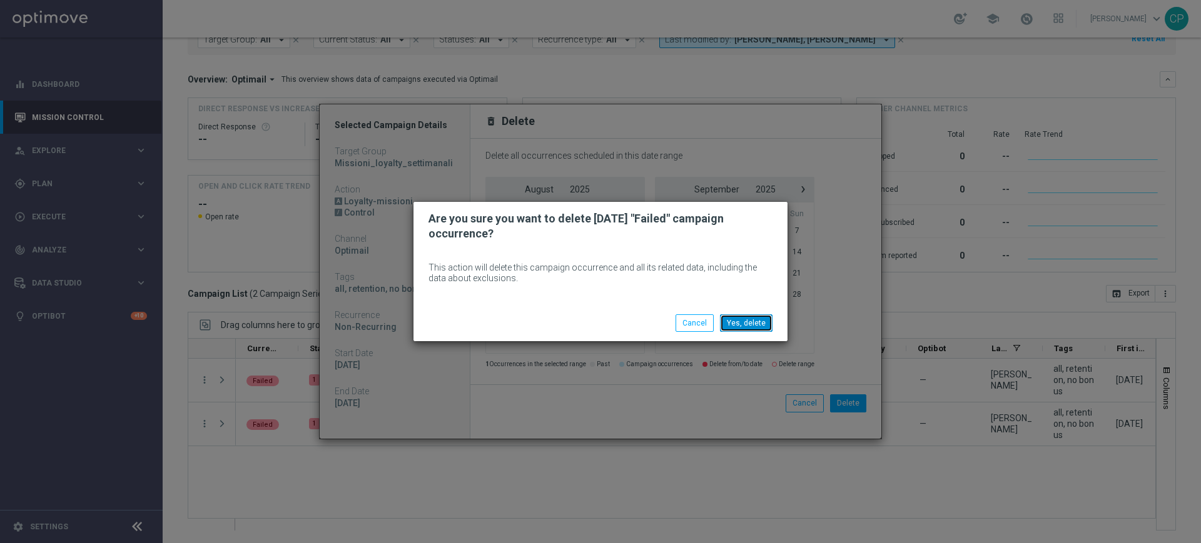
click at [755, 325] on button "Yes, delete" at bounding box center [746, 324] width 53 height 18
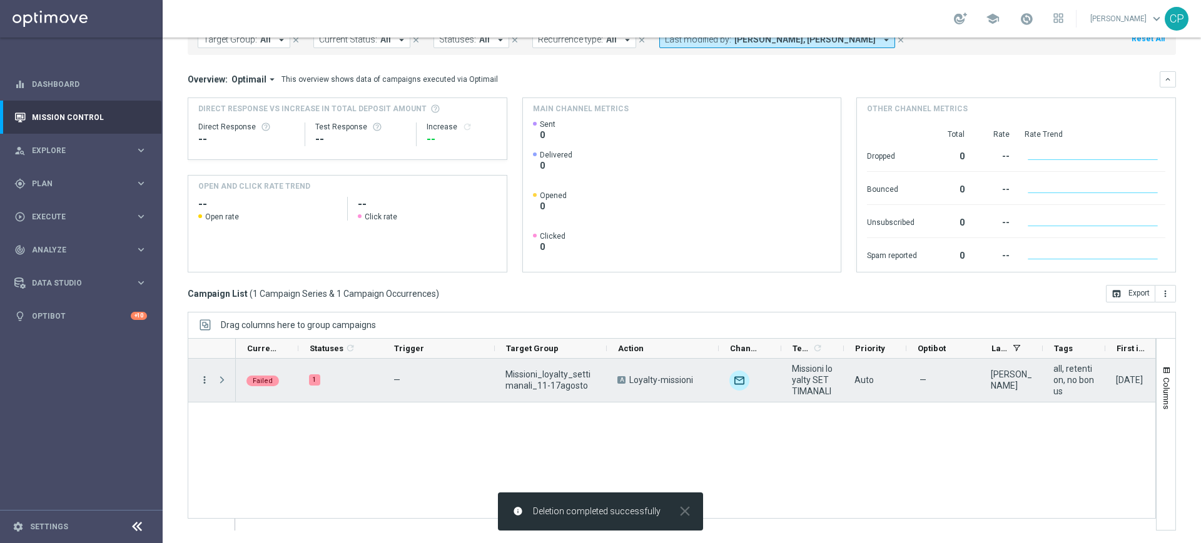
click at [204, 382] on icon "more_vert" at bounding box center [204, 380] width 11 height 11
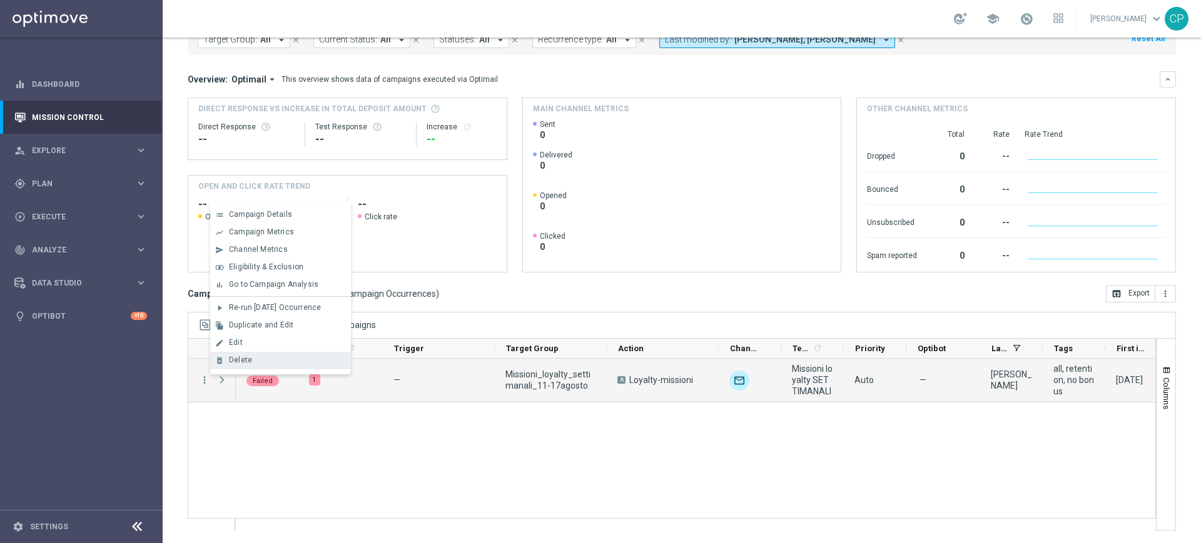
click at [242, 356] on span "Delete" at bounding box center [240, 360] width 23 height 9
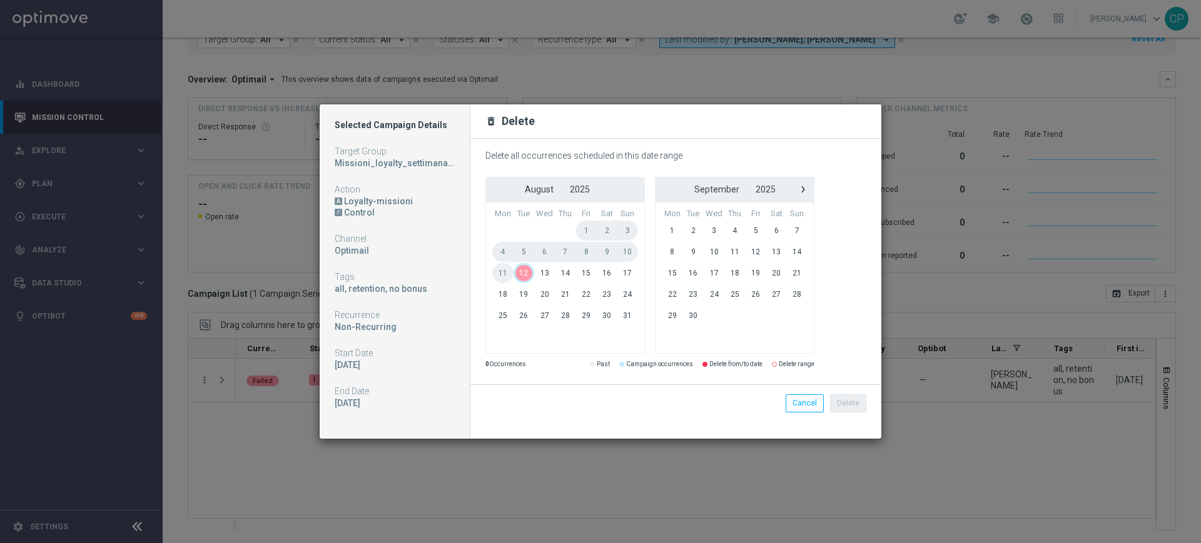
click at [518, 274] on span "12" at bounding box center [523, 273] width 21 height 20
click at [542, 272] on span "13" at bounding box center [544, 273] width 21 height 20
click at [830, 406] on li "Delete" at bounding box center [848, 404] width 43 height 18
click at [847, 405] on button "Delete" at bounding box center [848, 404] width 36 height 18
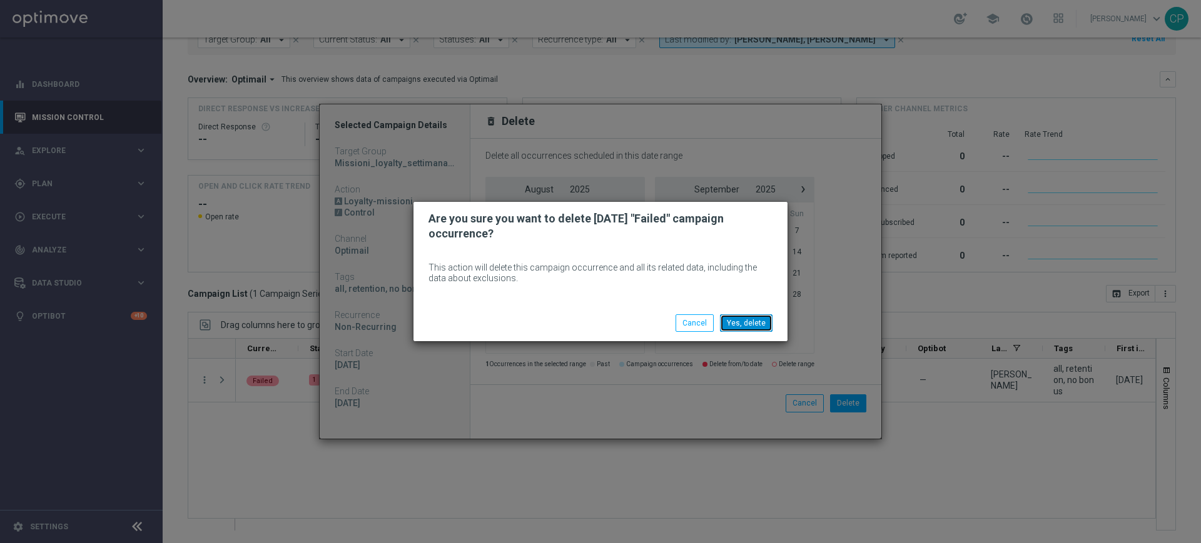
click at [757, 327] on button "Yes, delete" at bounding box center [746, 324] width 53 height 18
